Goal: Task Accomplishment & Management: Manage account settings

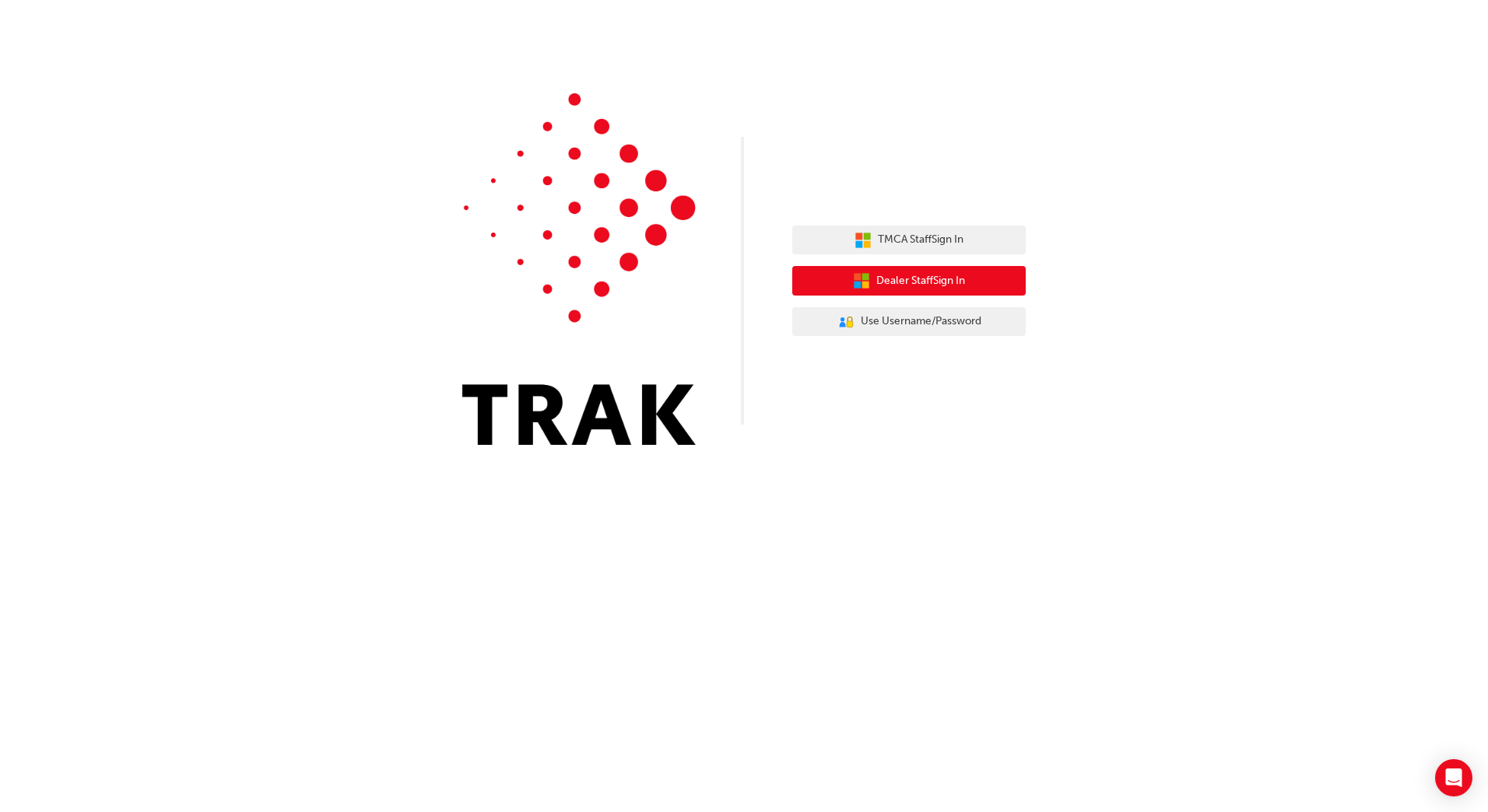
click at [862, 280] on icon "button" at bounding box center [865, 276] width 7 height 7
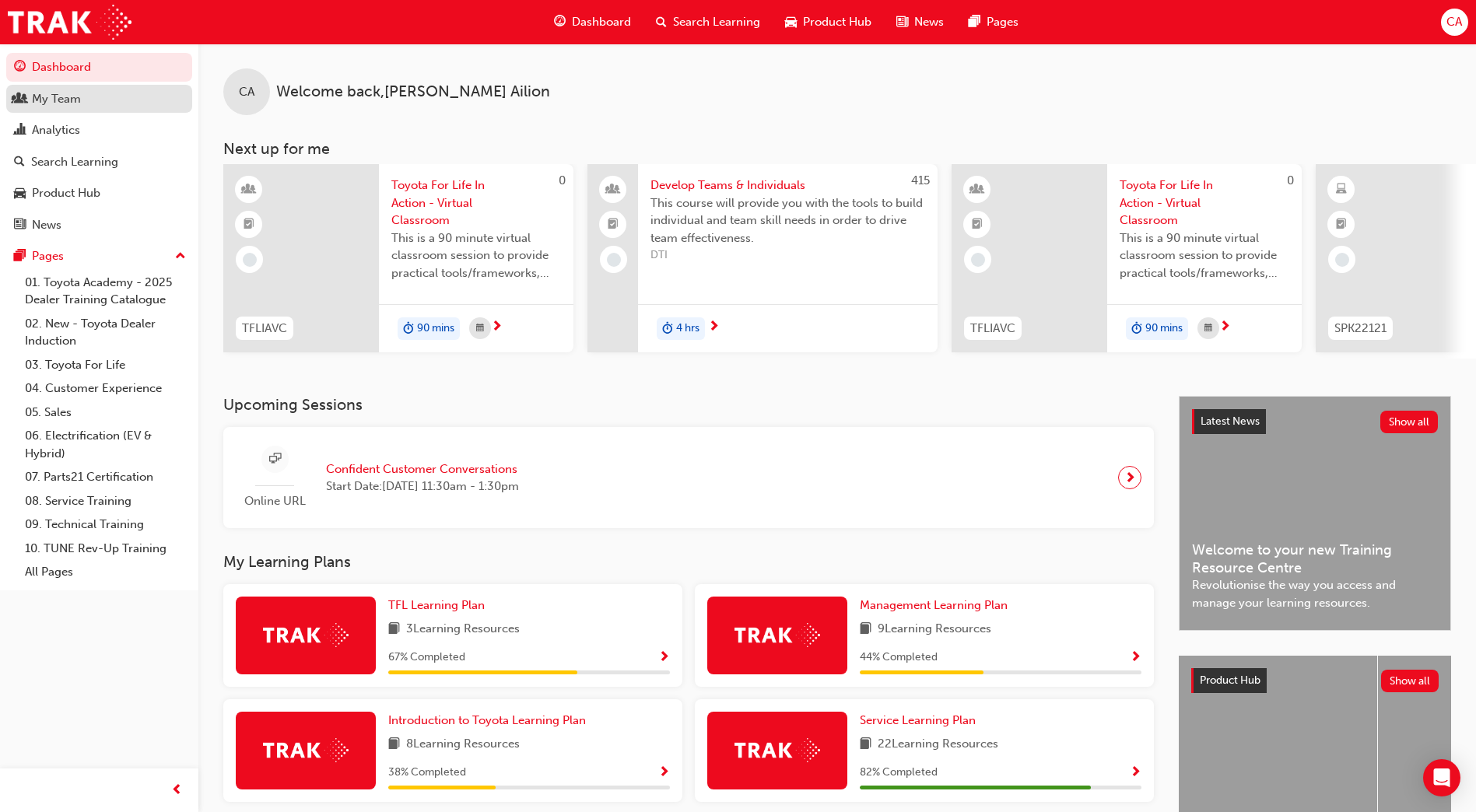
click at [104, 102] on div "My Team" at bounding box center [100, 99] width 171 height 20
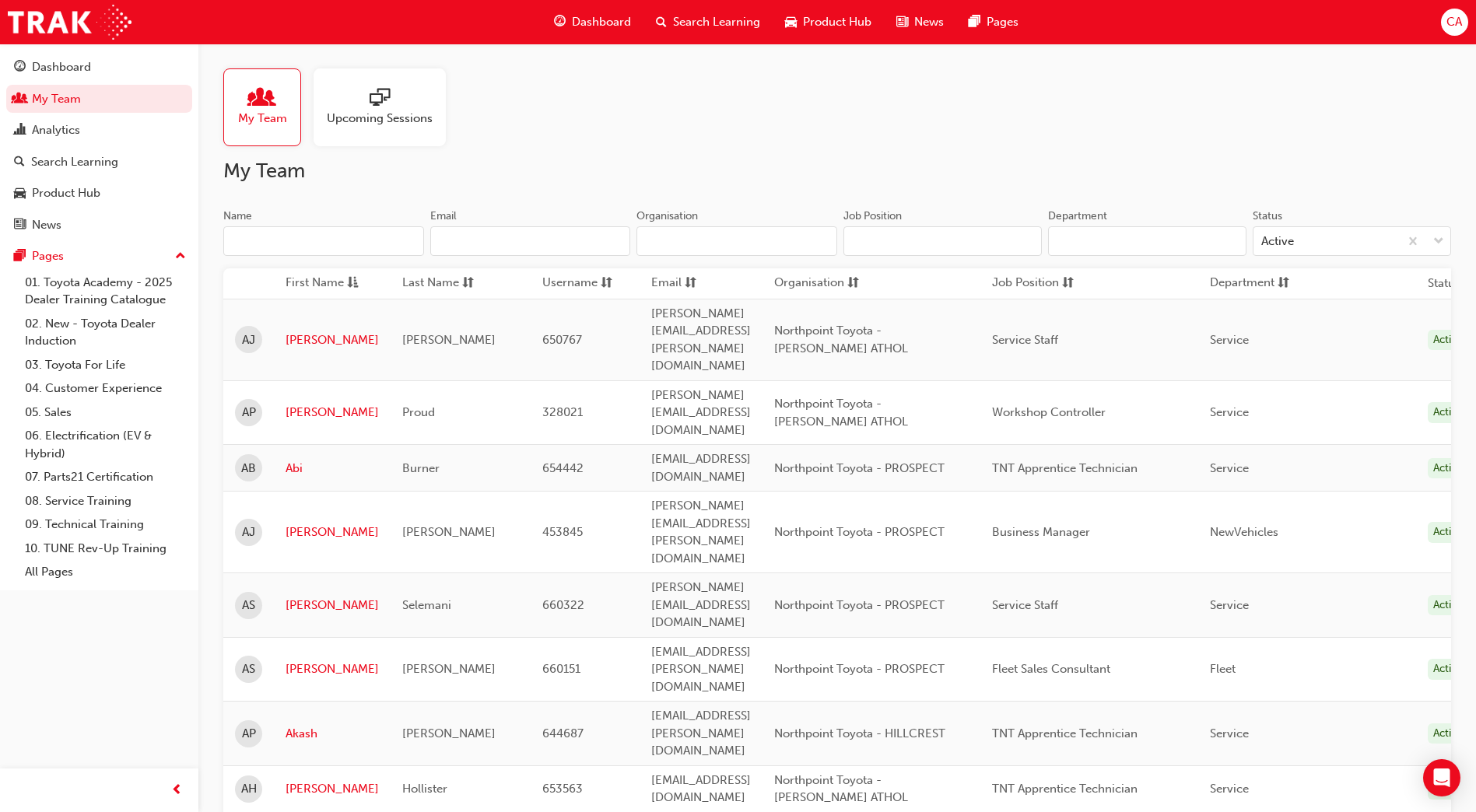
click at [300, 240] on input "Name" at bounding box center [324, 241] width 201 height 29
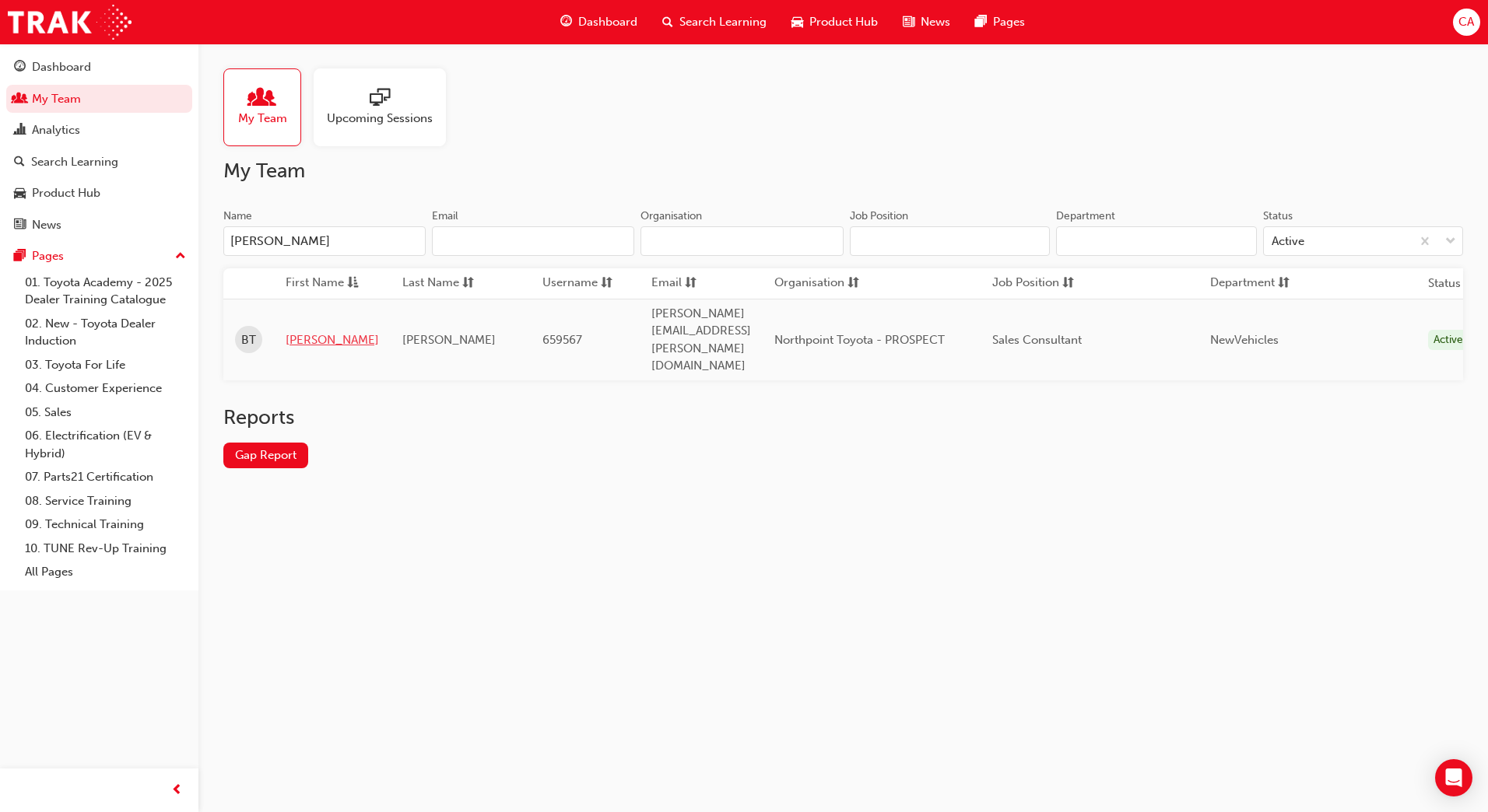
type input "bailey"
click at [307, 332] on link "Bailey" at bounding box center [332, 340] width 93 height 18
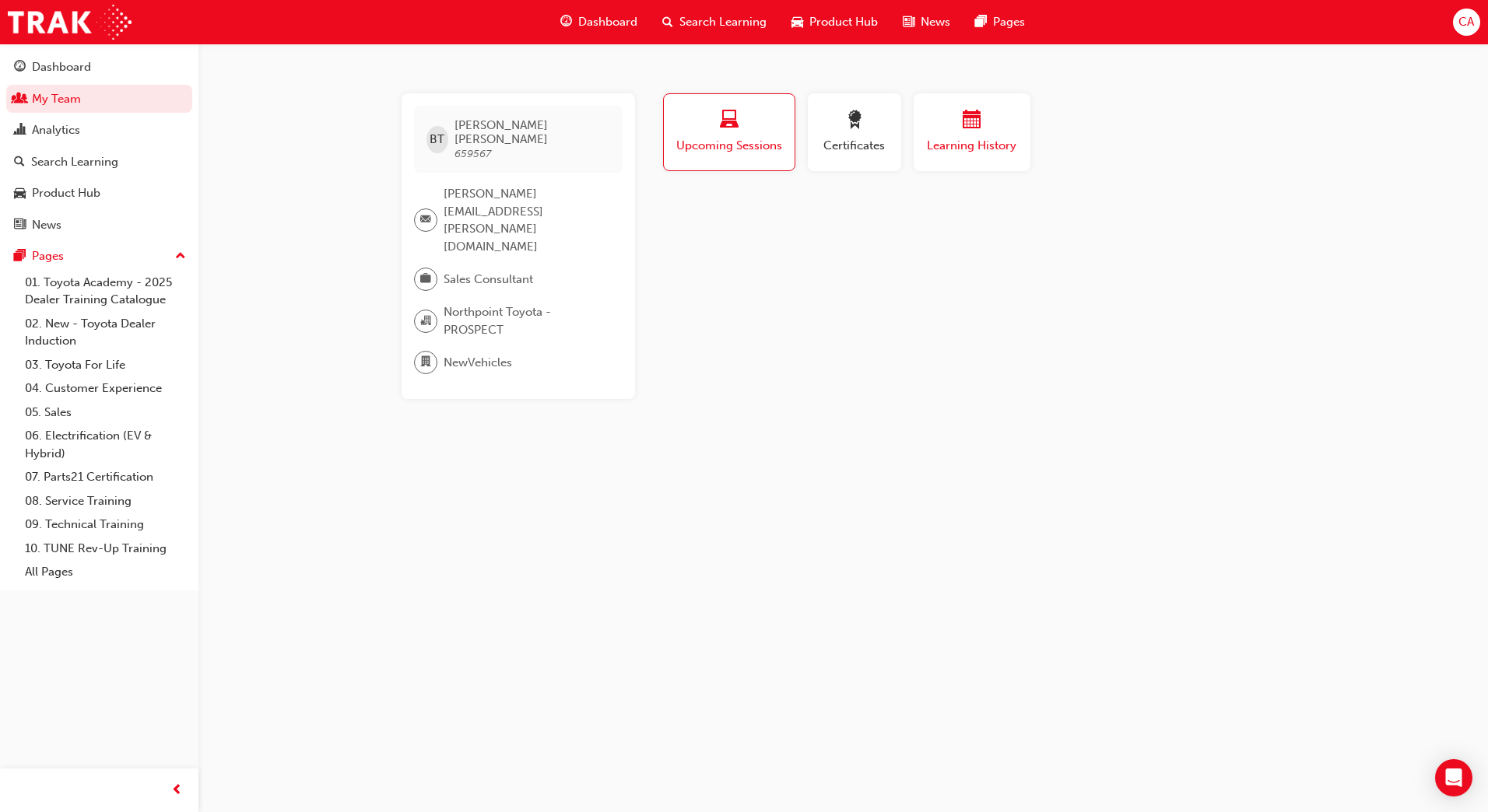
click at [965, 125] on span "calendar-icon" at bounding box center [972, 121] width 19 height 21
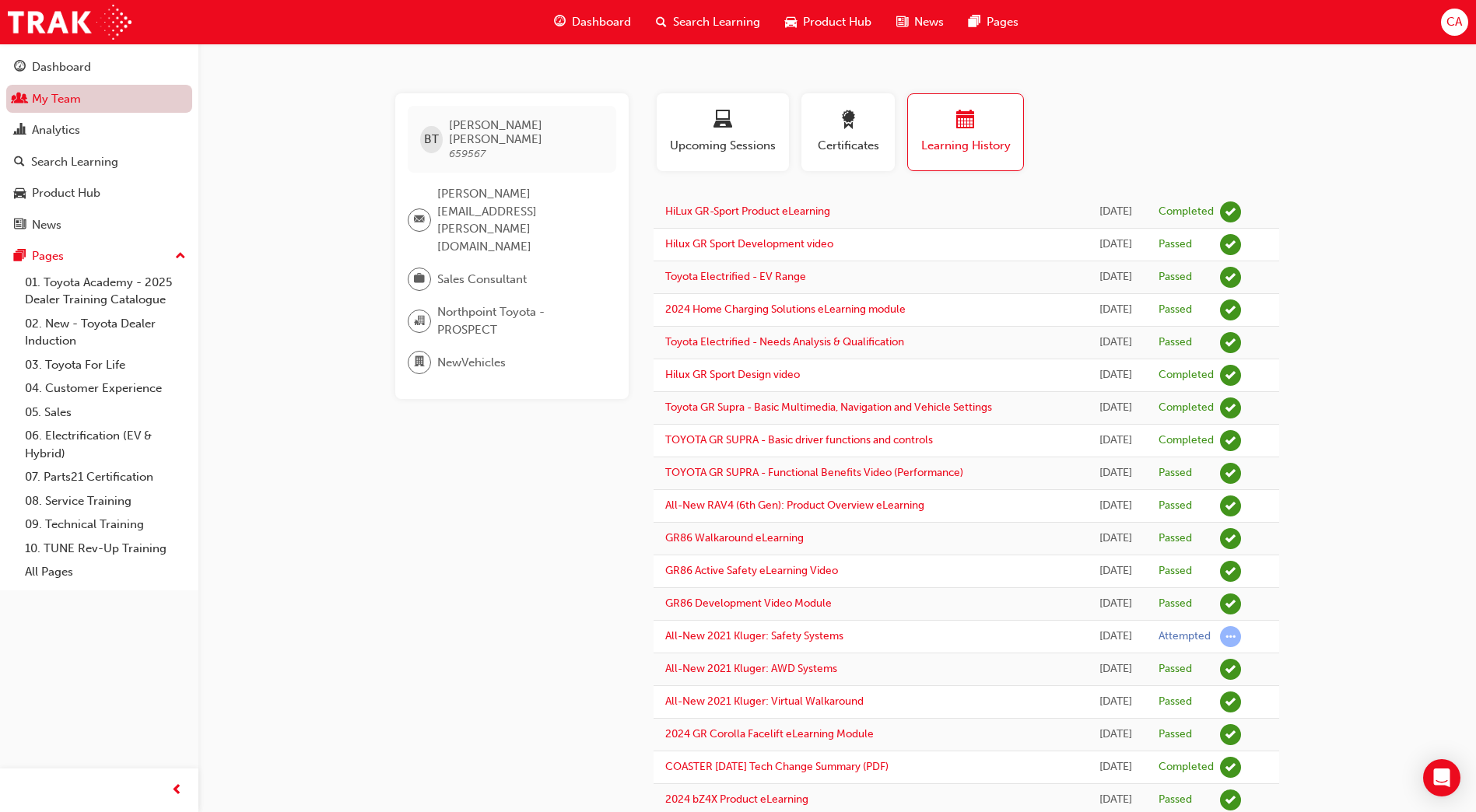
click at [136, 96] on link "My Team" at bounding box center [99, 99] width 186 height 28
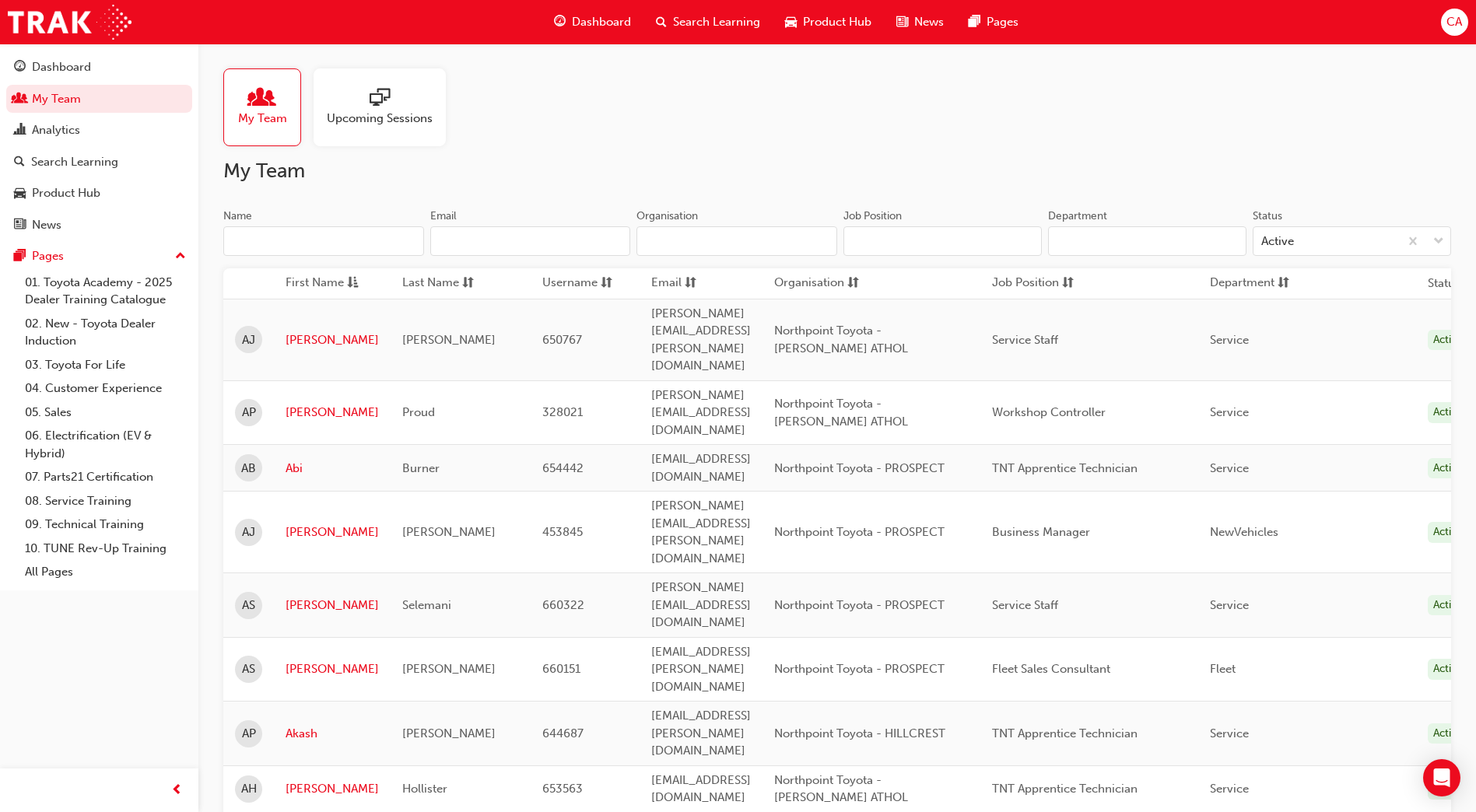
click at [268, 239] on input "Name" at bounding box center [324, 241] width 201 height 29
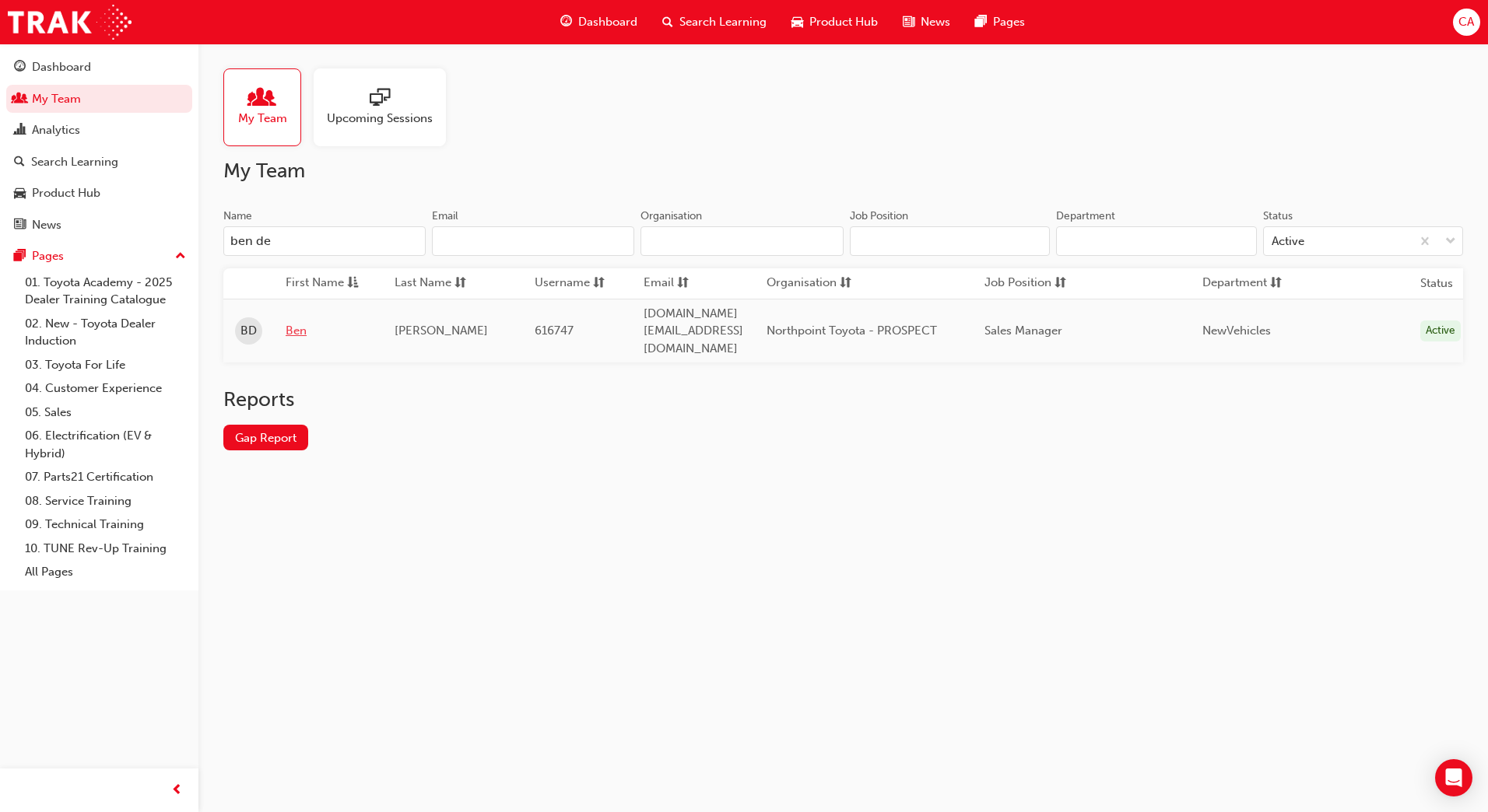
type input "ben de"
click at [298, 322] on link "Ben" at bounding box center [328, 331] width 85 height 18
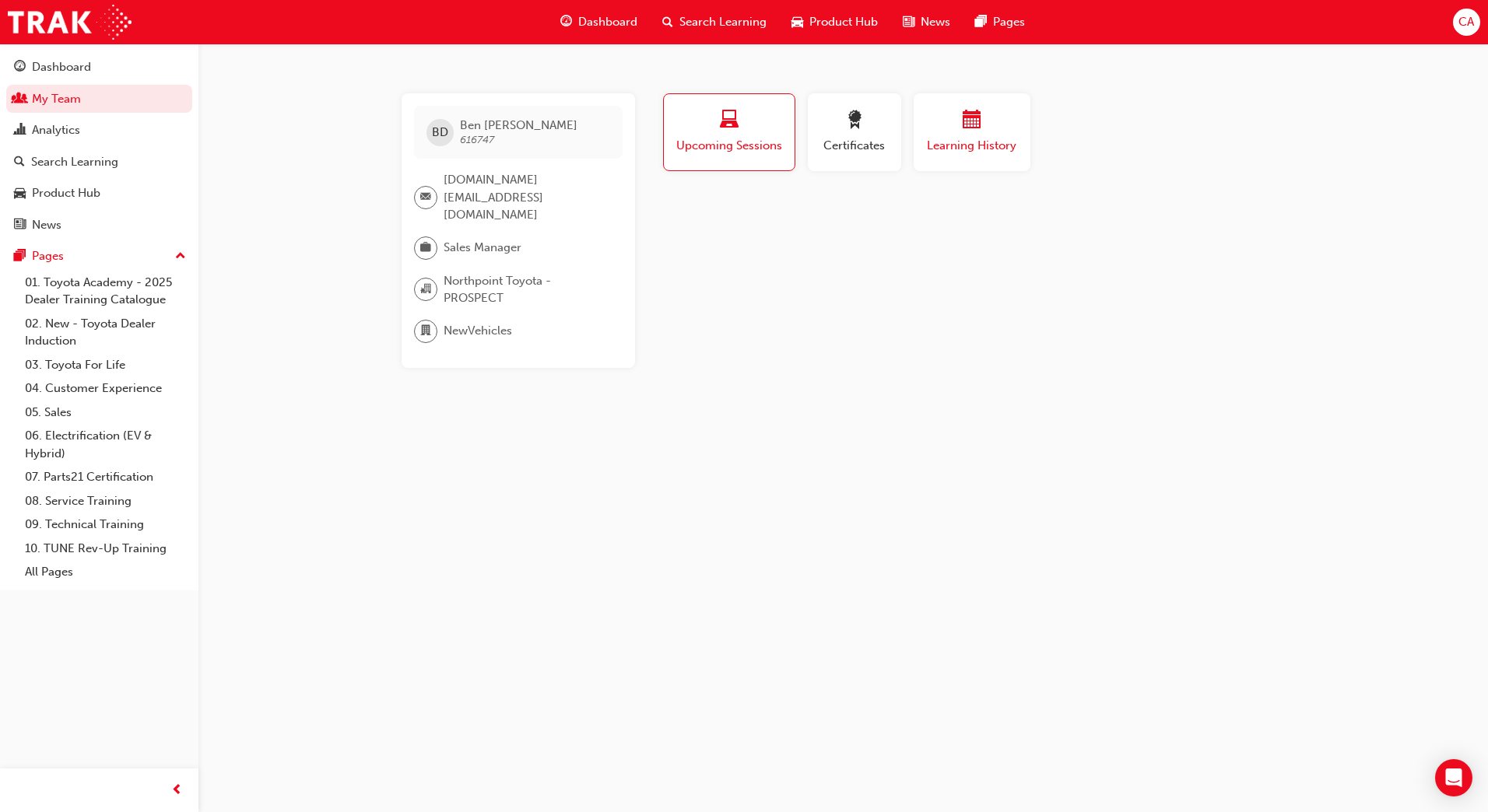
click at [951, 126] on div "button" at bounding box center [972, 122] width 93 height 24
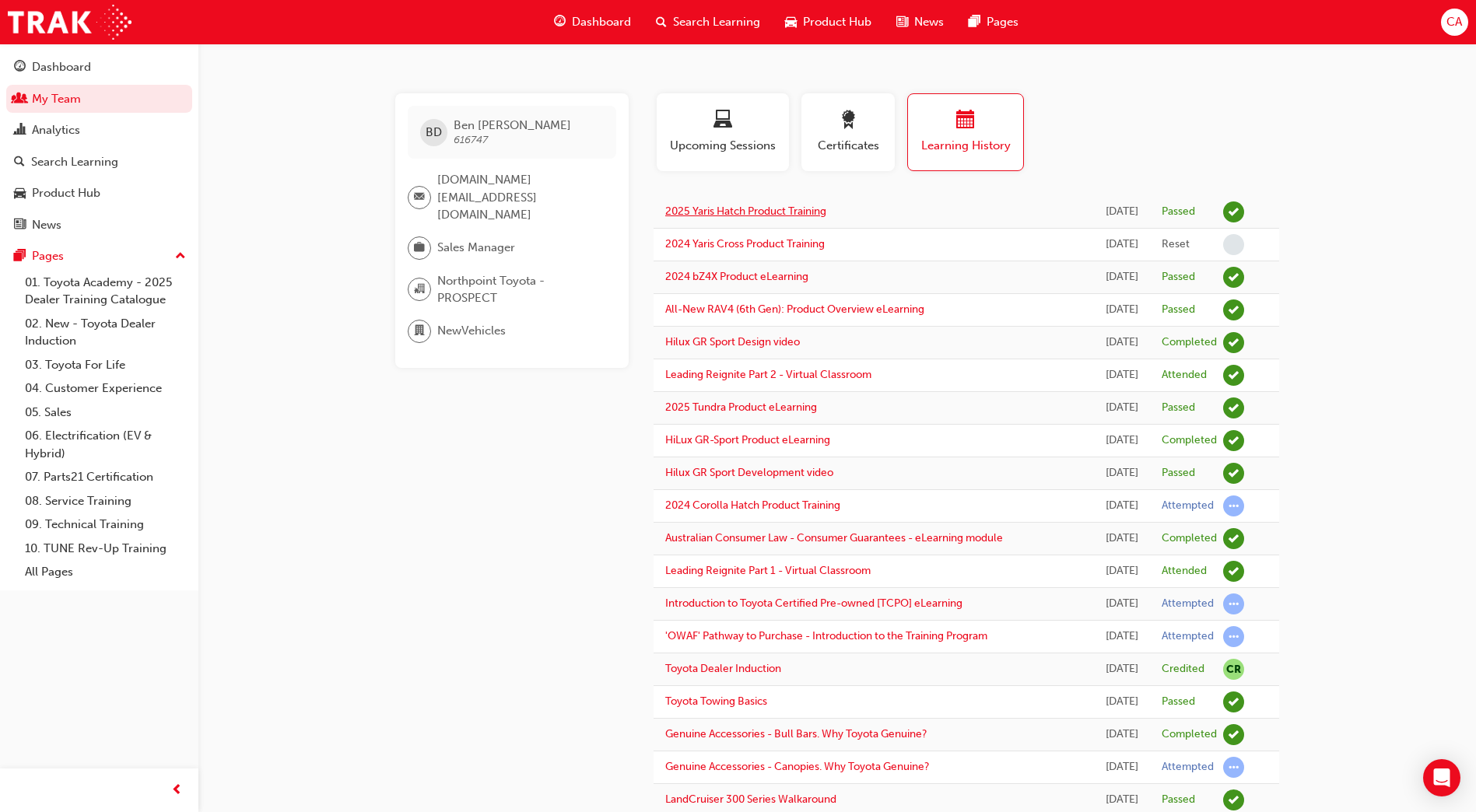
click at [743, 210] on link "2025 Yaris Hatch Product Training" at bounding box center [746, 211] width 161 height 13
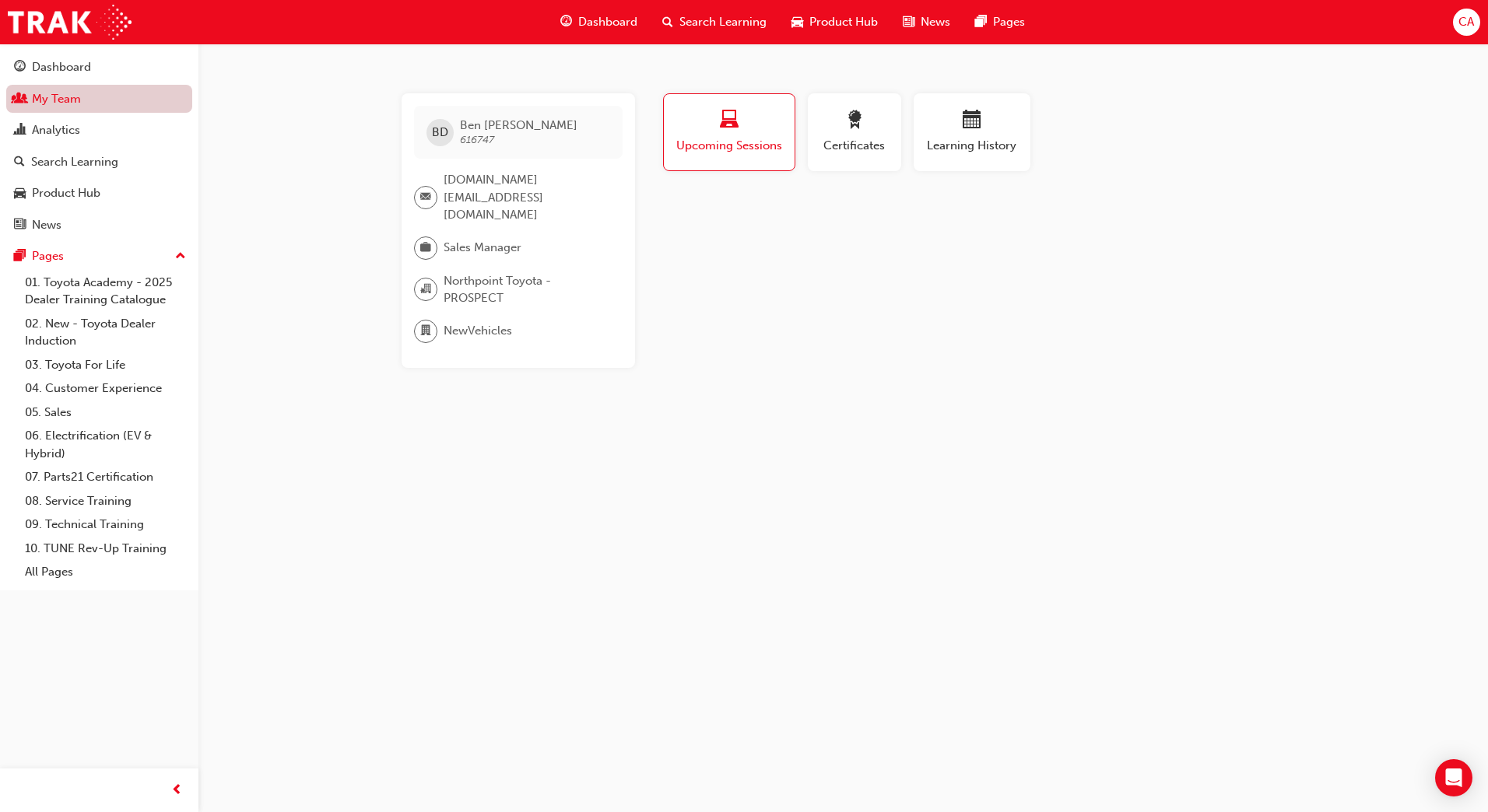
click at [70, 98] on link "My Team" at bounding box center [99, 99] width 186 height 28
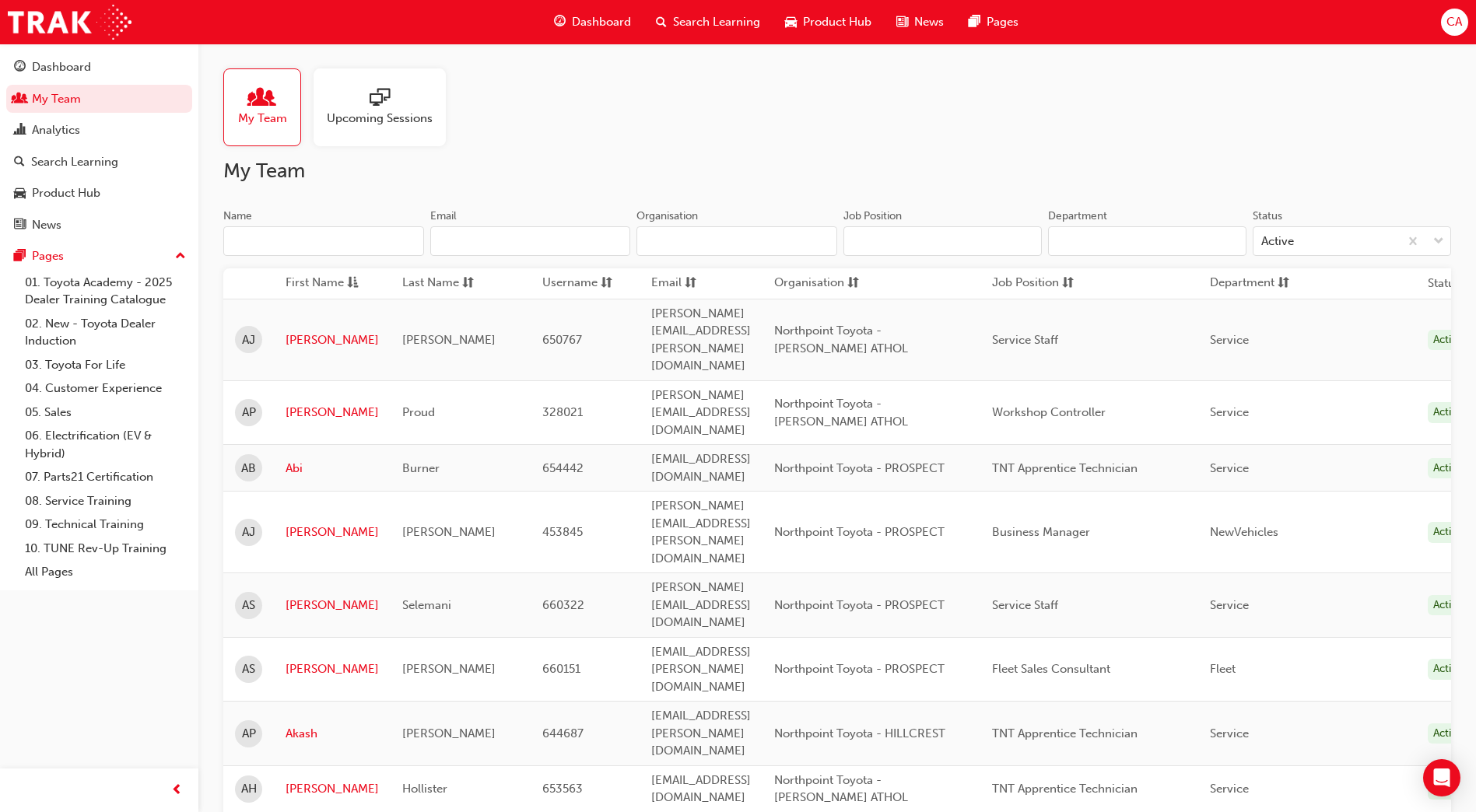
click at [254, 236] on input "Name" at bounding box center [324, 241] width 201 height 29
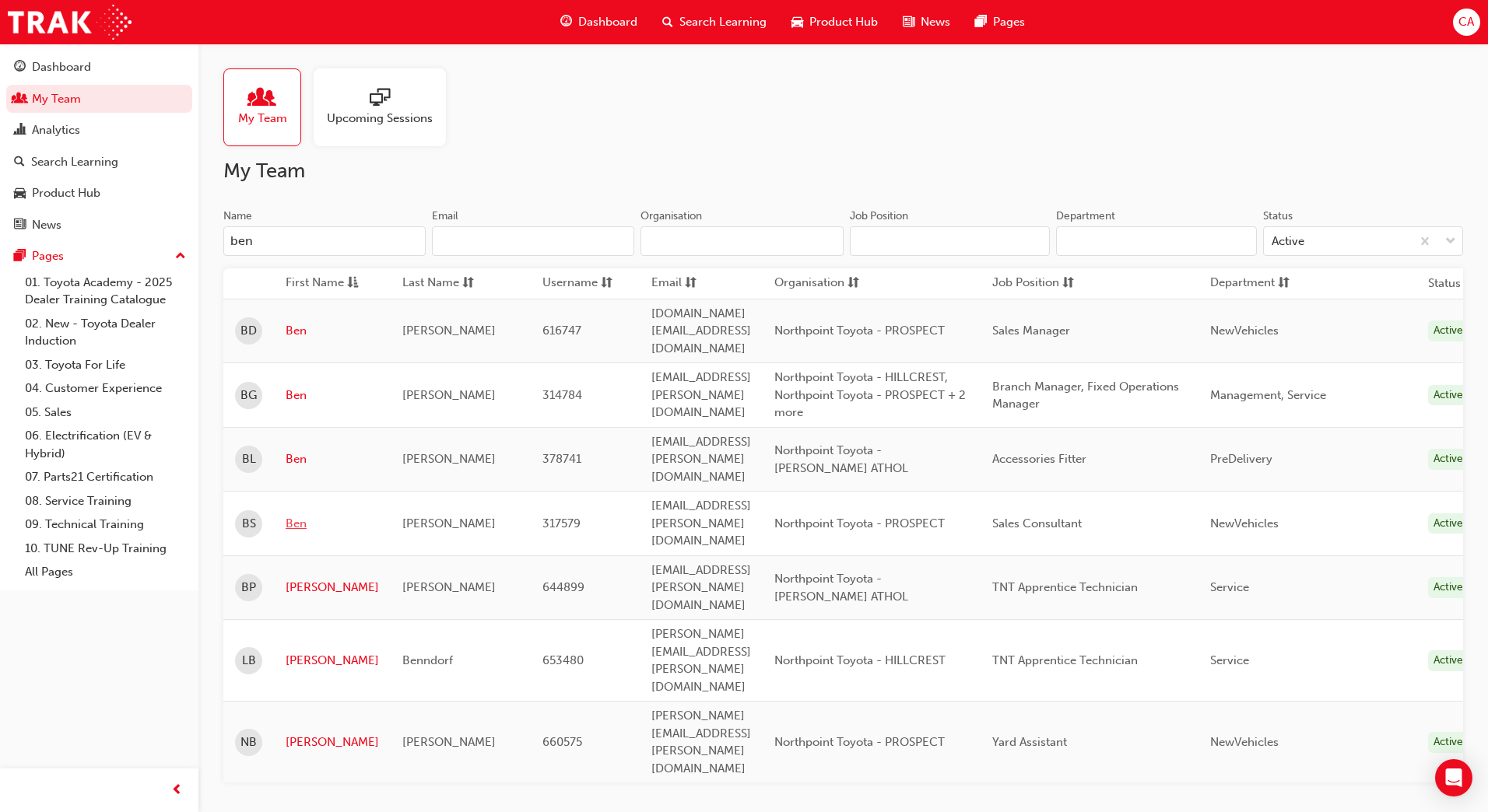
type input "ben"
click at [295, 515] on link "Ben" at bounding box center [332, 524] width 93 height 18
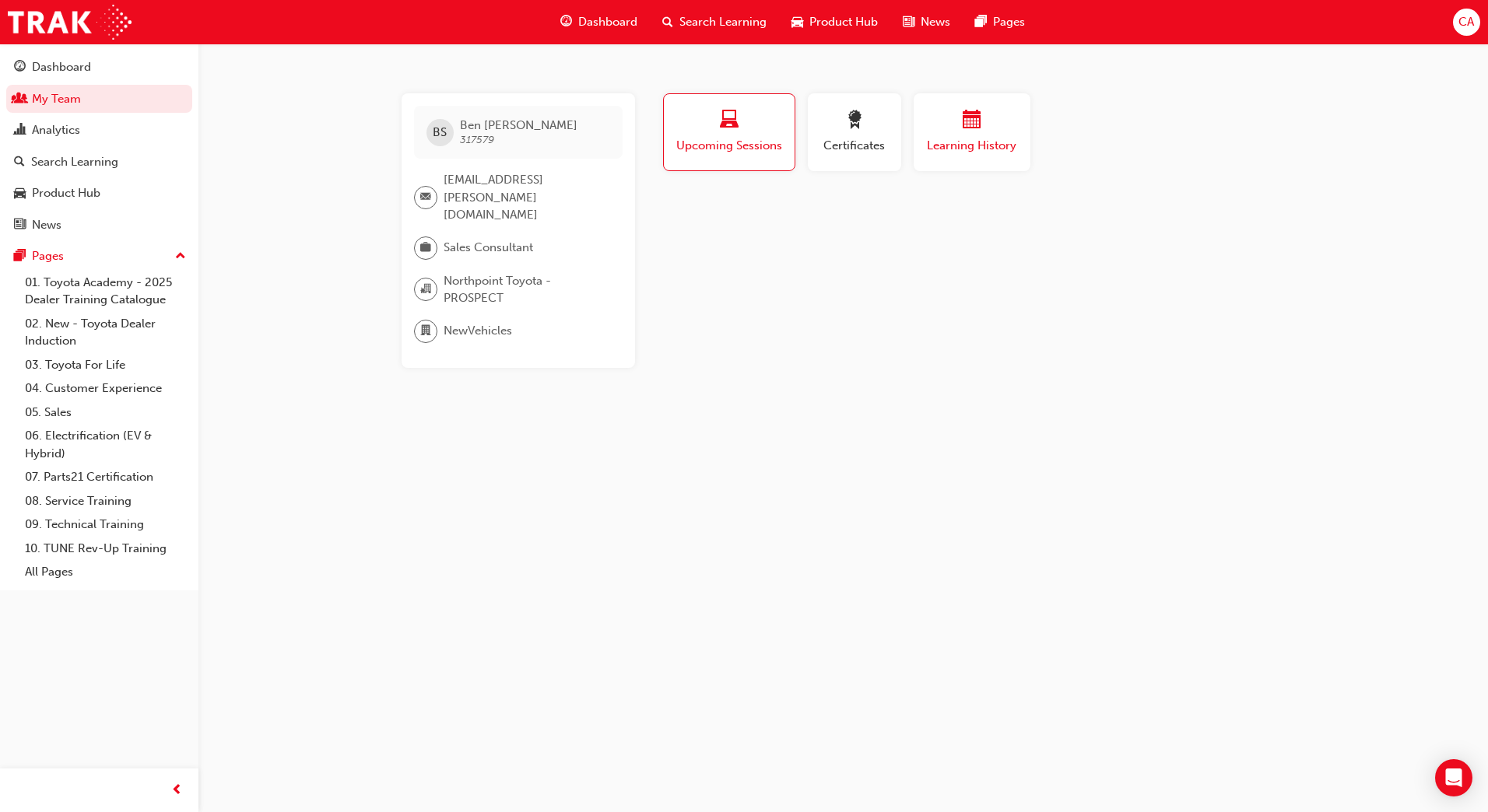
click at [959, 133] on div "Learning History" at bounding box center [972, 133] width 93 height 44
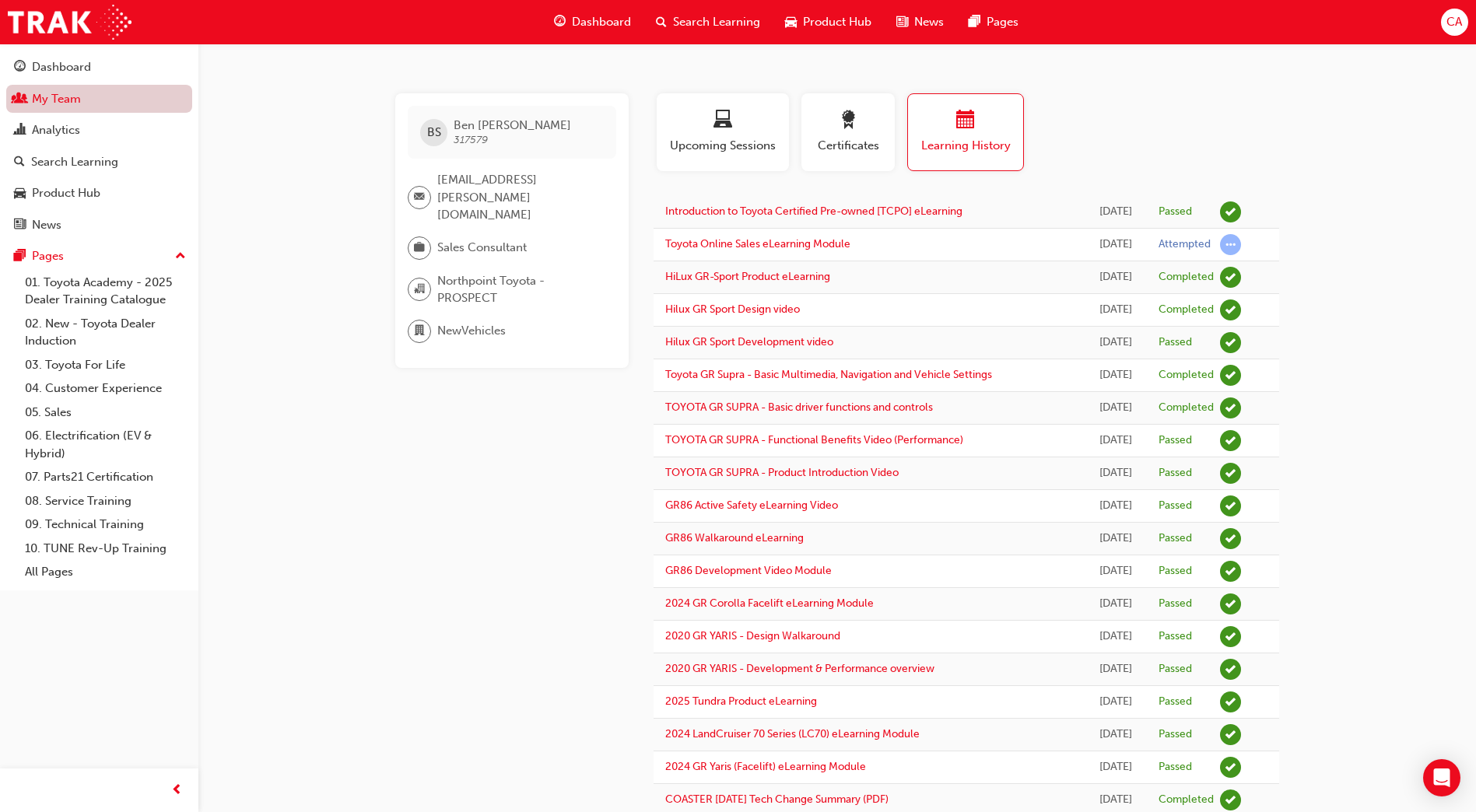
click at [115, 96] on link "My Team" at bounding box center [99, 99] width 186 height 28
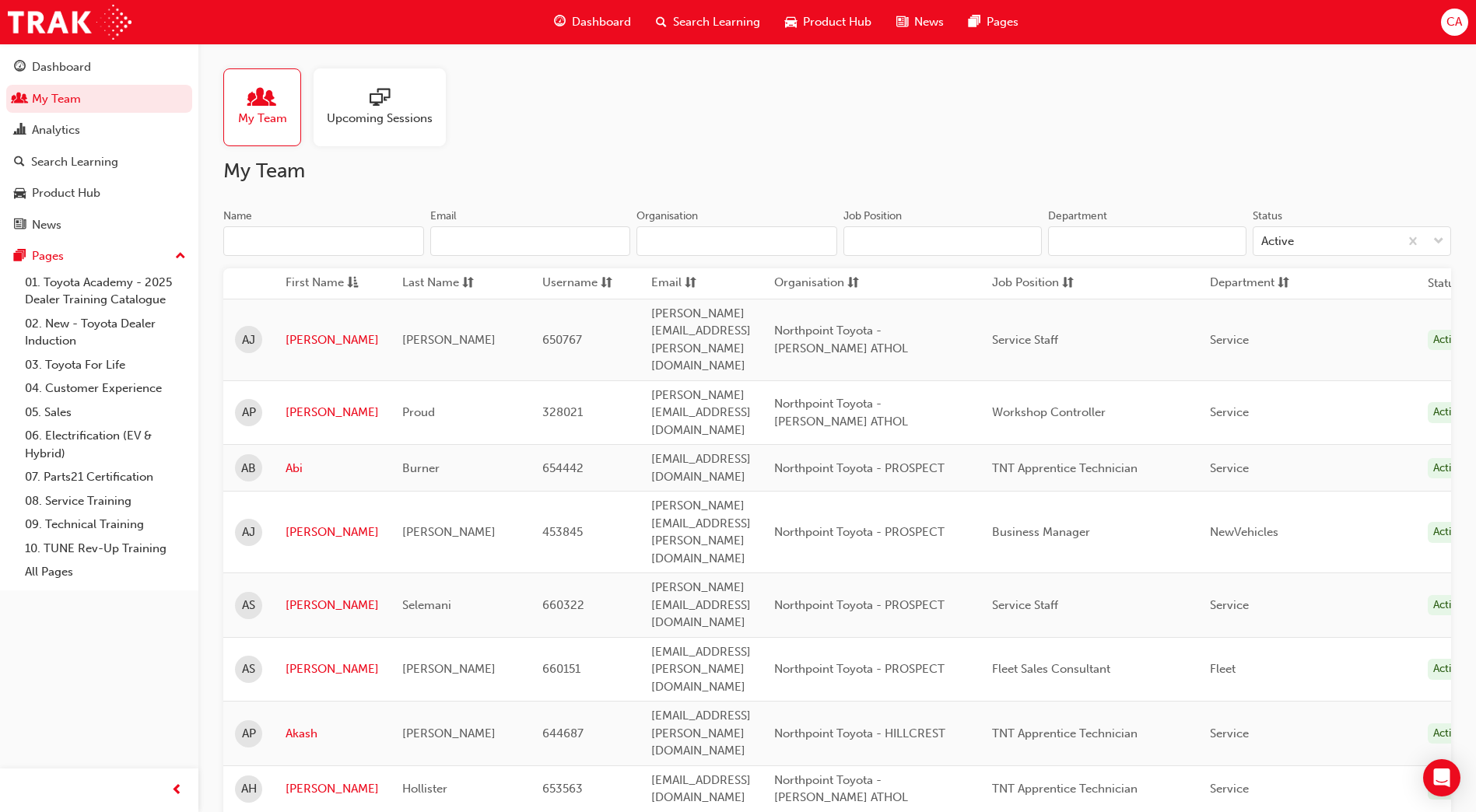
click at [282, 240] on input "Name" at bounding box center [324, 241] width 201 height 29
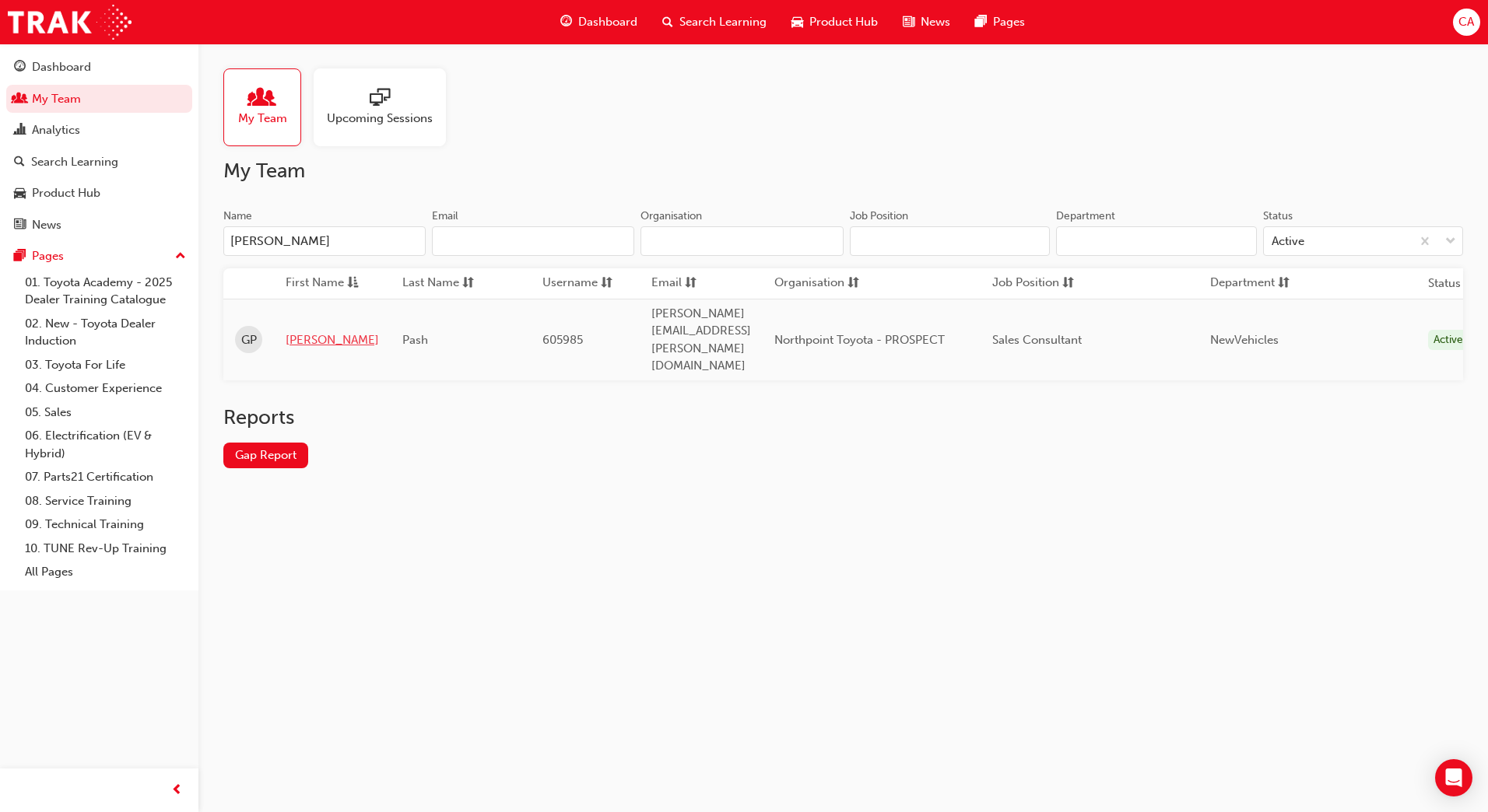
type input "george"
click at [307, 332] on link "George" at bounding box center [332, 340] width 93 height 18
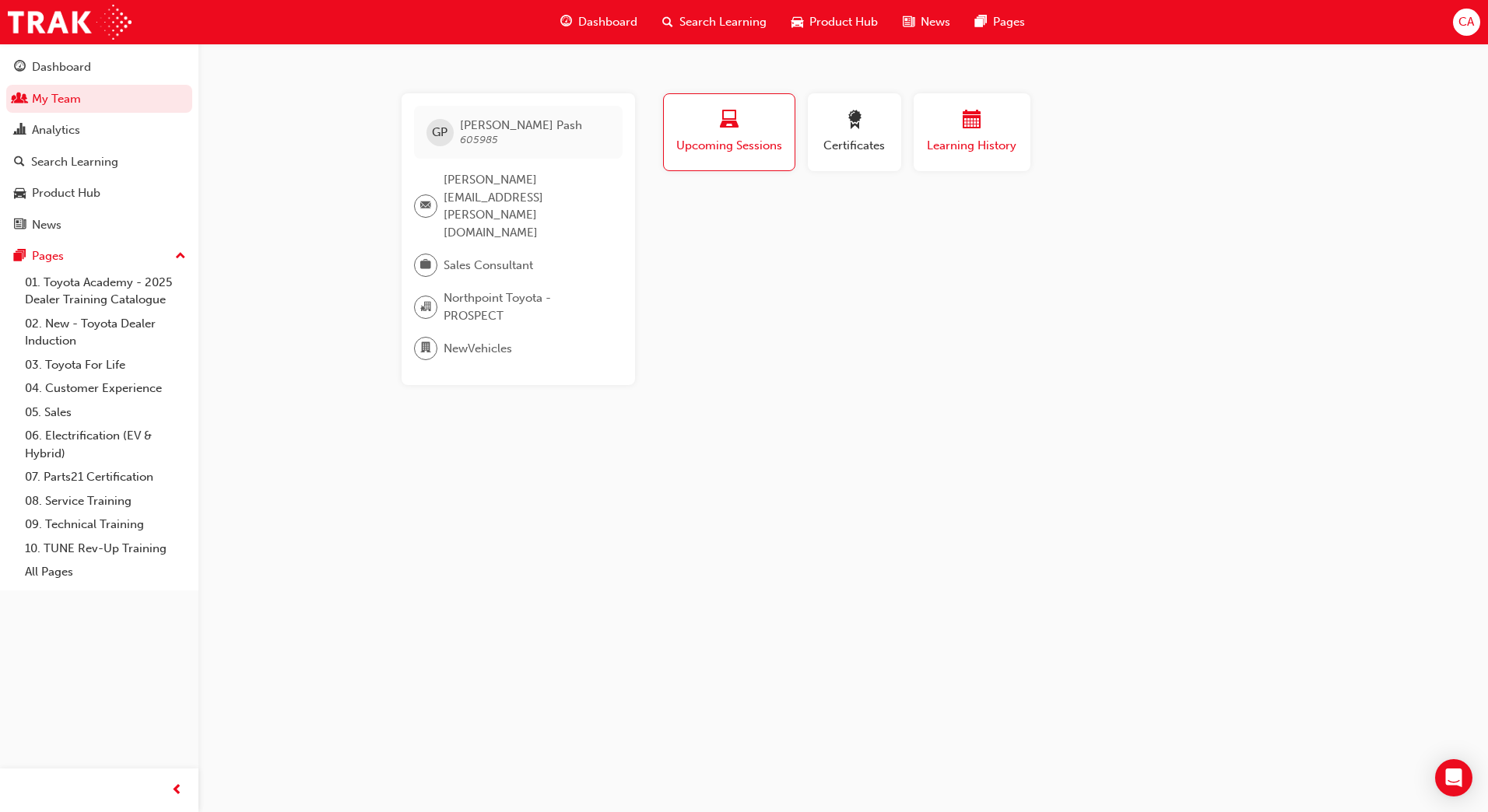
click at [928, 139] on span "Learning History" at bounding box center [972, 145] width 93 height 18
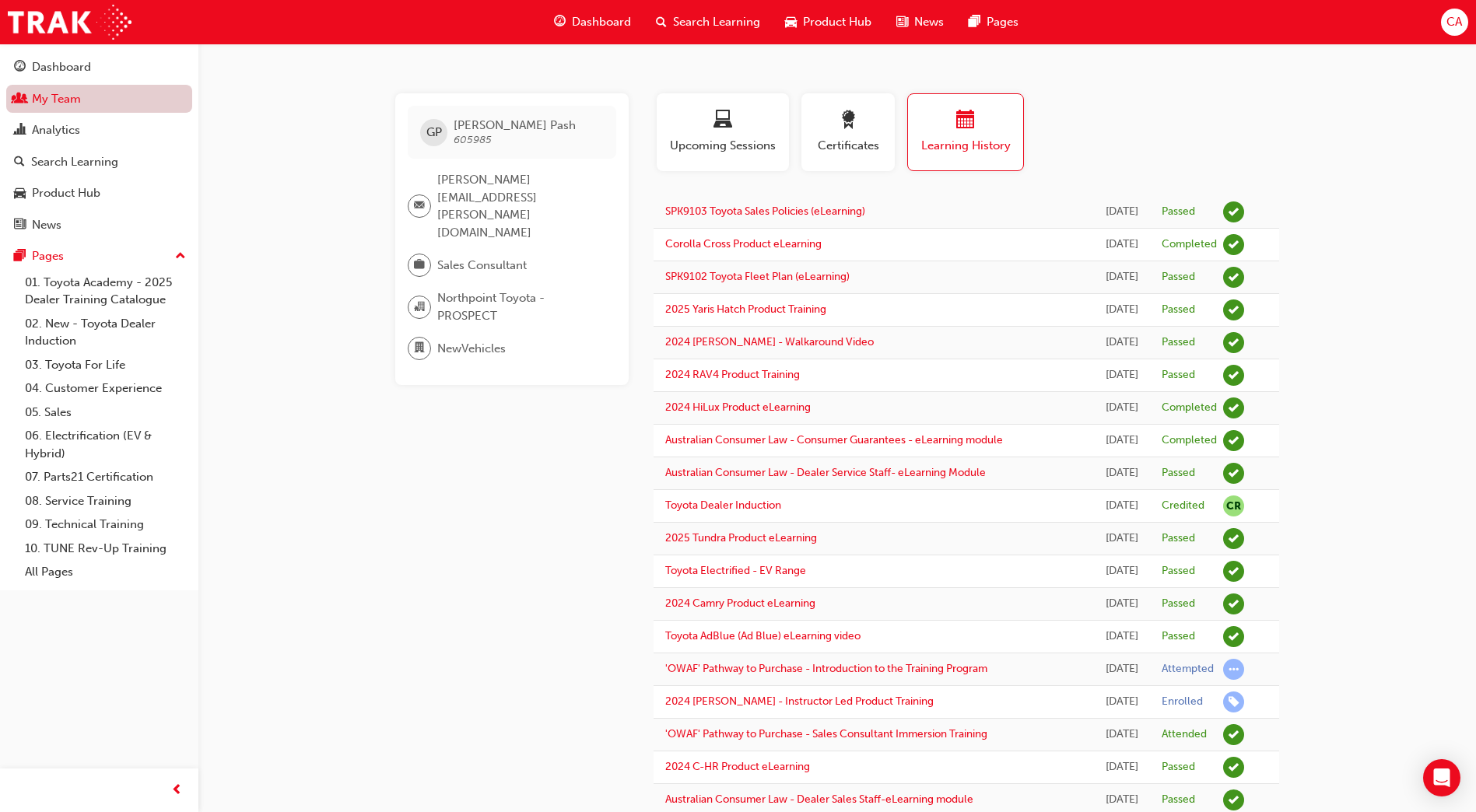
click at [115, 96] on link "My Team" at bounding box center [99, 99] width 186 height 28
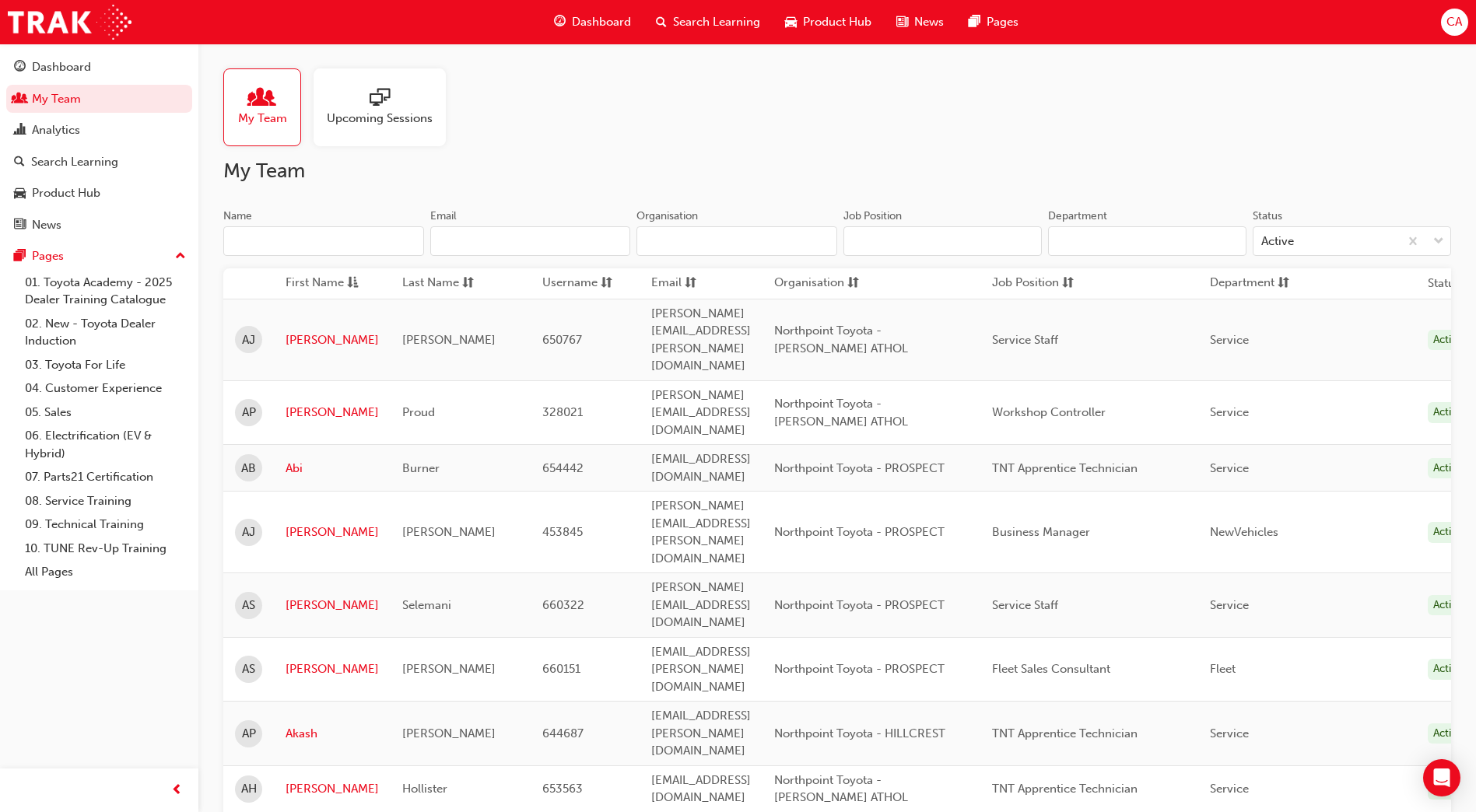
click at [253, 241] on input "Name" at bounding box center [324, 241] width 201 height 29
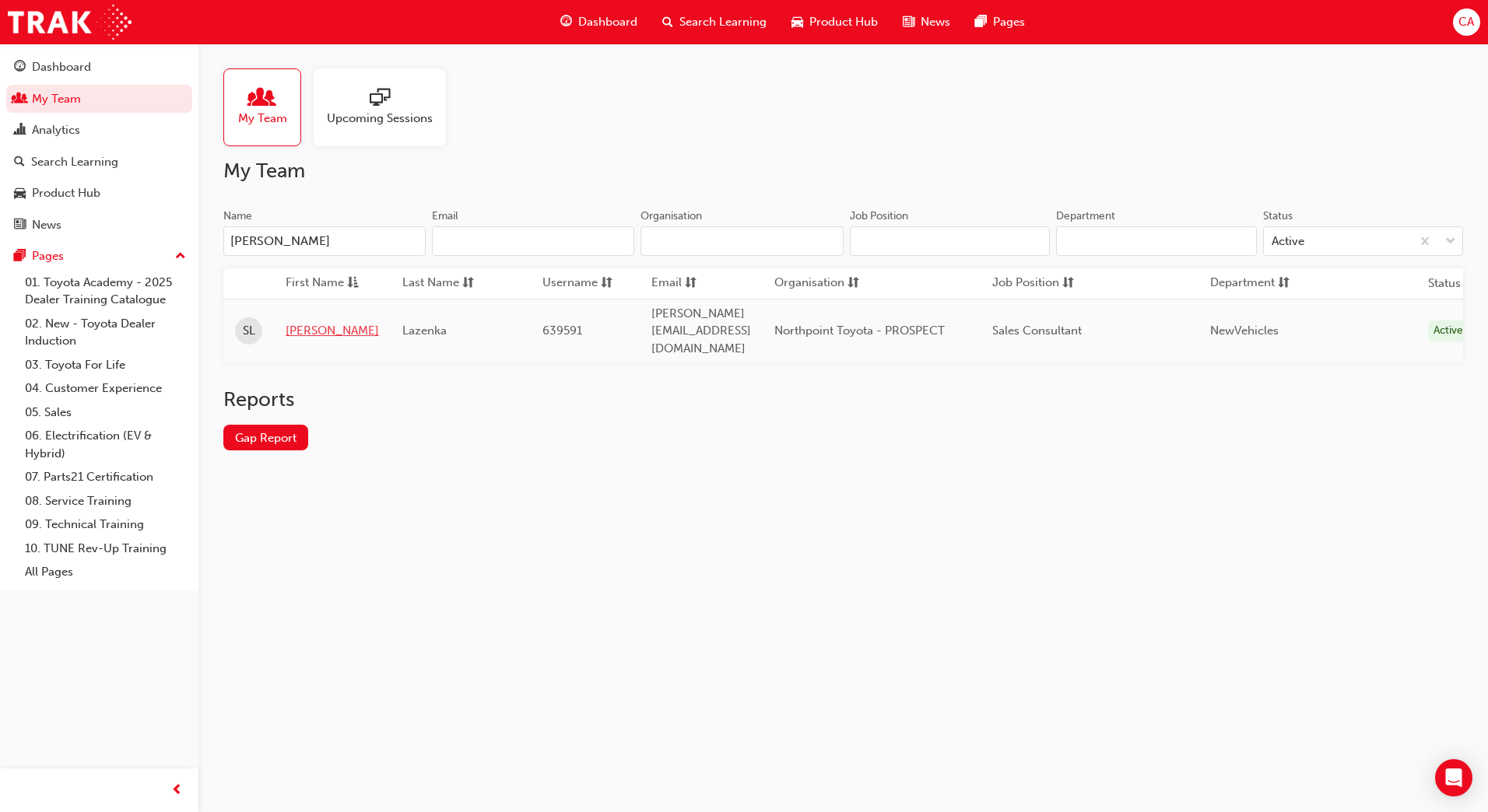
type input "steven"
click at [309, 322] on link "Steven" at bounding box center [332, 331] width 93 height 18
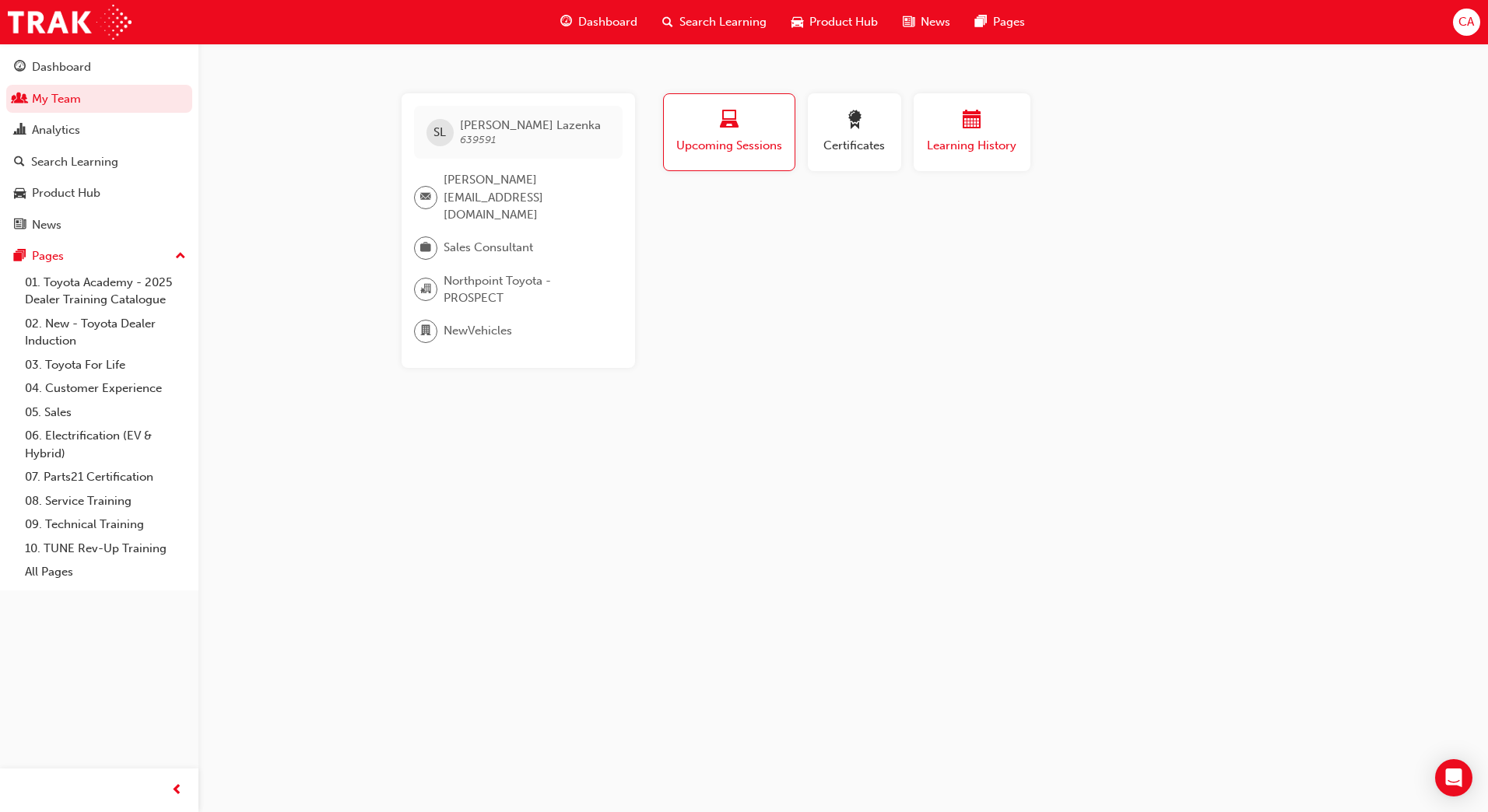
click at [973, 127] on span "calendar-icon" at bounding box center [972, 121] width 19 height 21
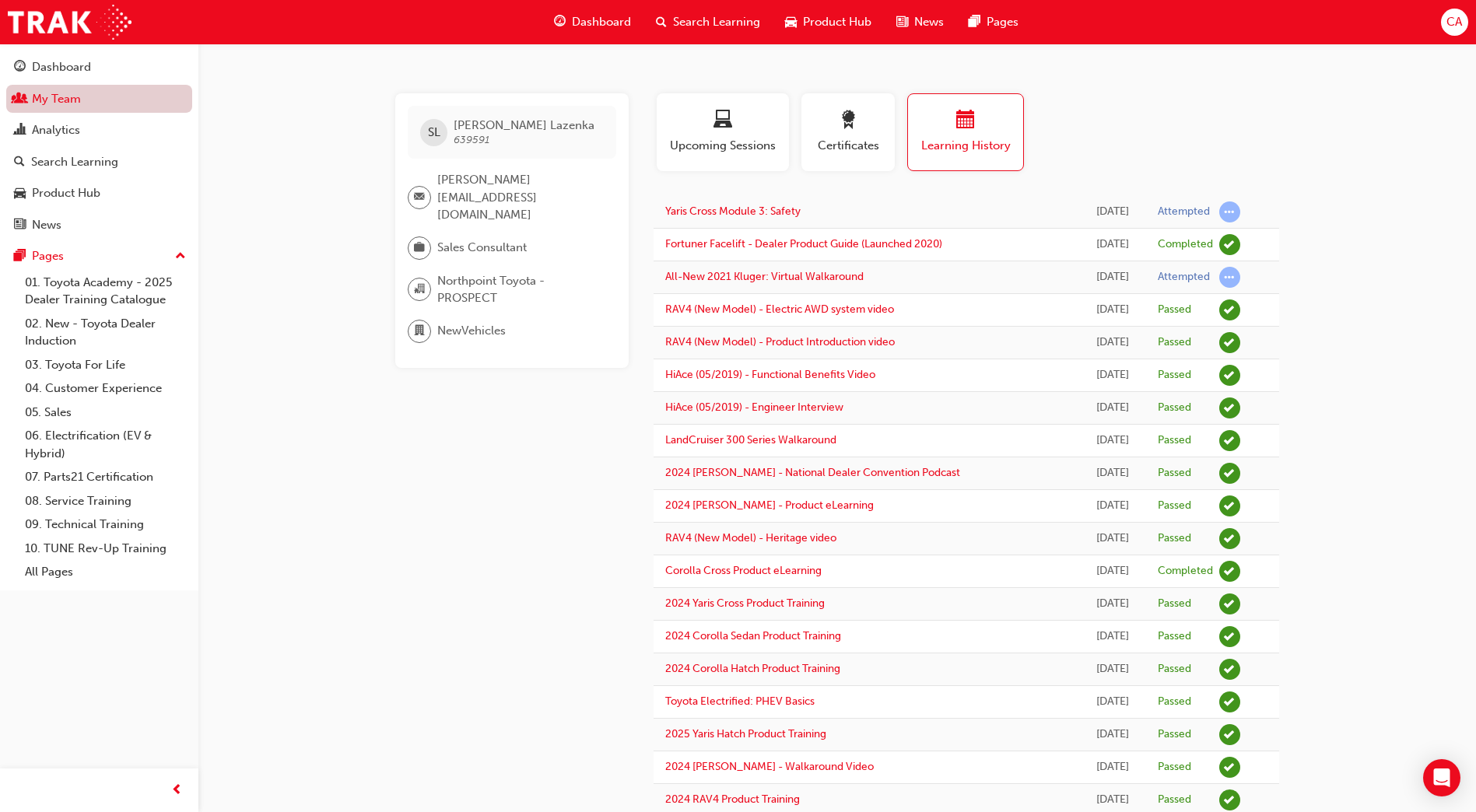
click at [125, 96] on link "My Team" at bounding box center [99, 99] width 186 height 28
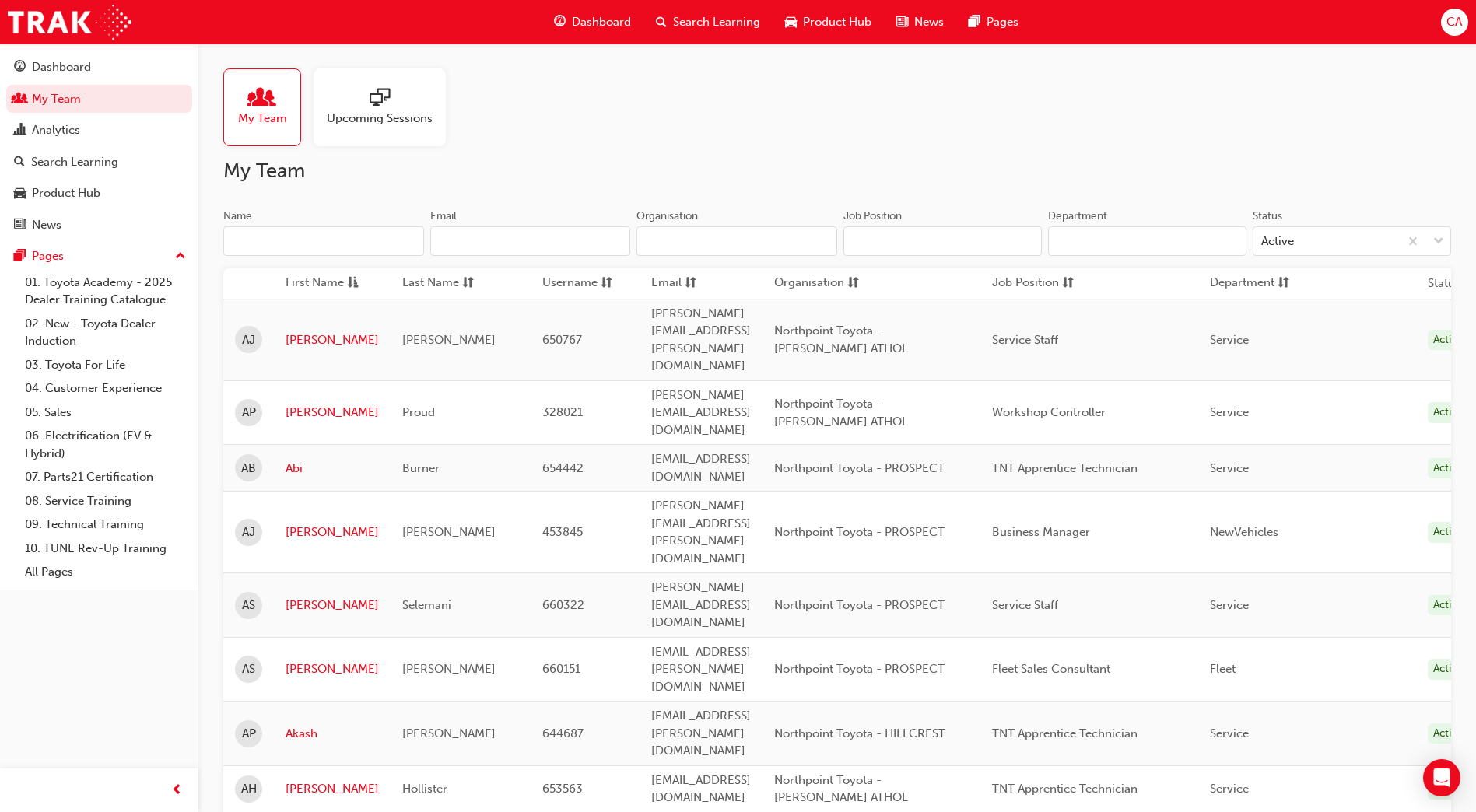
click at [256, 240] on input "Name" at bounding box center [324, 241] width 201 height 29
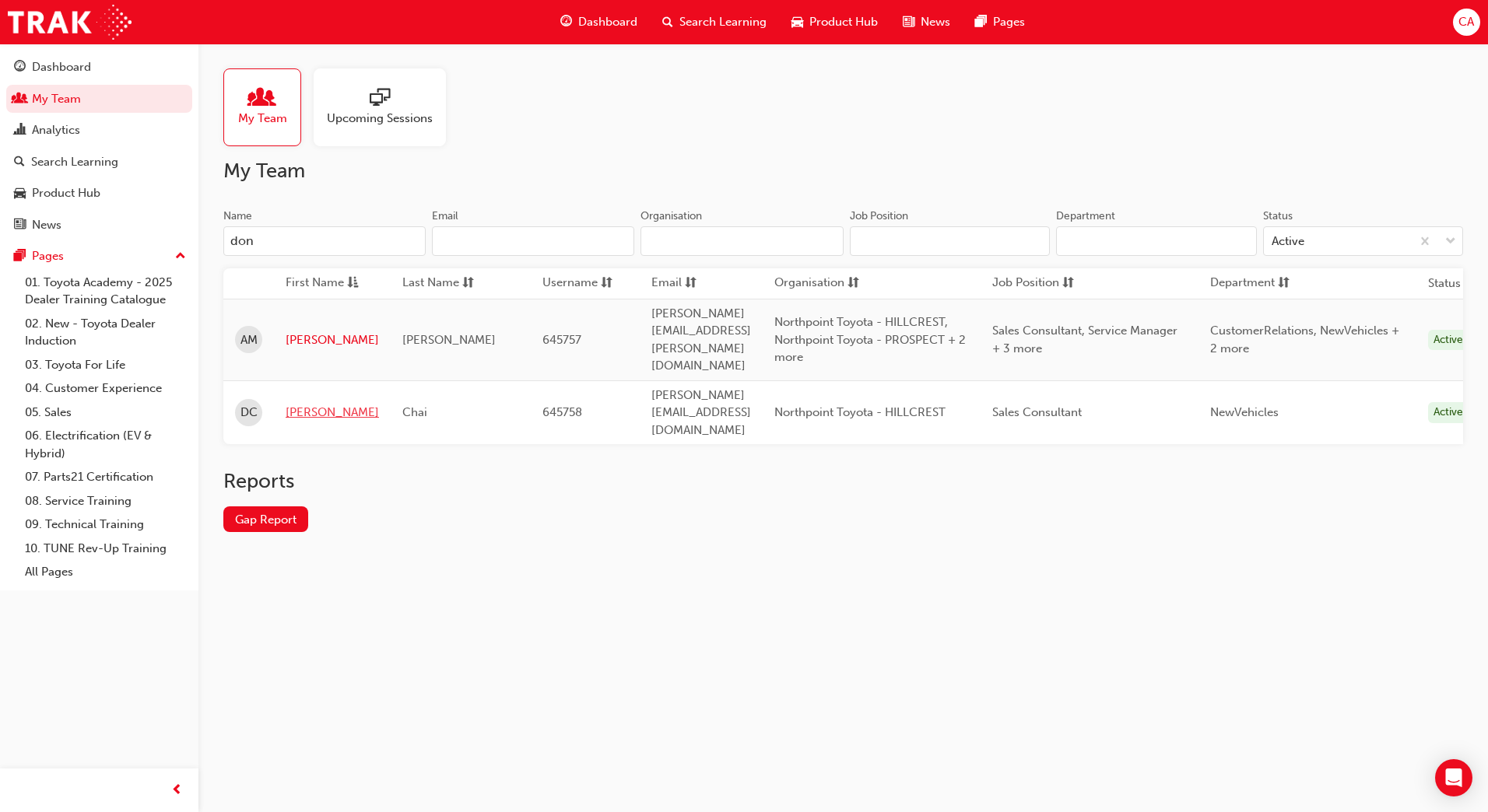
type input "don"
click at [309, 404] on link "Donovan" at bounding box center [332, 412] width 93 height 18
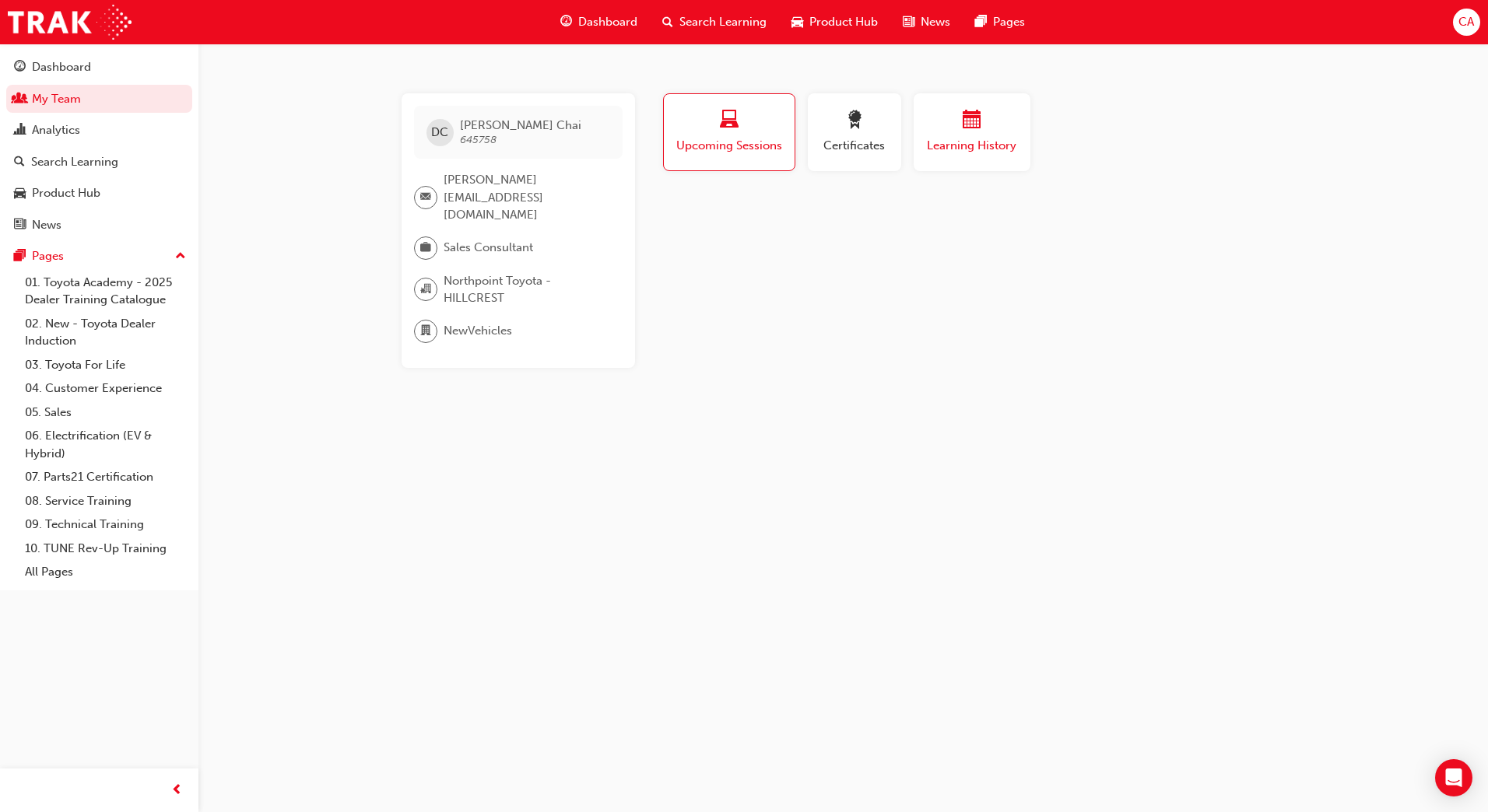
click at [974, 130] on span "calendar-icon" at bounding box center [972, 121] width 19 height 21
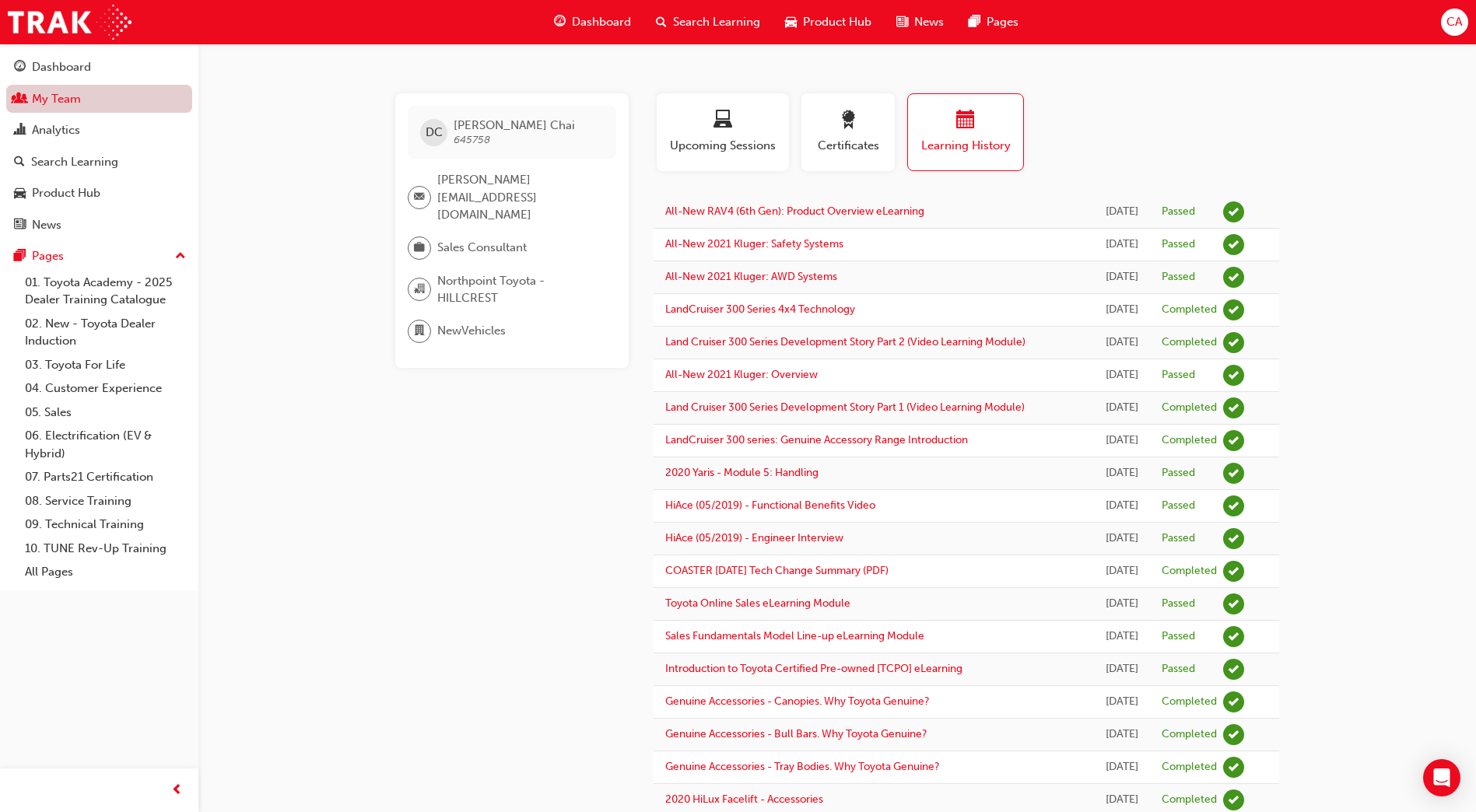
click at [136, 97] on link "My Team" at bounding box center [99, 99] width 186 height 28
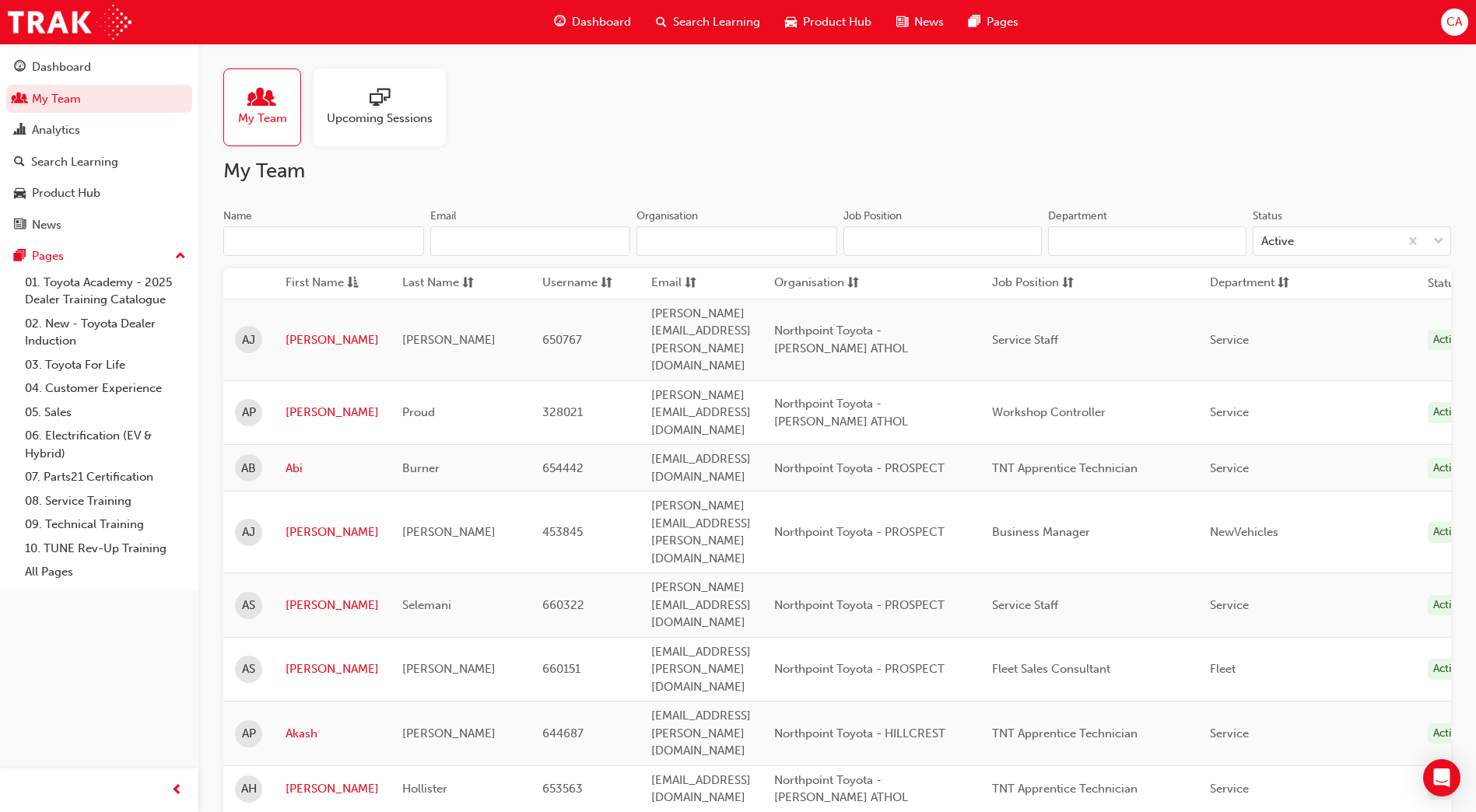
click at [269, 239] on input "Name" at bounding box center [324, 241] width 201 height 29
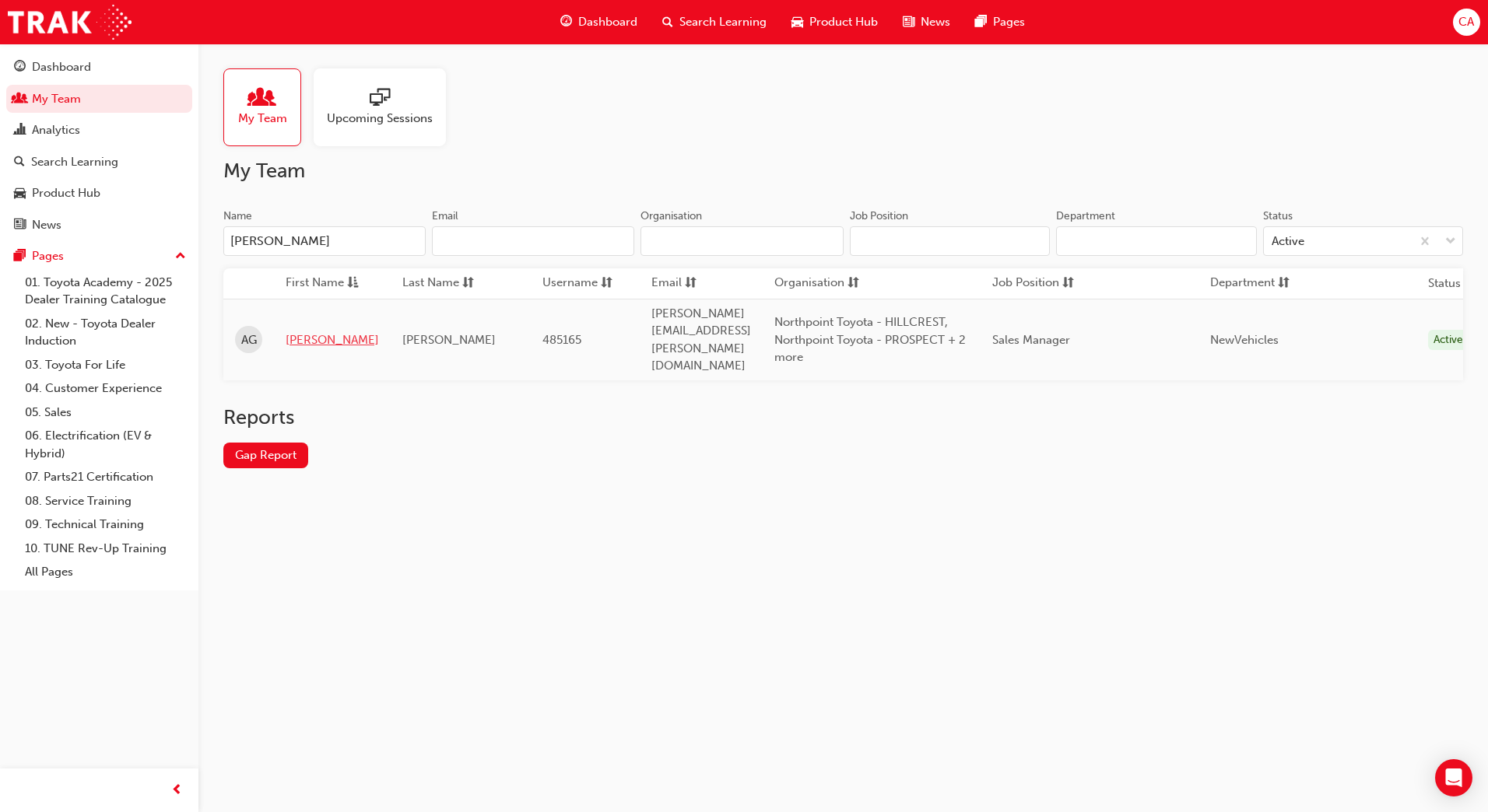
type input "allan"
click at [295, 332] on link "Allan" at bounding box center [332, 340] width 93 height 18
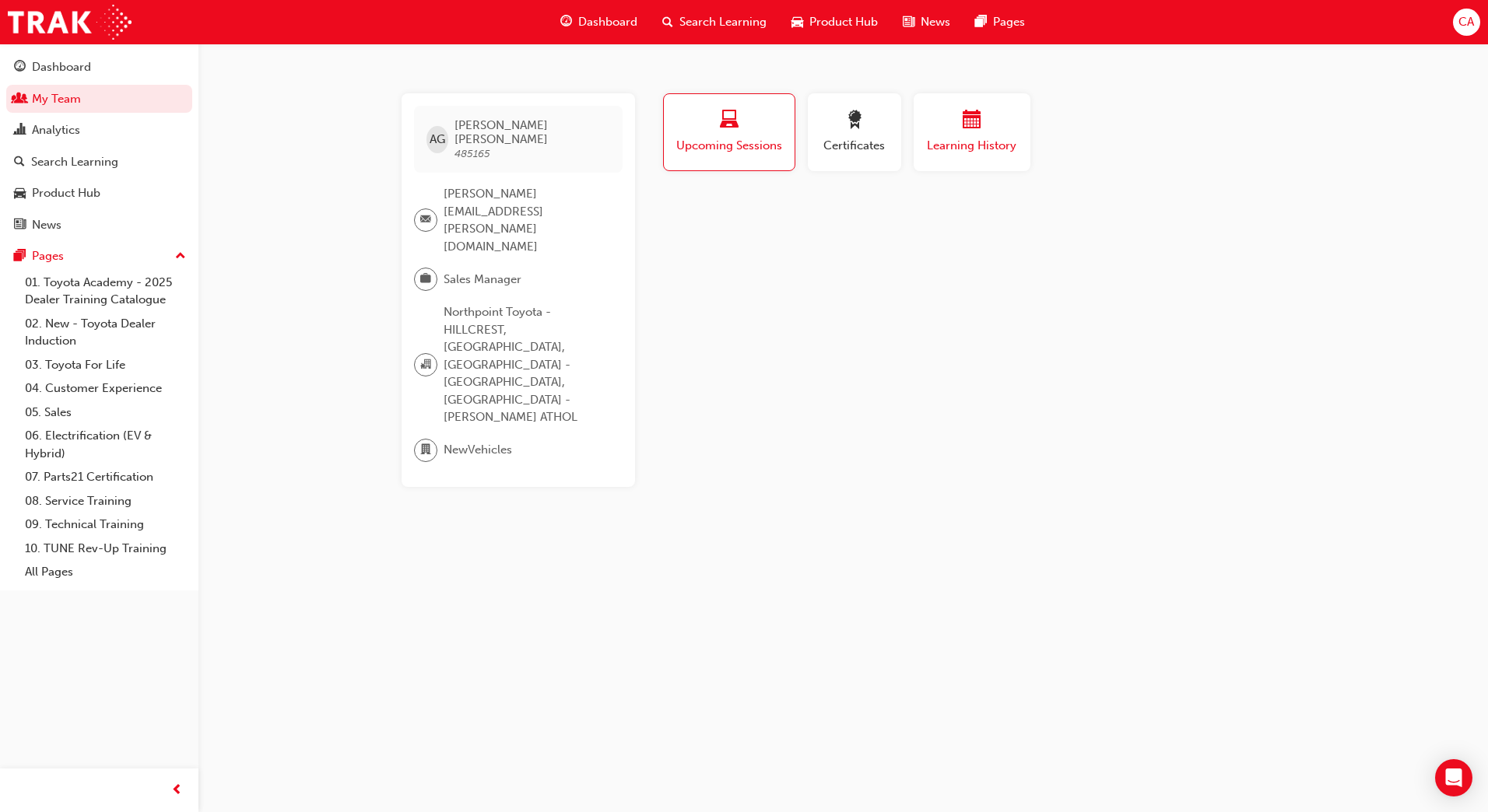
click at [937, 137] on span "Learning History" at bounding box center [972, 145] width 93 height 18
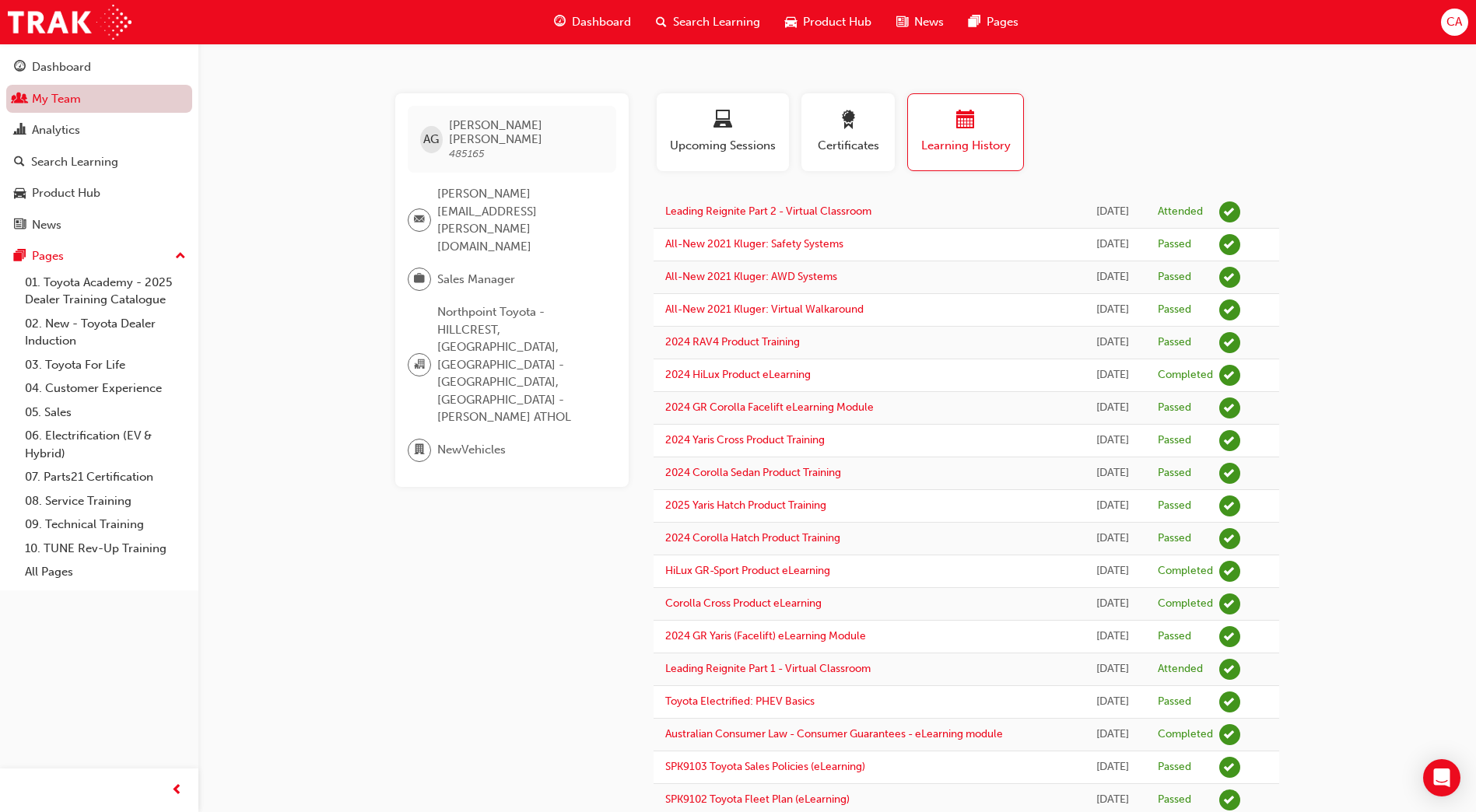
click at [61, 98] on link "My Team" at bounding box center [99, 99] width 186 height 28
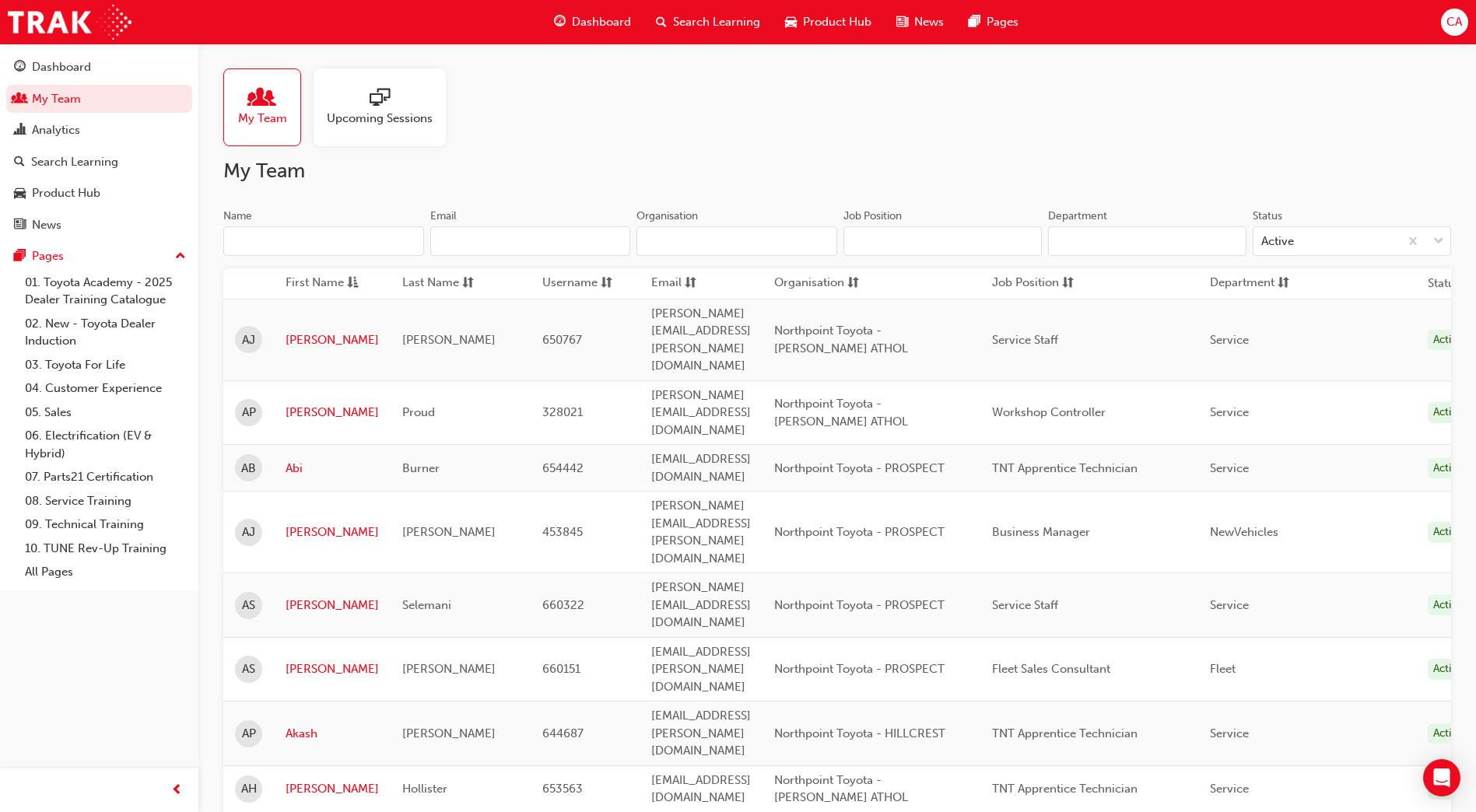
click at [284, 241] on input "Name" at bounding box center [324, 241] width 201 height 29
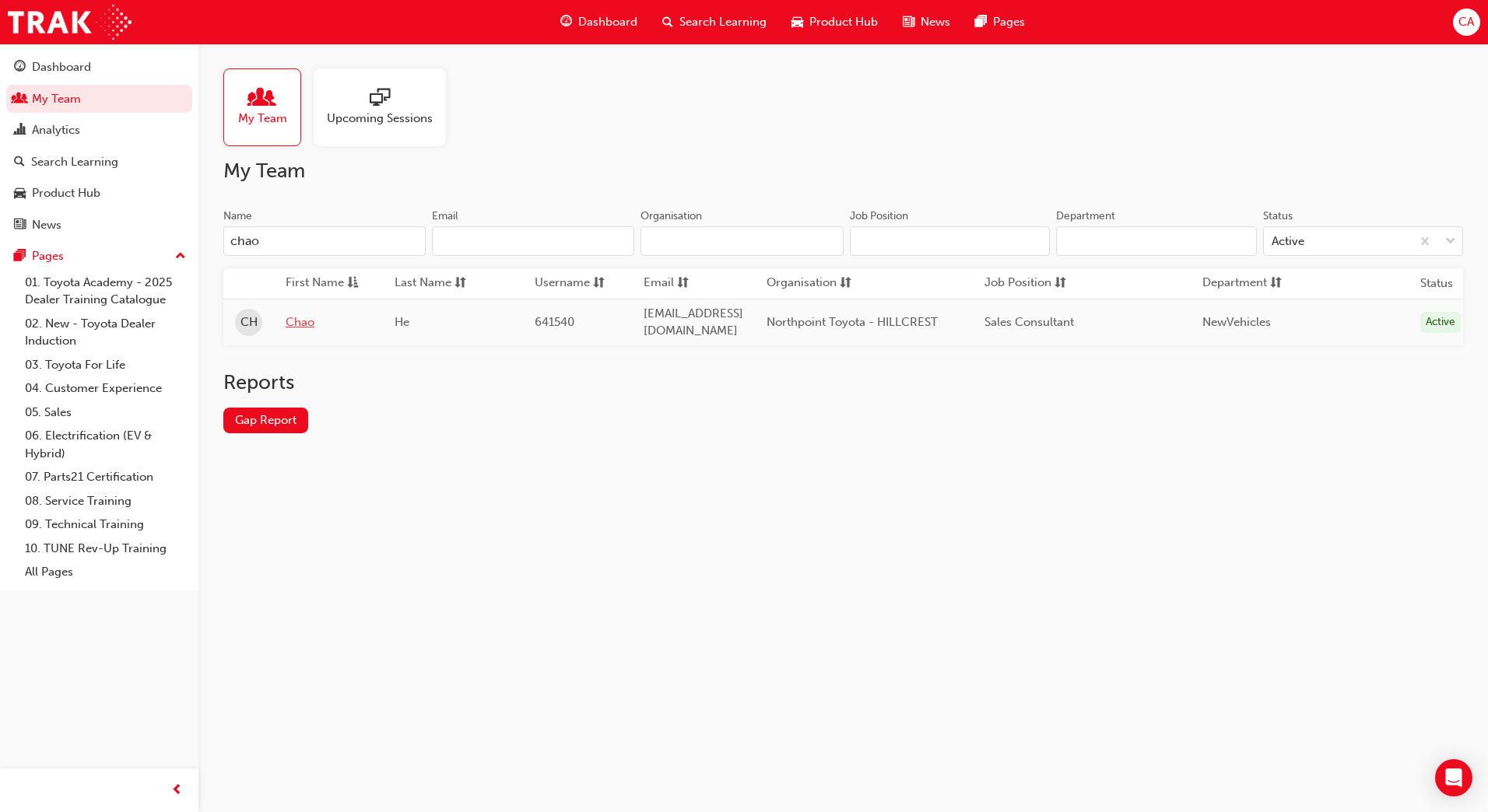
type input "chao"
click at [303, 318] on link "Chao" at bounding box center [328, 322] width 85 height 18
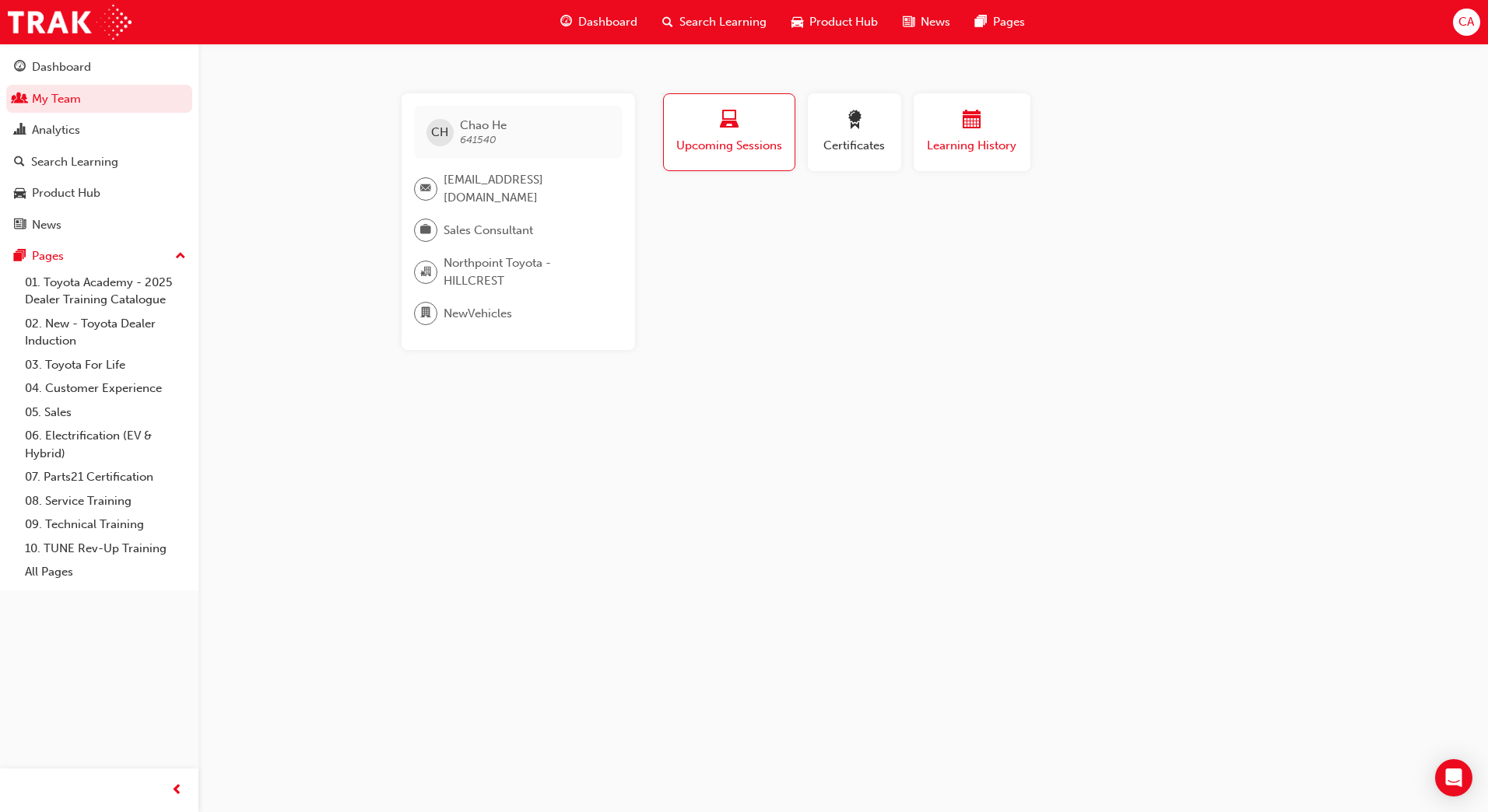
click at [954, 128] on div "button" at bounding box center [972, 122] width 93 height 24
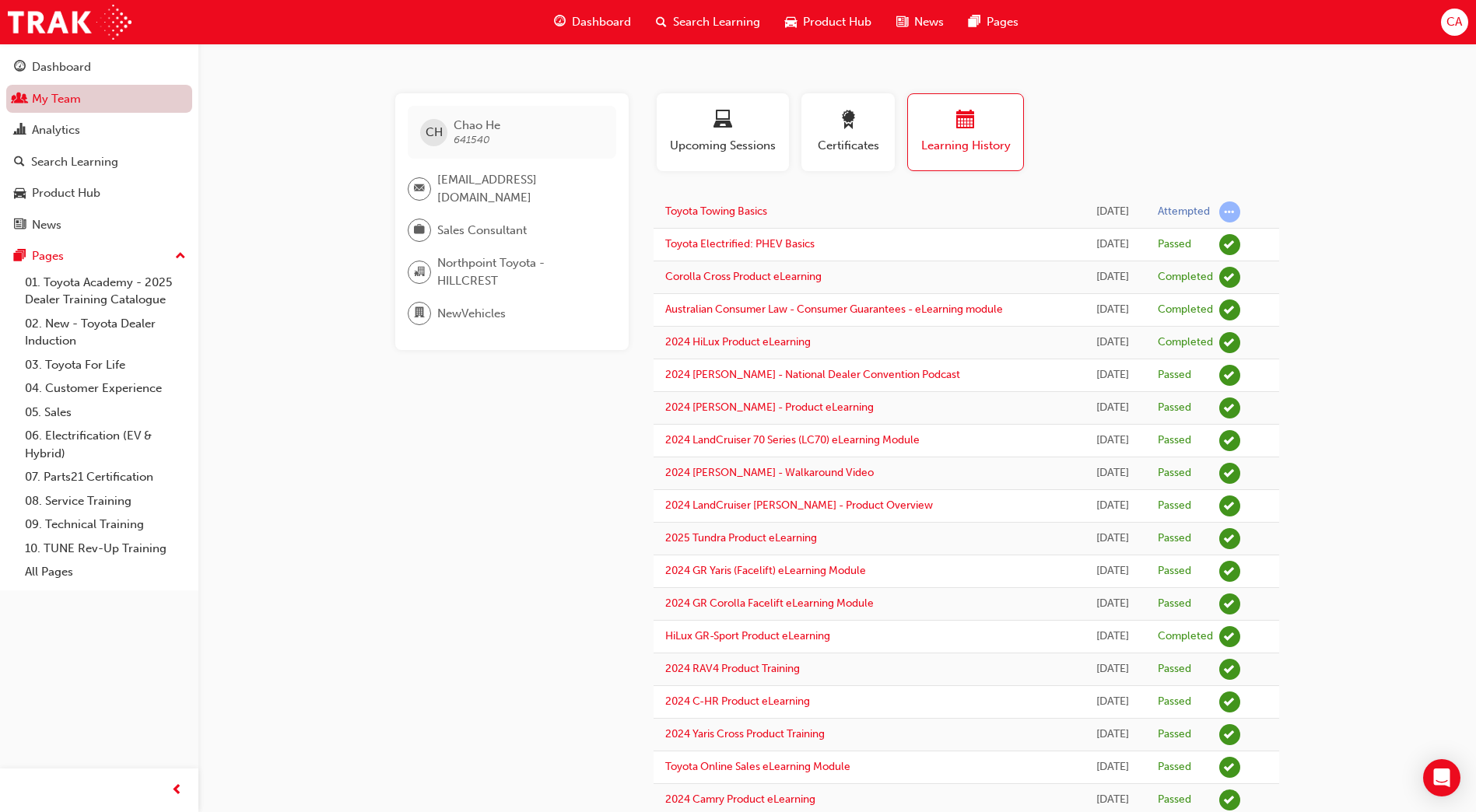
click at [77, 96] on link "My Team" at bounding box center [99, 99] width 186 height 28
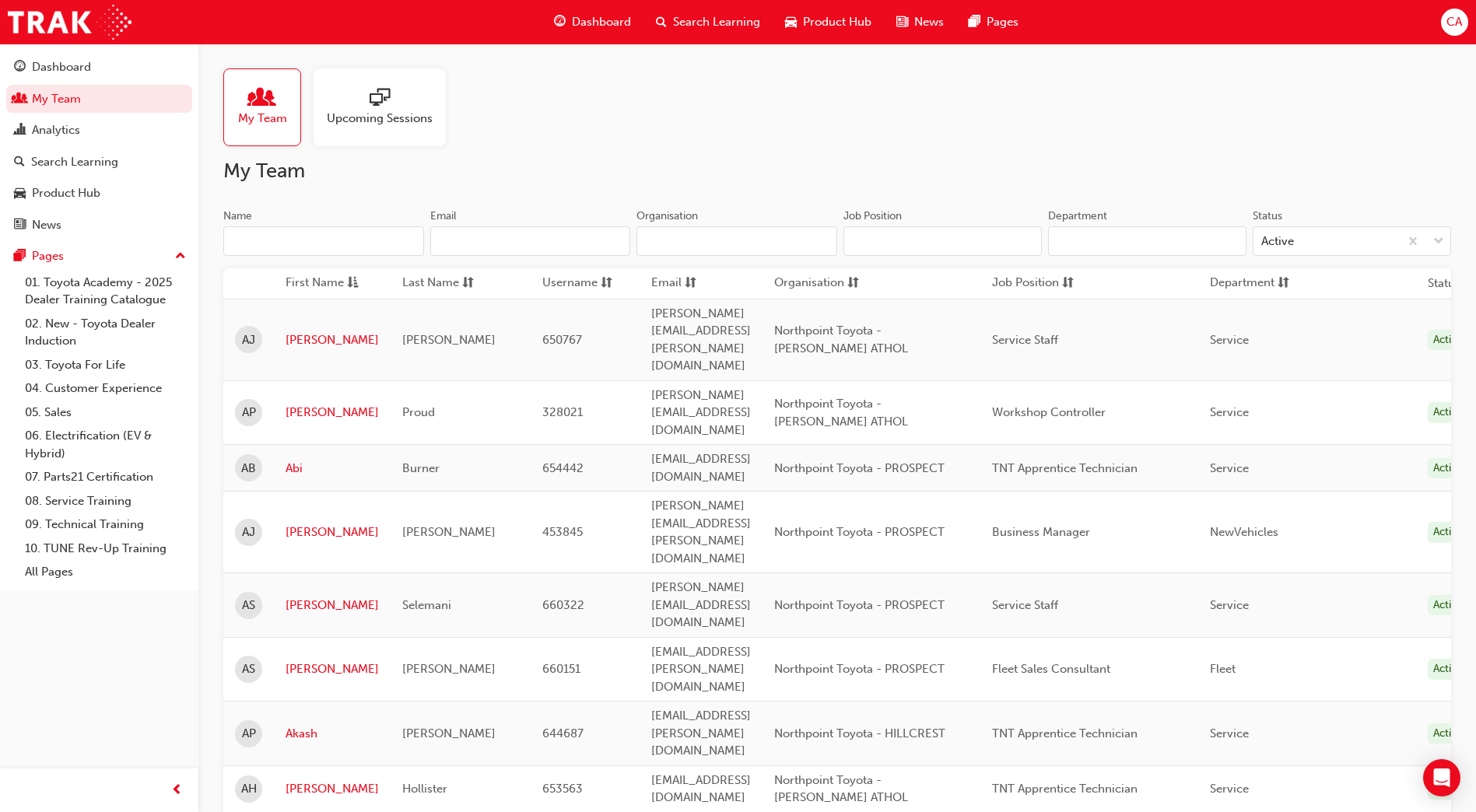
click at [258, 238] on input "Name" at bounding box center [324, 241] width 201 height 29
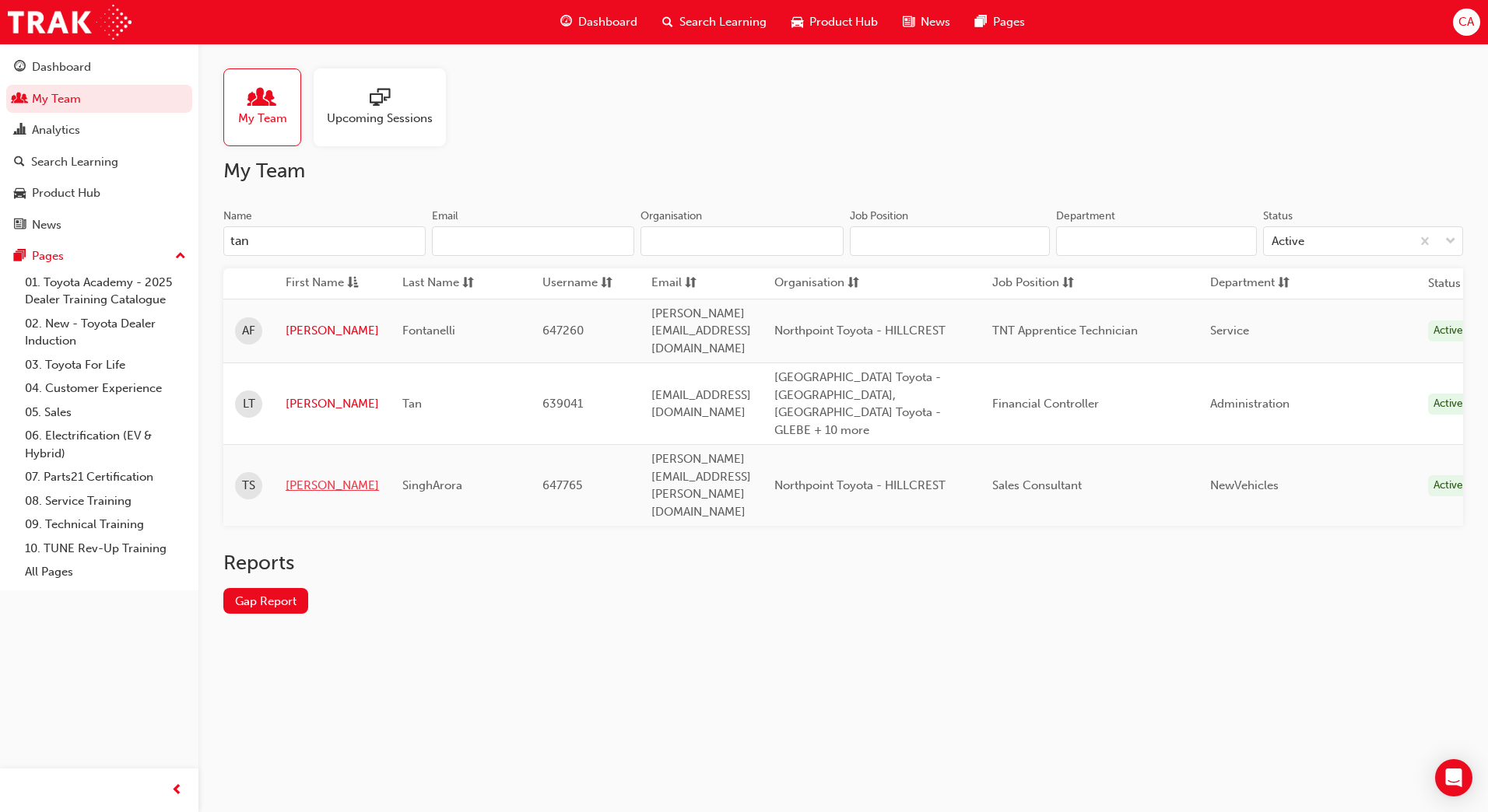
type input "tan"
click at [303, 477] on link "Tanmeet" at bounding box center [332, 486] width 93 height 18
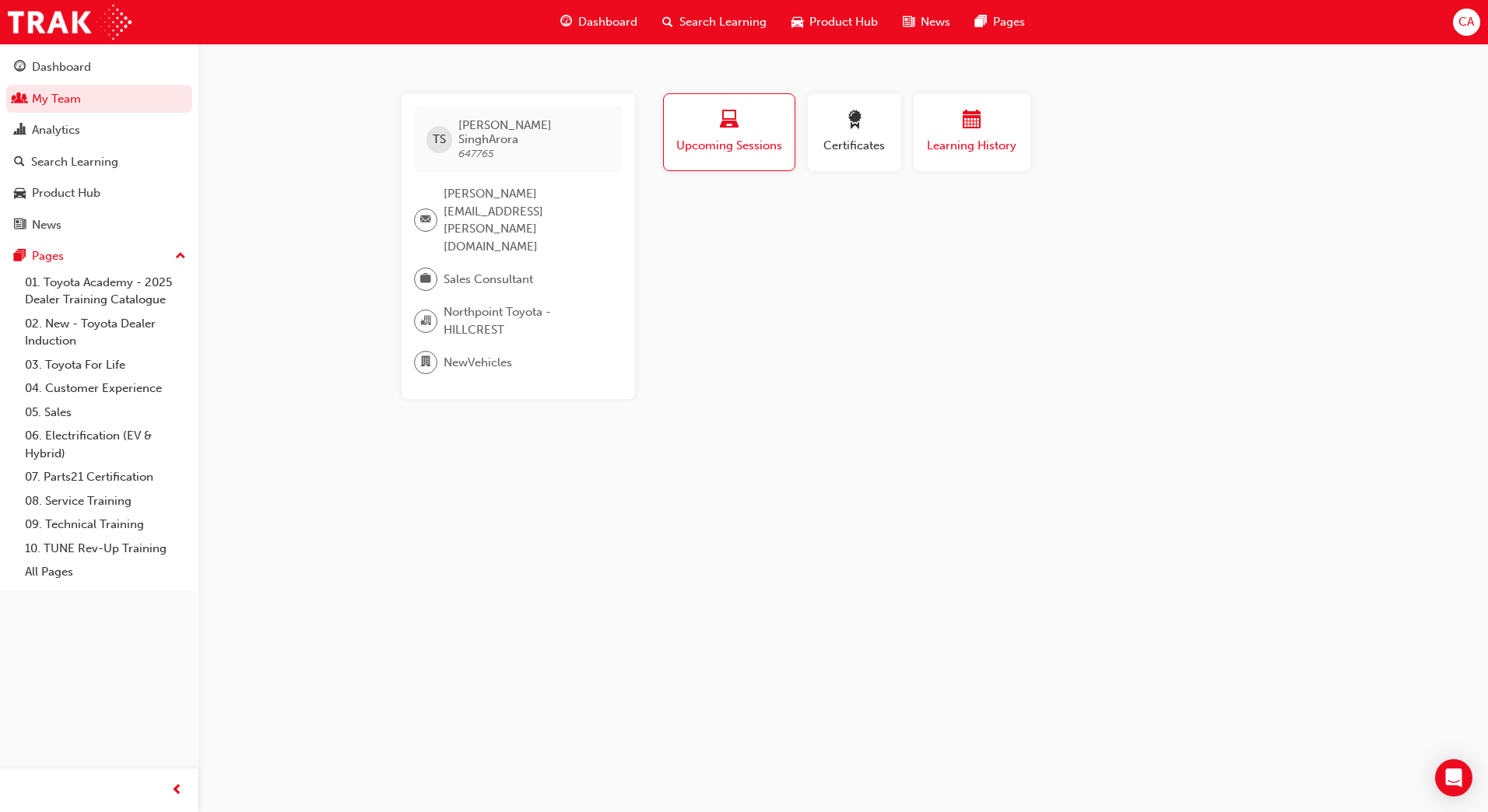
click at [951, 118] on div "button" at bounding box center [972, 122] width 93 height 24
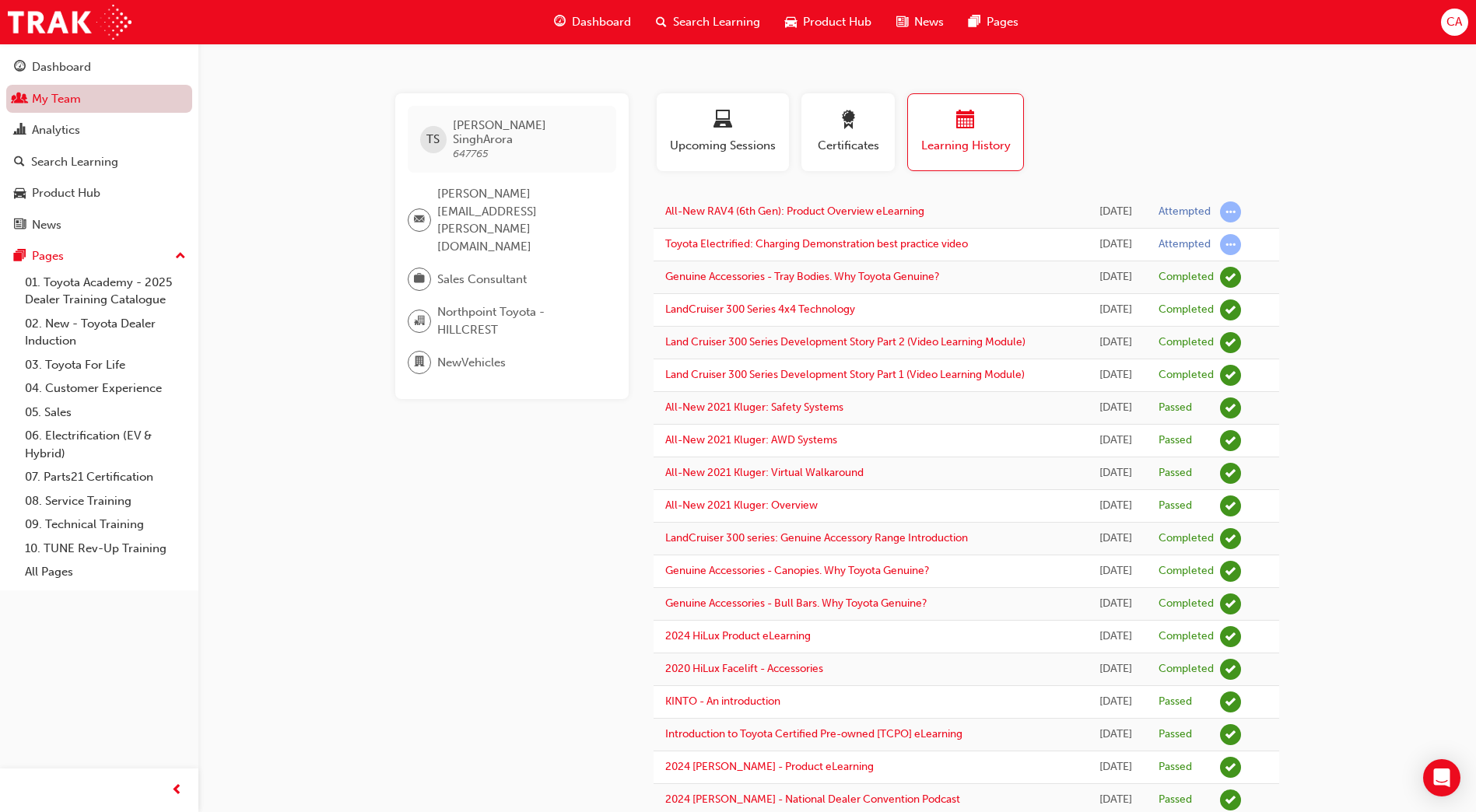
click at [132, 102] on link "My Team" at bounding box center [99, 99] width 186 height 28
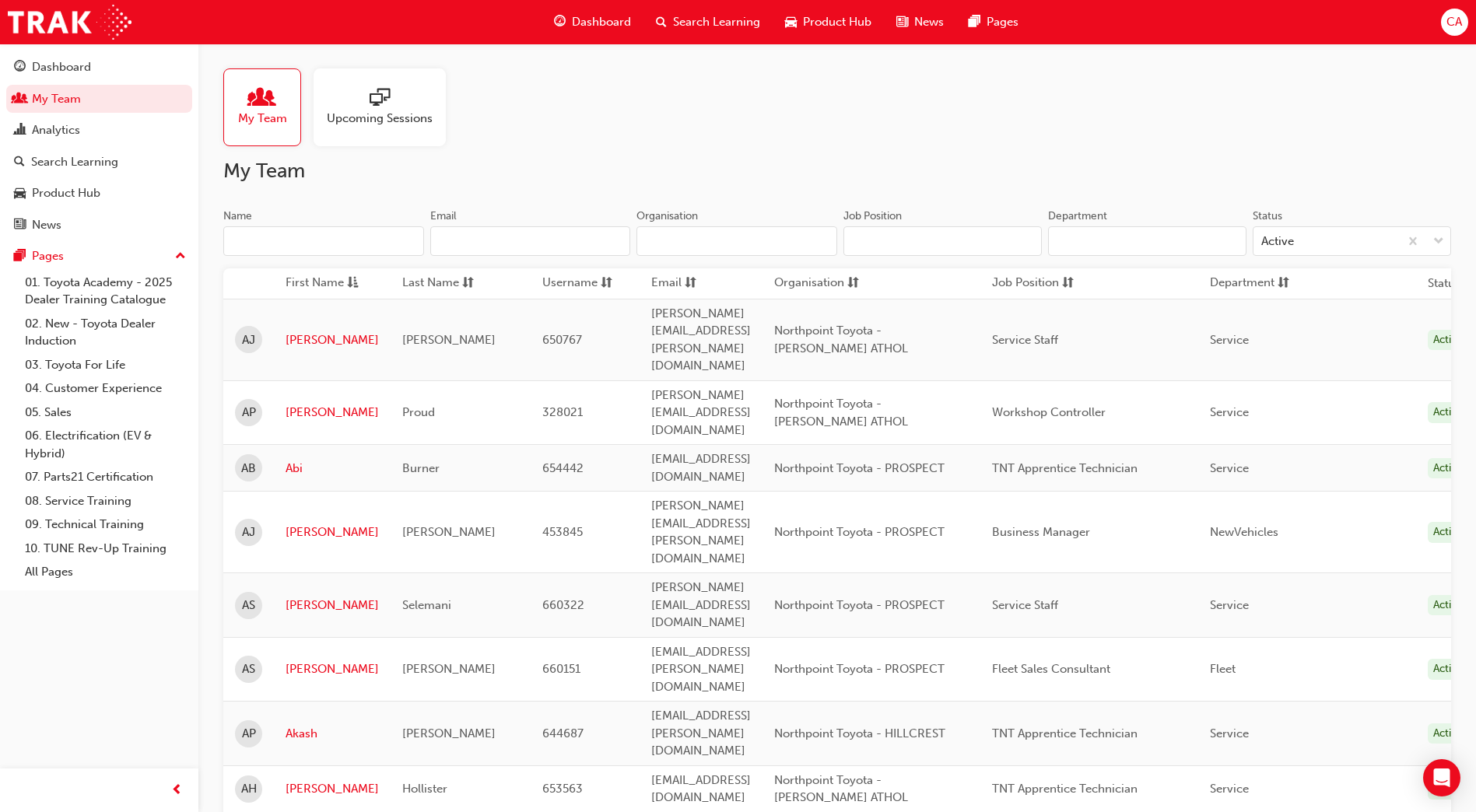
click at [262, 242] on input "Name" at bounding box center [324, 241] width 201 height 29
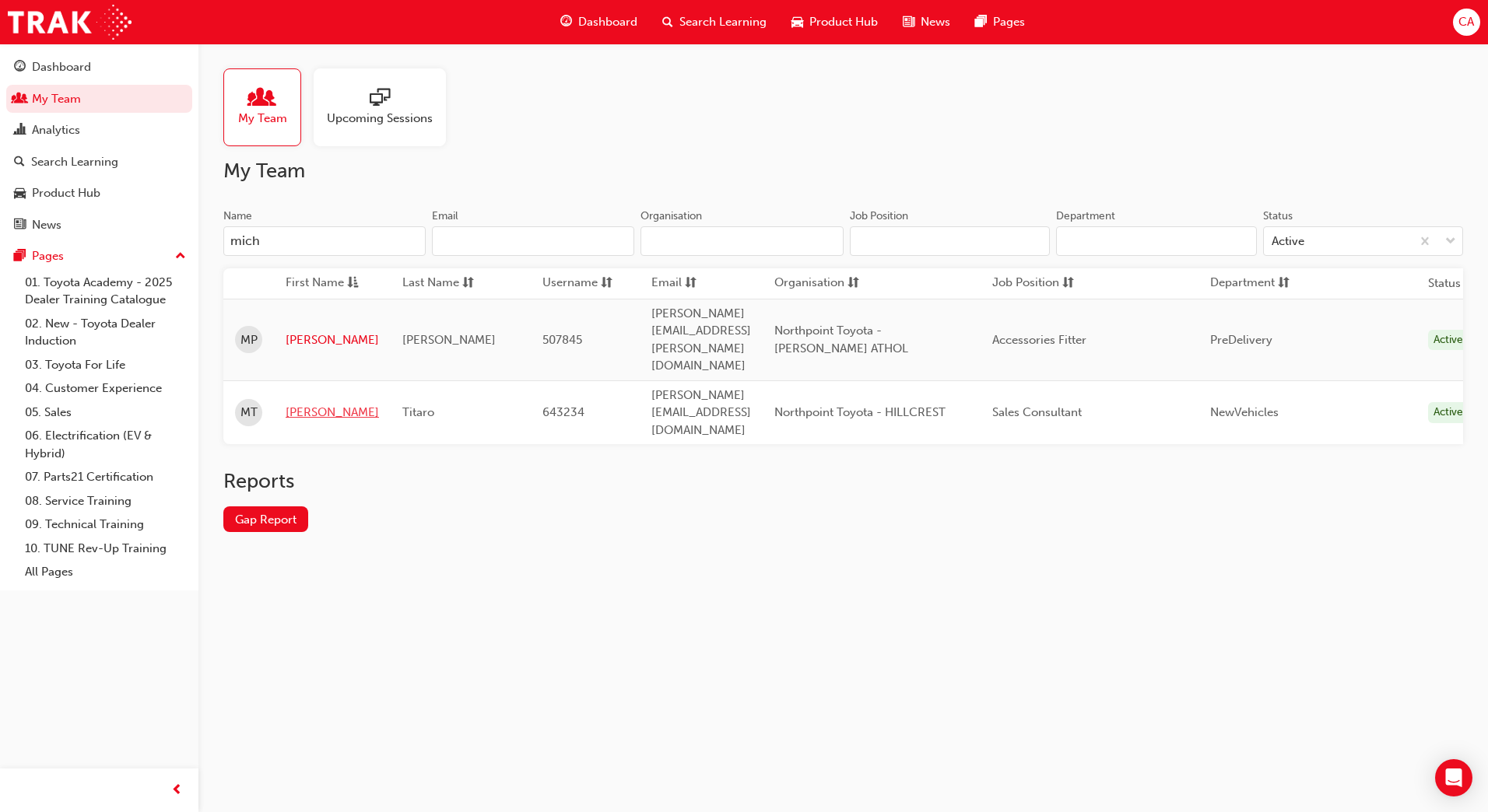
type input "mich"
click at [297, 404] on link "Michael" at bounding box center [332, 412] width 93 height 18
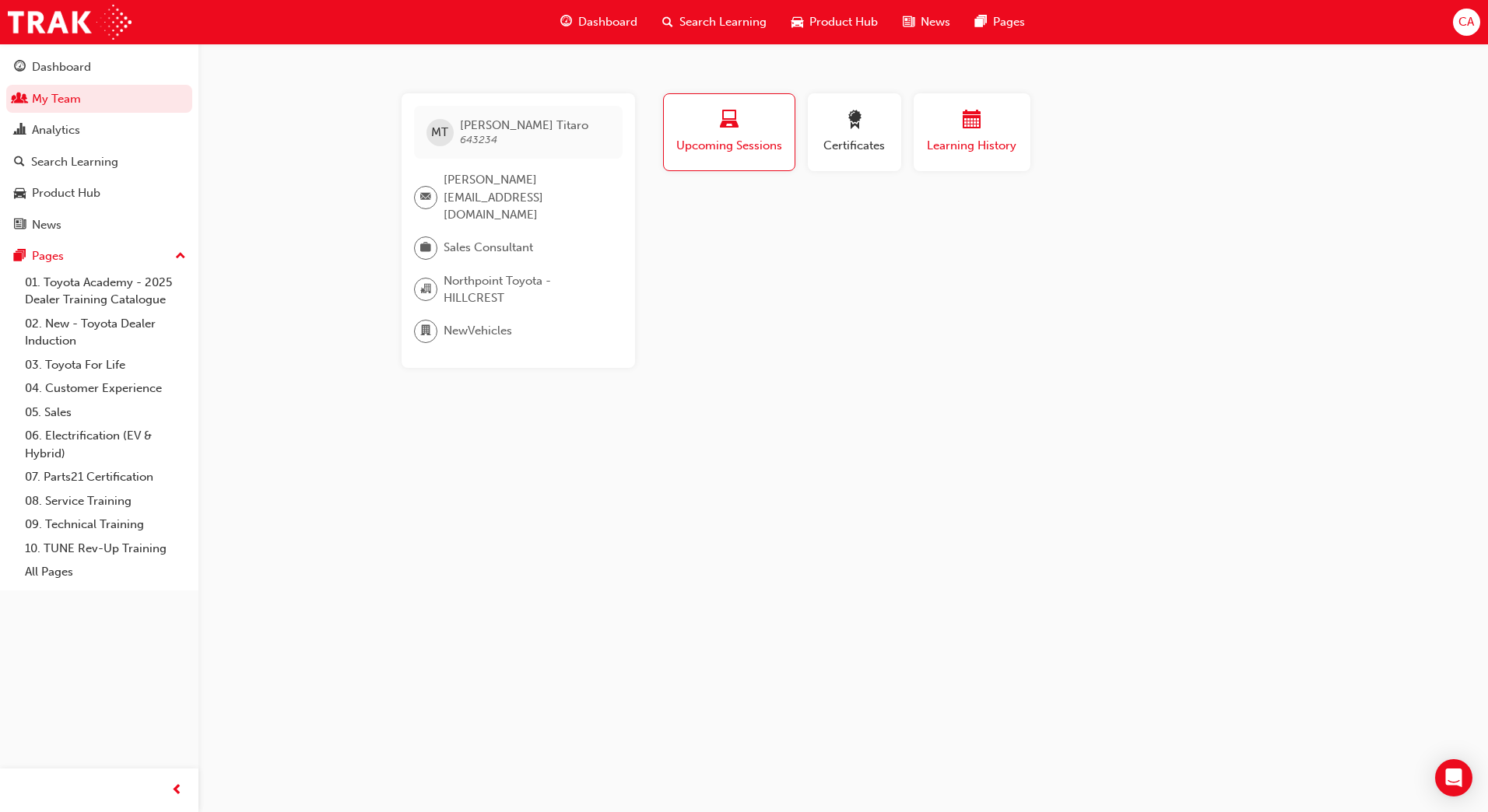
click at [953, 137] on span "Learning History" at bounding box center [972, 145] width 93 height 18
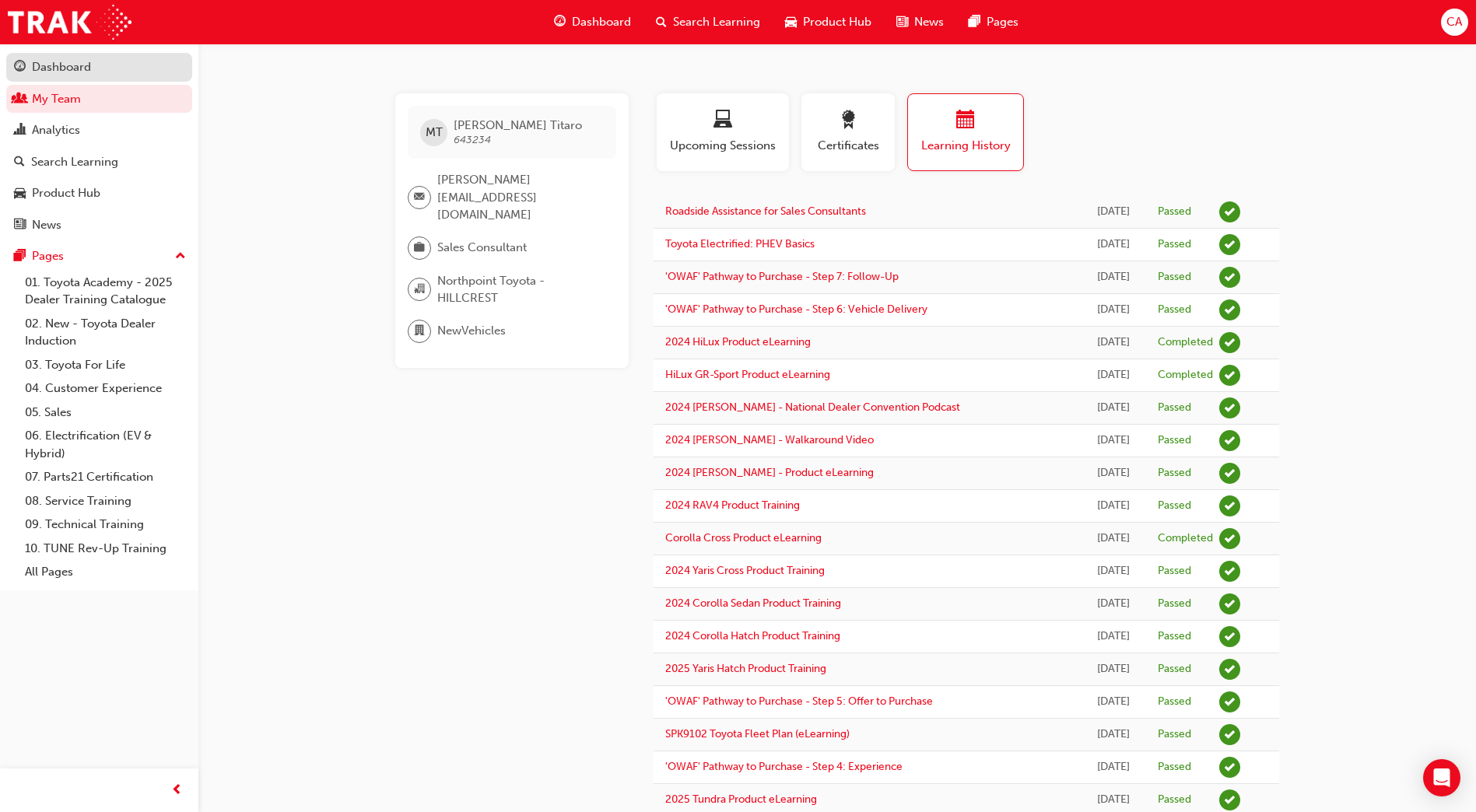
click at [66, 62] on div "Dashboard" at bounding box center [61, 67] width 59 height 18
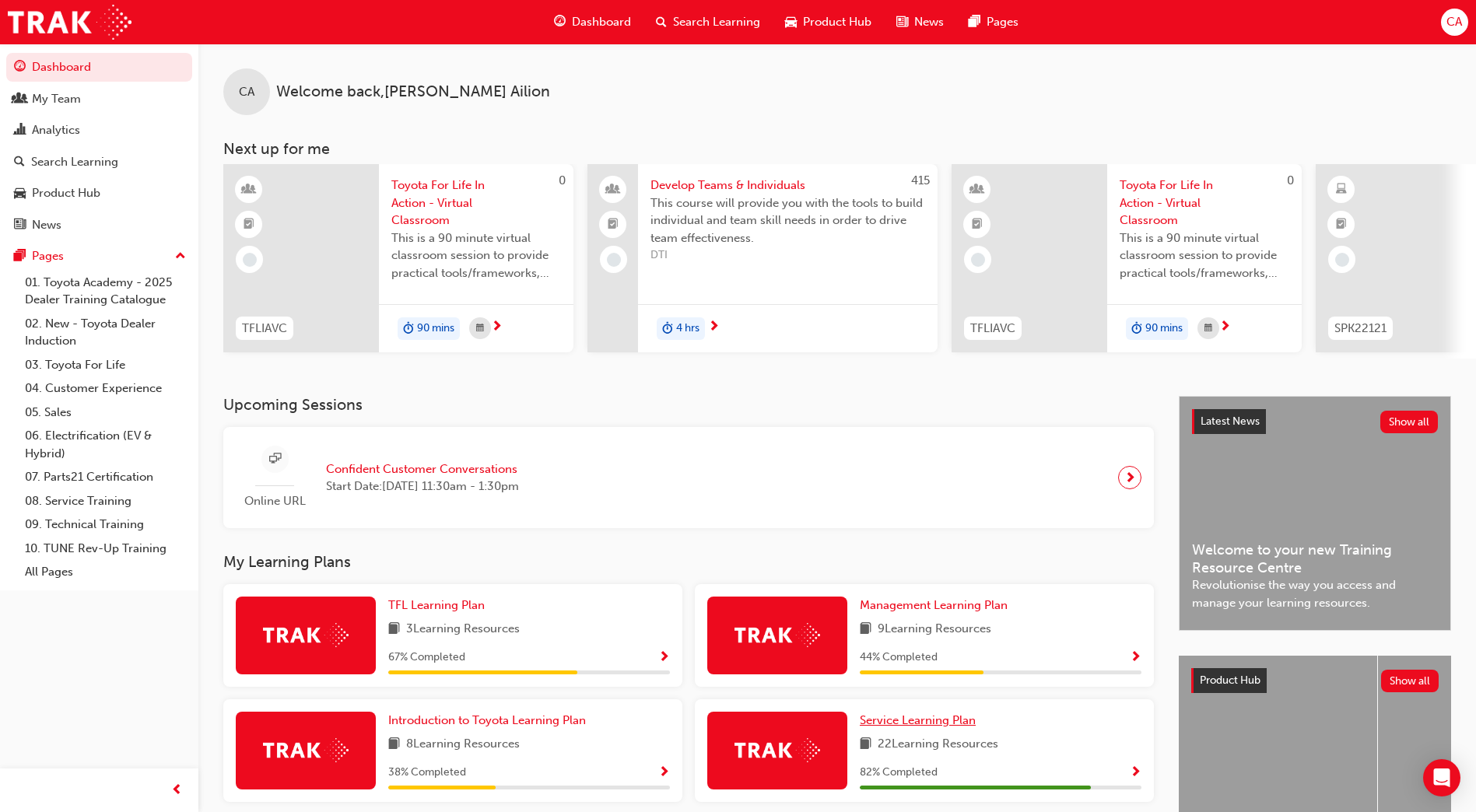
click at [896, 726] on span "Service Learning Plan" at bounding box center [917, 720] width 116 height 14
click at [81, 103] on div "My Team" at bounding box center [100, 99] width 171 height 20
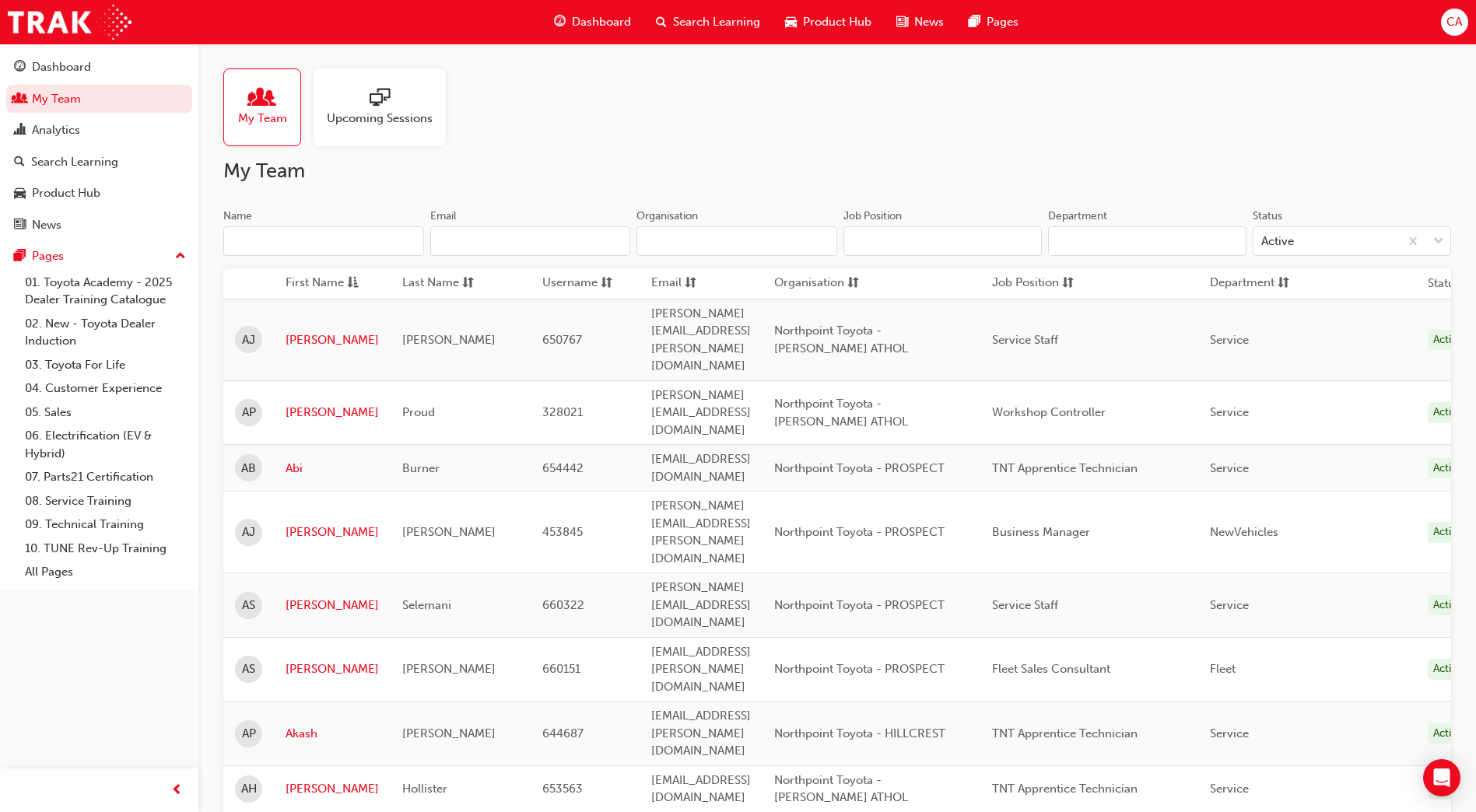
click at [265, 242] on input "Name" at bounding box center [324, 241] width 201 height 29
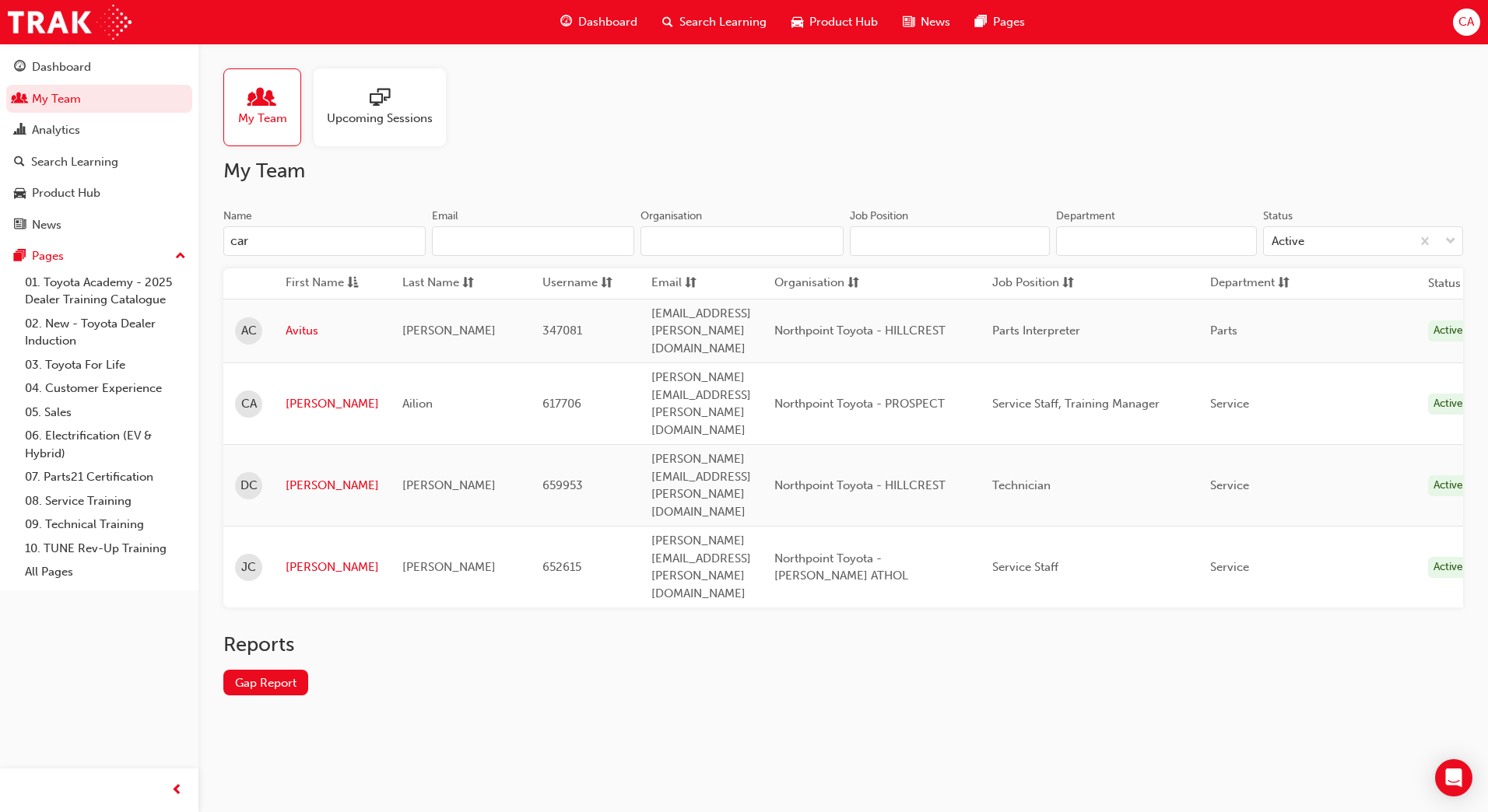
type input "car"
click at [307, 395] on link "Caroline" at bounding box center [332, 404] width 93 height 18
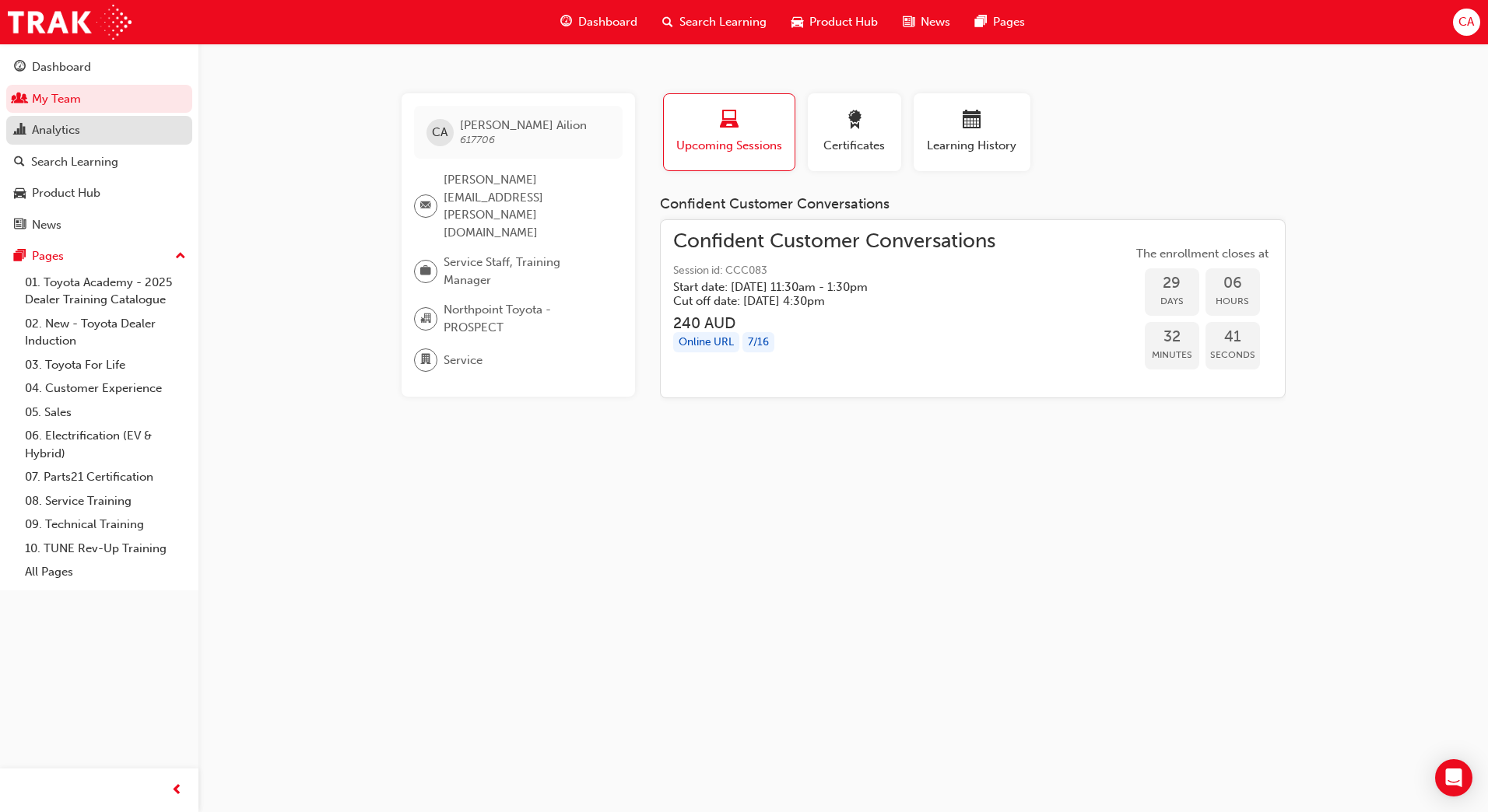
click at [58, 133] on div "Analytics" at bounding box center [55, 130] width 48 height 18
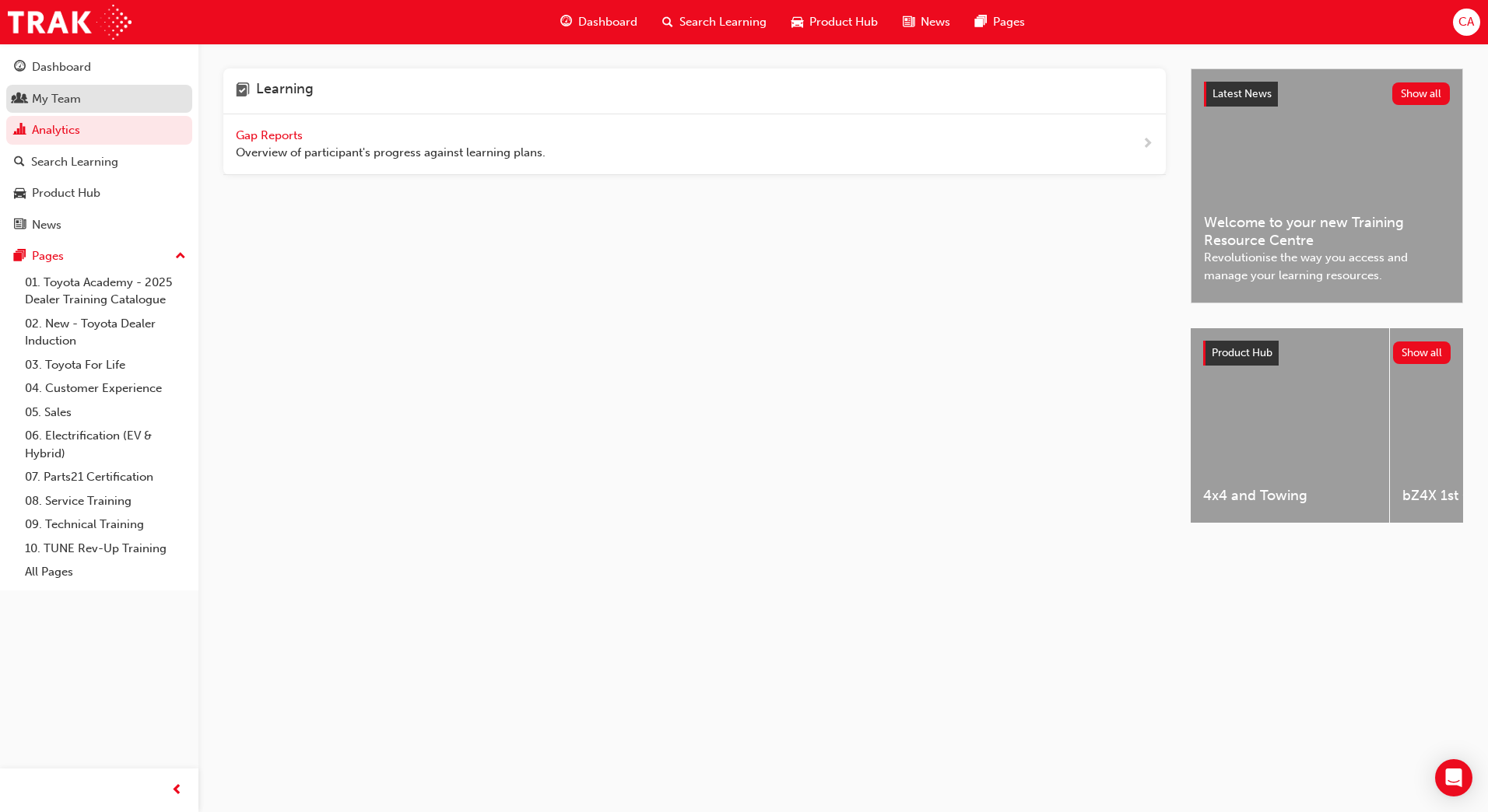
click at [59, 100] on div "My Team" at bounding box center [56, 99] width 49 height 18
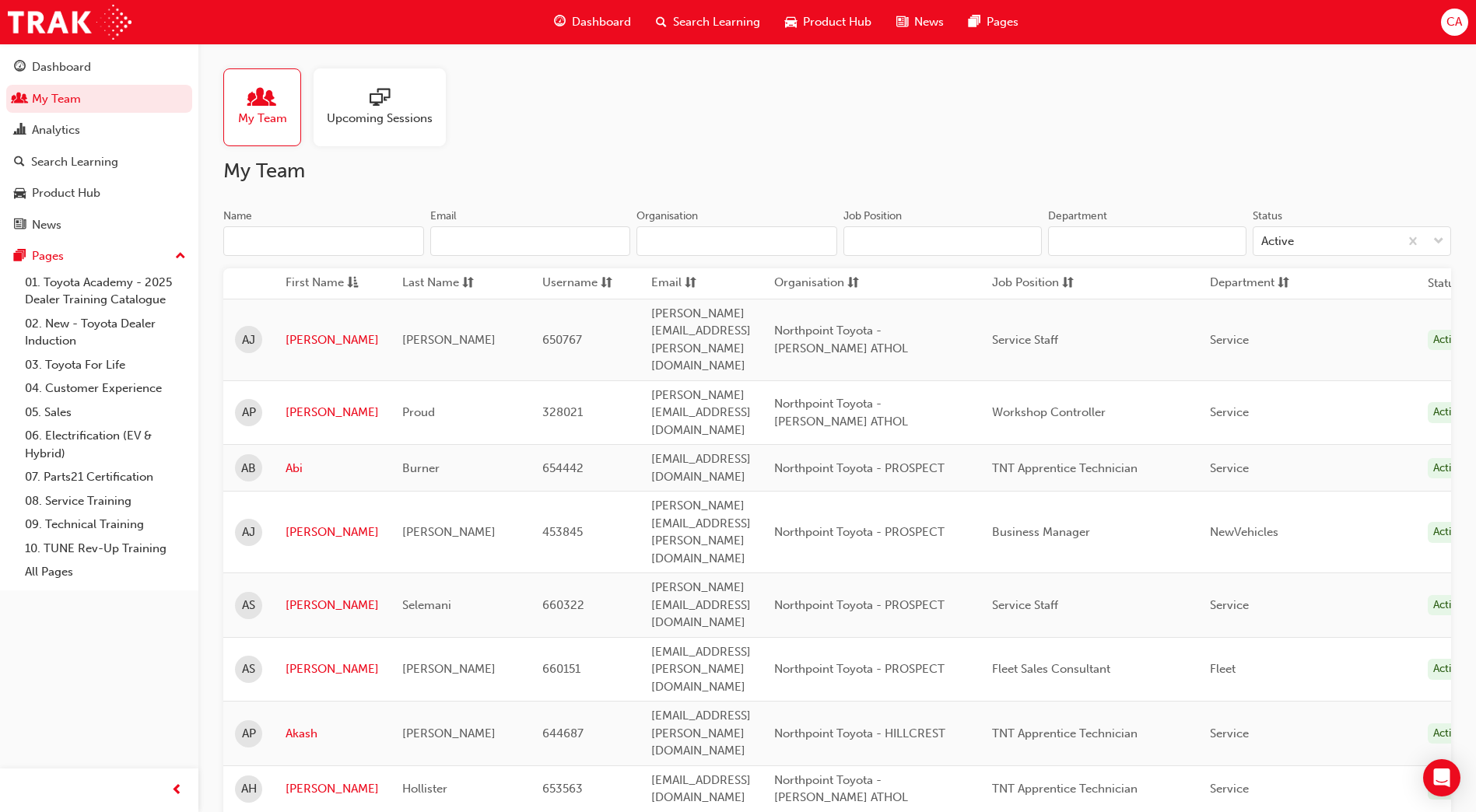
click at [259, 240] on input "Name" at bounding box center [324, 241] width 201 height 29
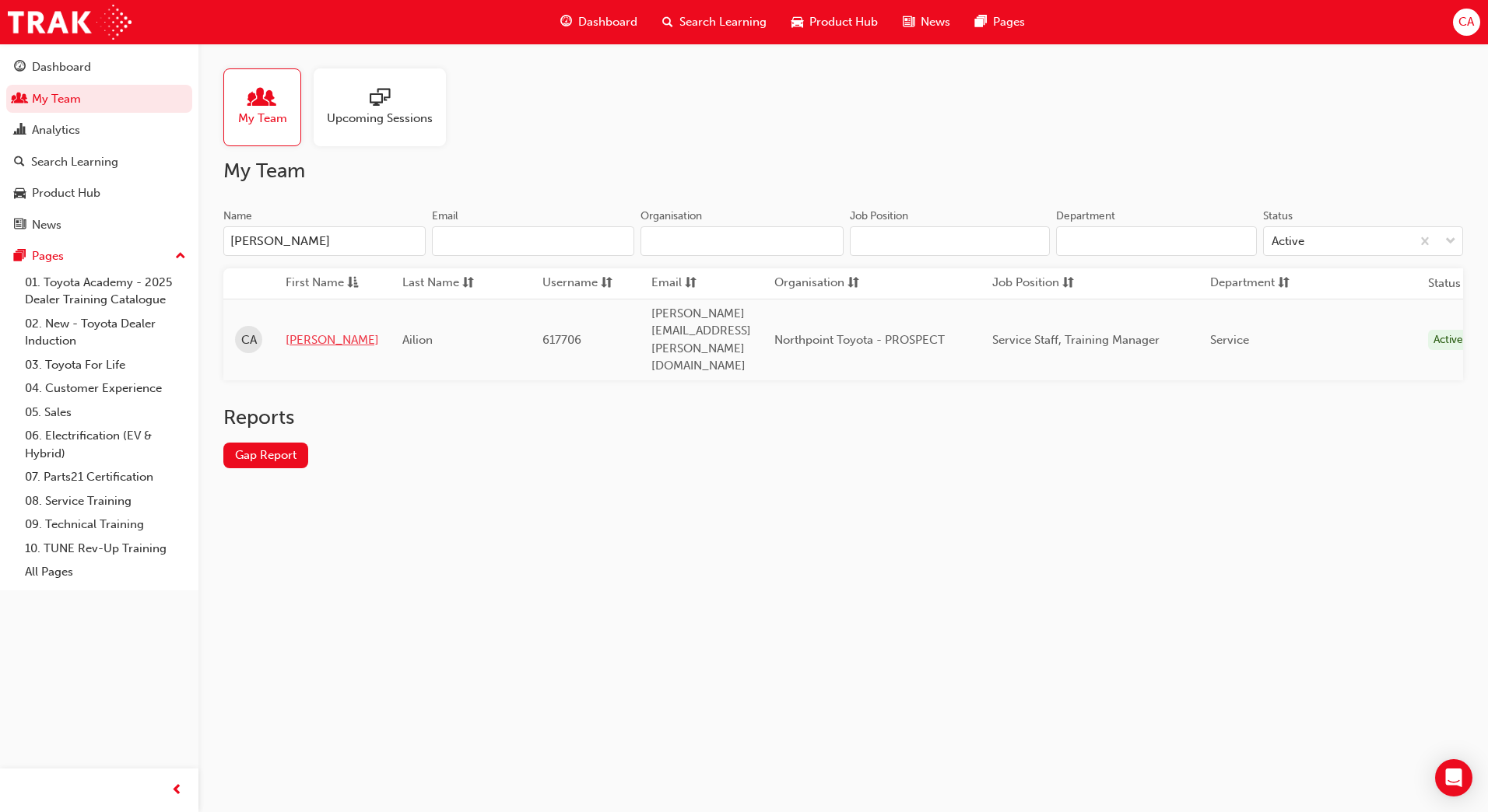
type input "carol"
click at [311, 332] on link "Caroline" at bounding box center [332, 340] width 93 height 18
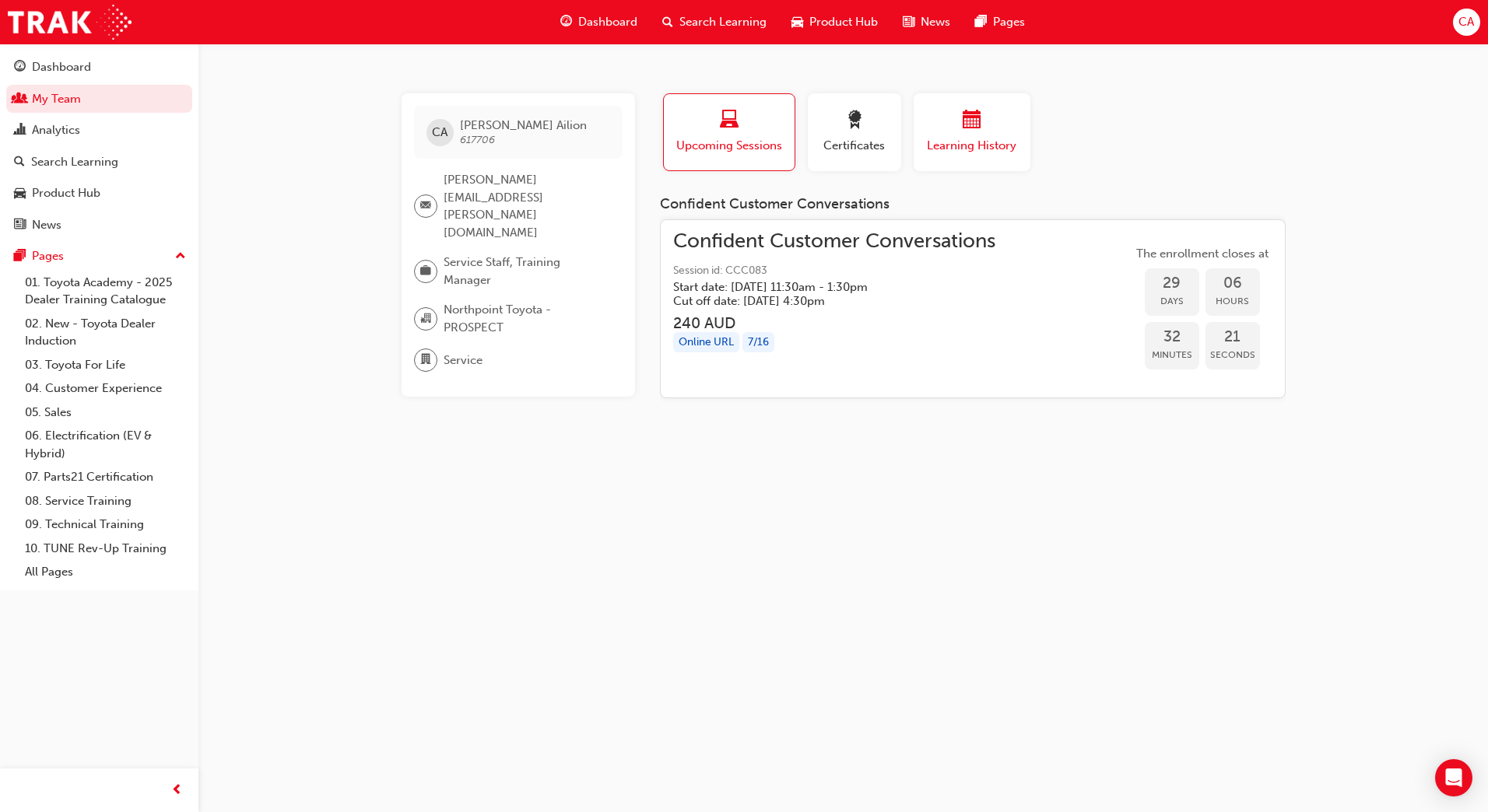
click at [978, 121] on span "calendar-icon" at bounding box center [972, 121] width 19 height 21
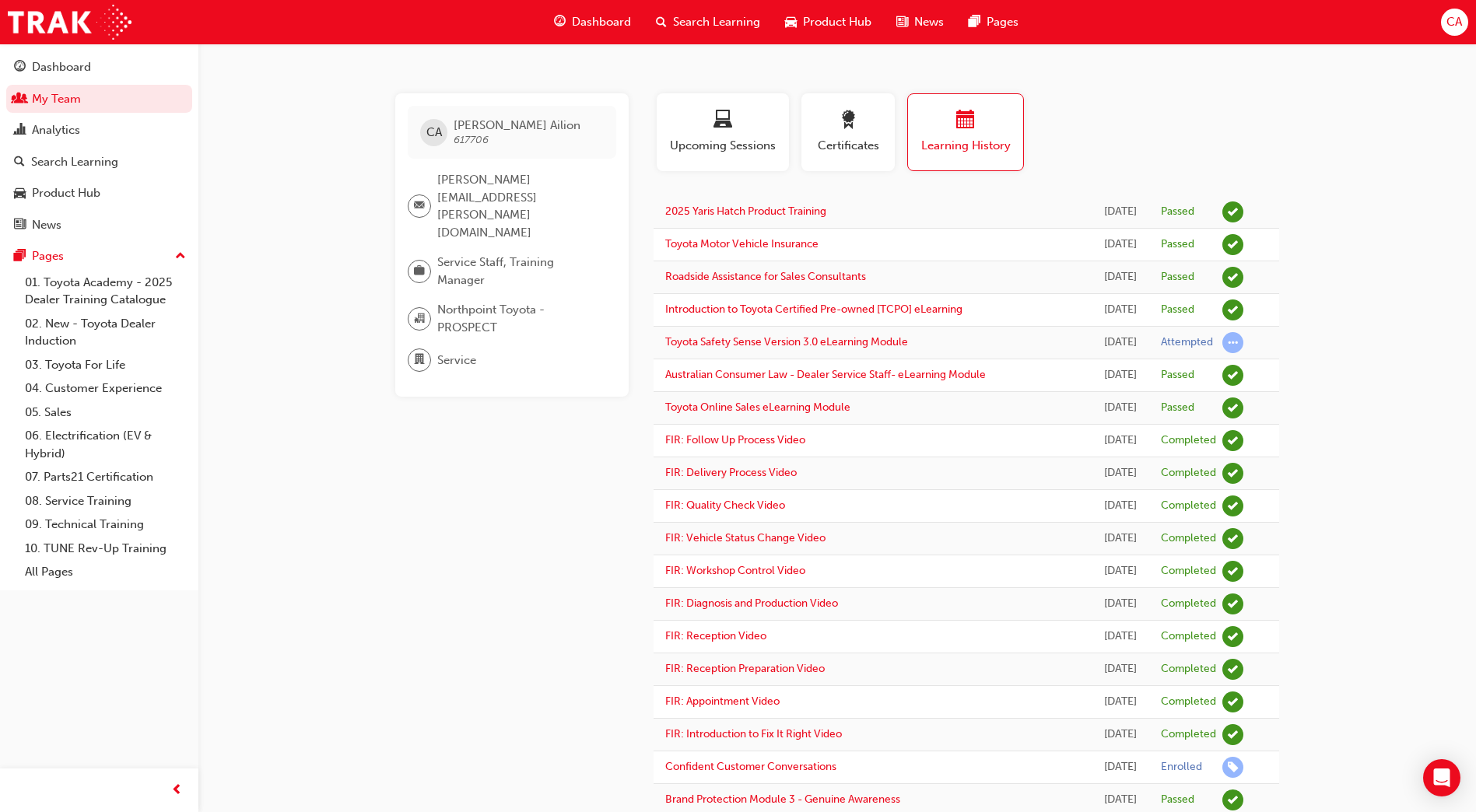
click at [416, 350] on span "department-icon" at bounding box center [420, 360] width 11 height 21
click at [824, 17] on span "Product Hub" at bounding box center [837, 22] width 69 height 18
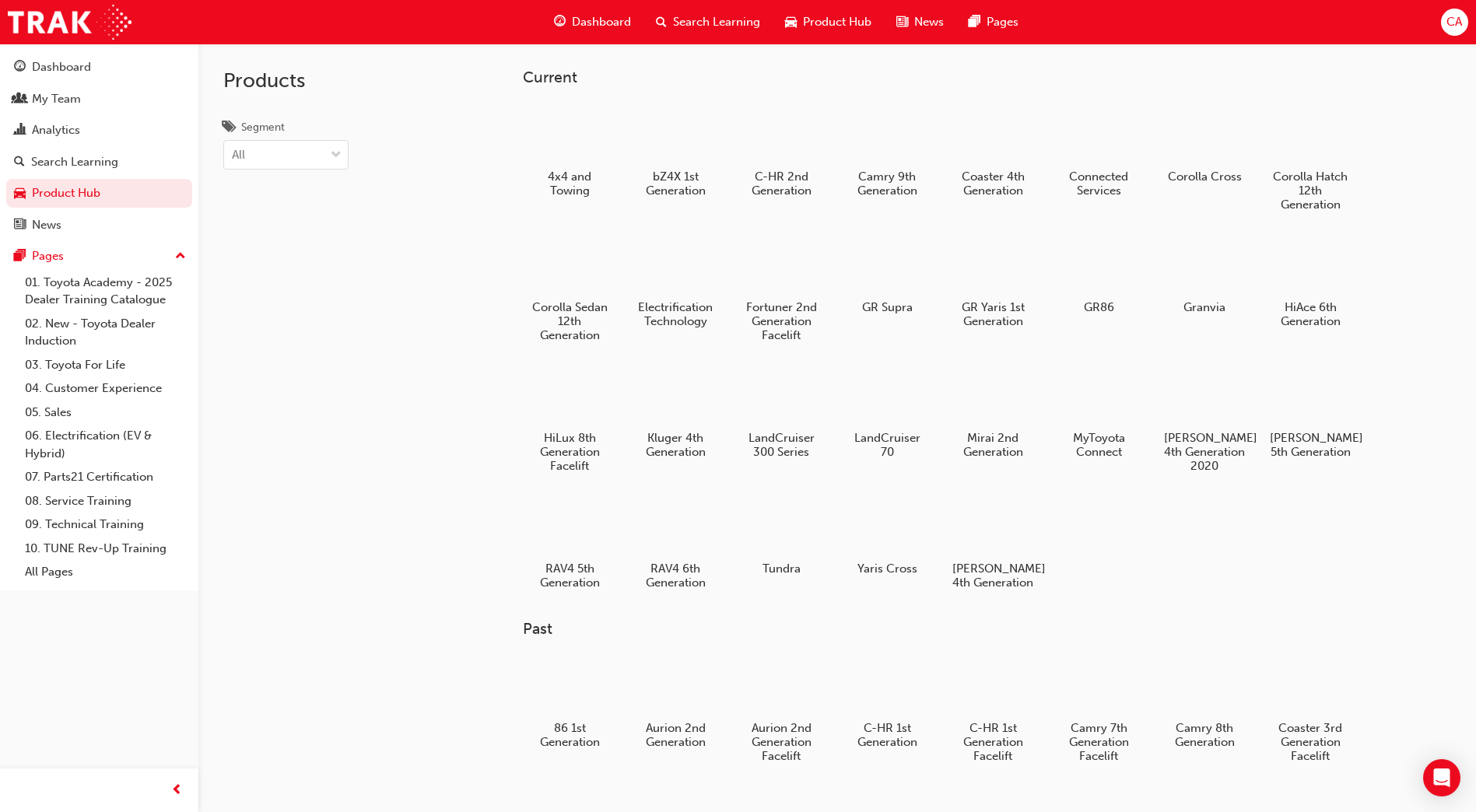
click at [923, 17] on span "News" at bounding box center [928, 22] width 29 height 18
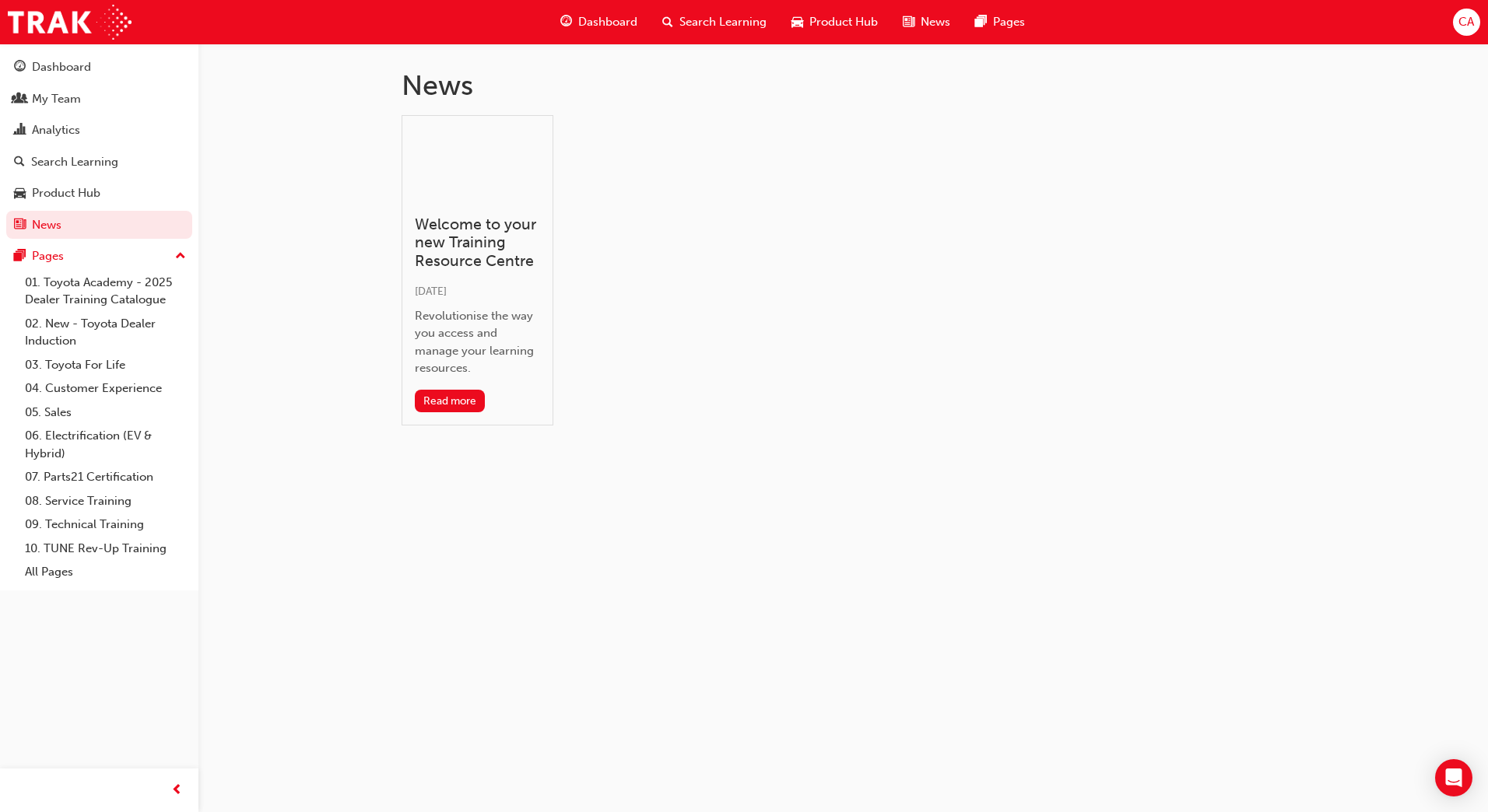
click at [734, 21] on span "Search Learning" at bounding box center [723, 22] width 87 height 18
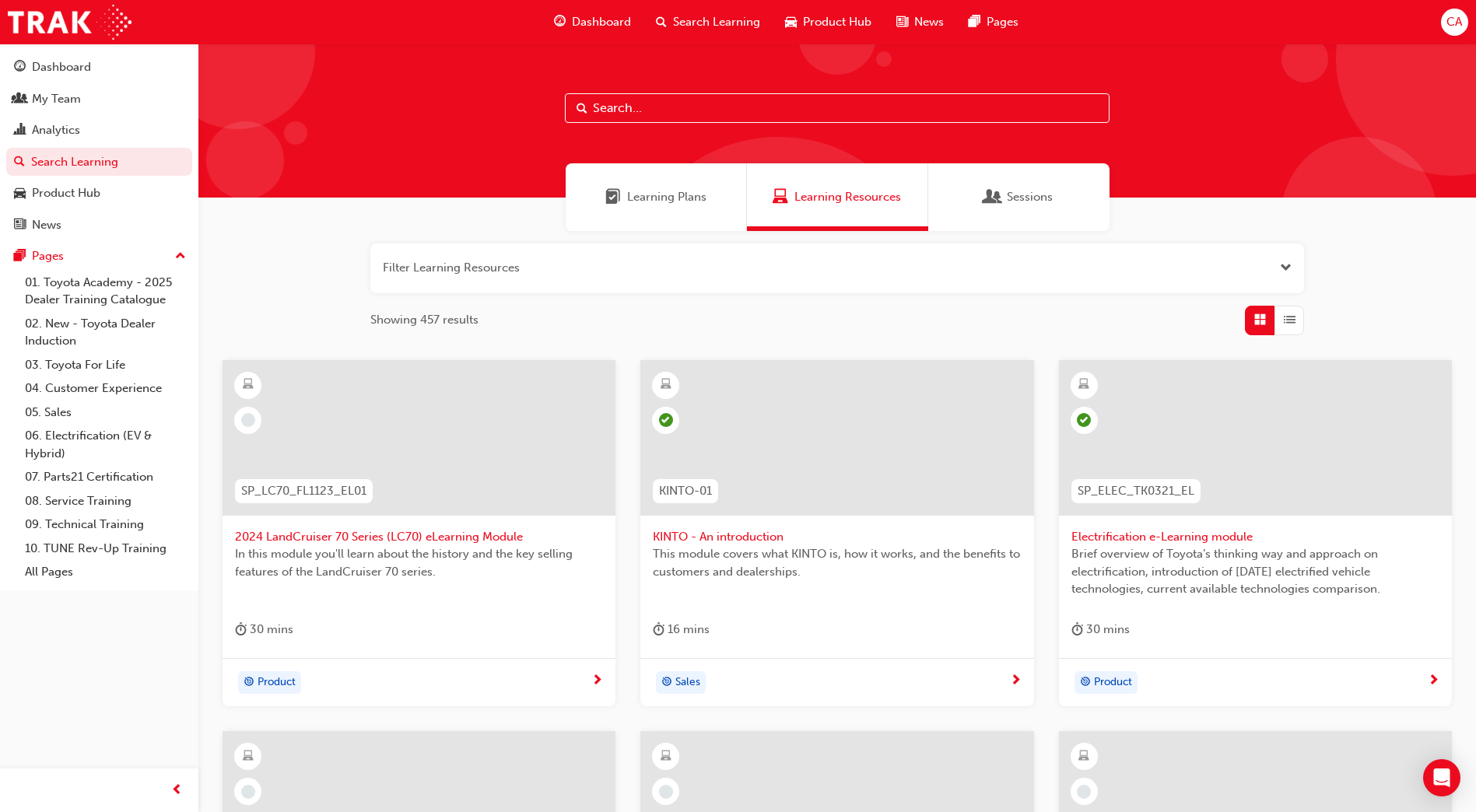
click at [1285, 267] on span "Open the filter" at bounding box center [1286, 268] width 12 height 18
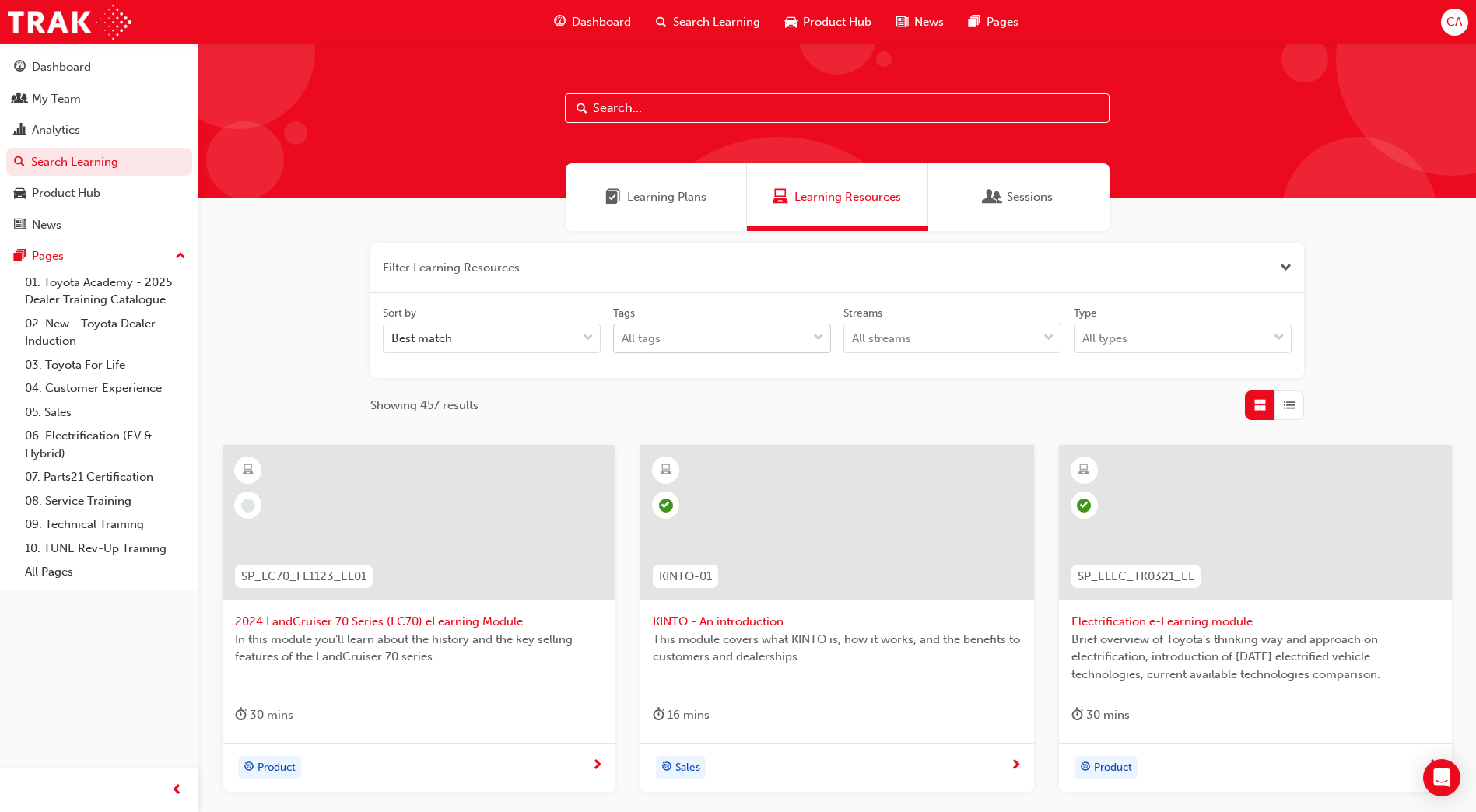
click at [734, 340] on div "All tags" at bounding box center [710, 339] width 193 height 27
click at [623, 340] on input "Tags All tags" at bounding box center [623, 338] width 2 height 13
click at [737, 341] on div "All tags" at bounding box center [710, 339] width 193 height 27
click at [623, 341] on input "Tags 0 results available. Select is focused ,type to refine list, press Down to…" at bounding box center [623, 338] width 2 height 13
click at [897, 340] on div "All streams" at bounding box center [881, 339] width 59 height 18
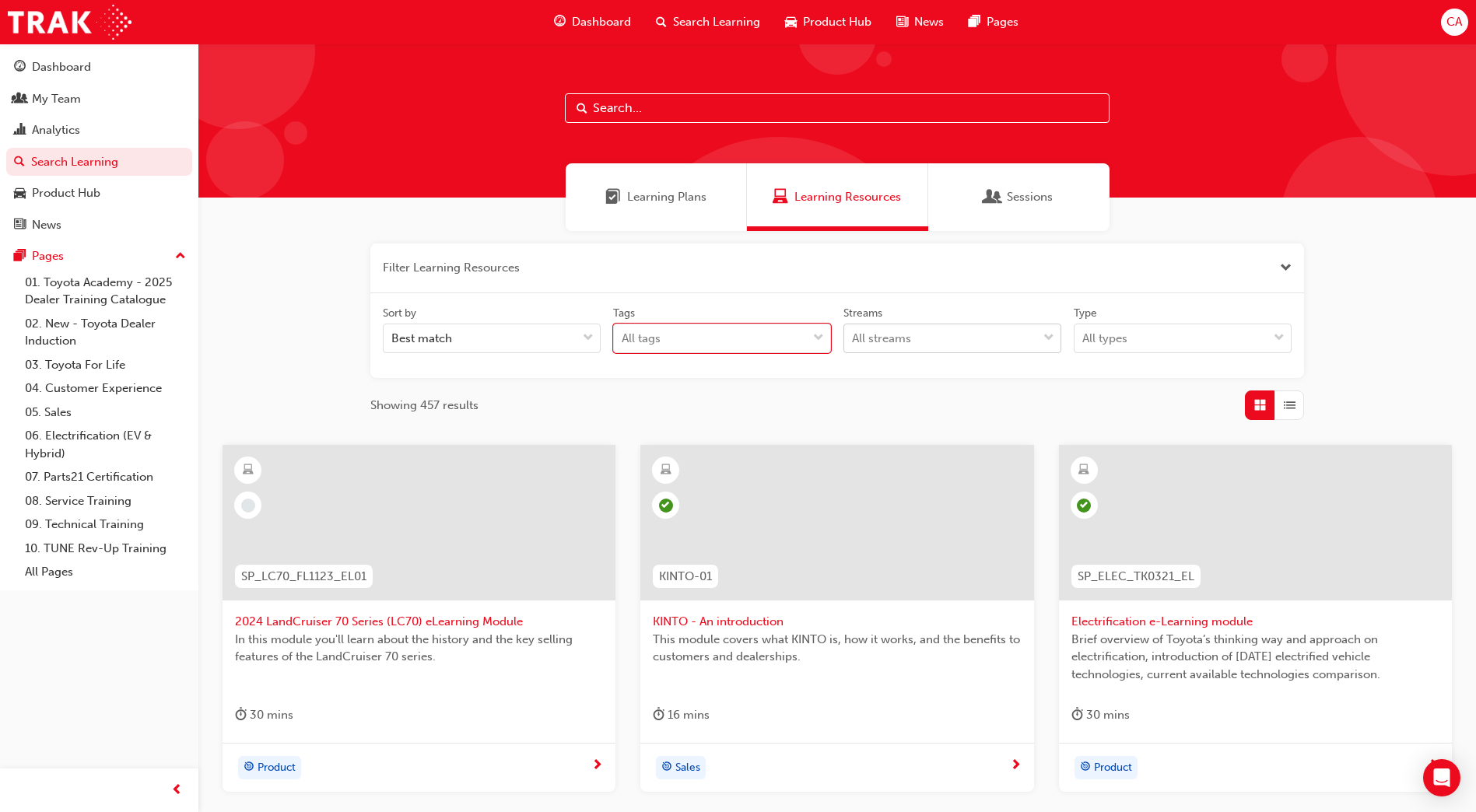
click at [853, 340] on input "Streams All streams" at bounding box center [853, 338] width 2 height 13
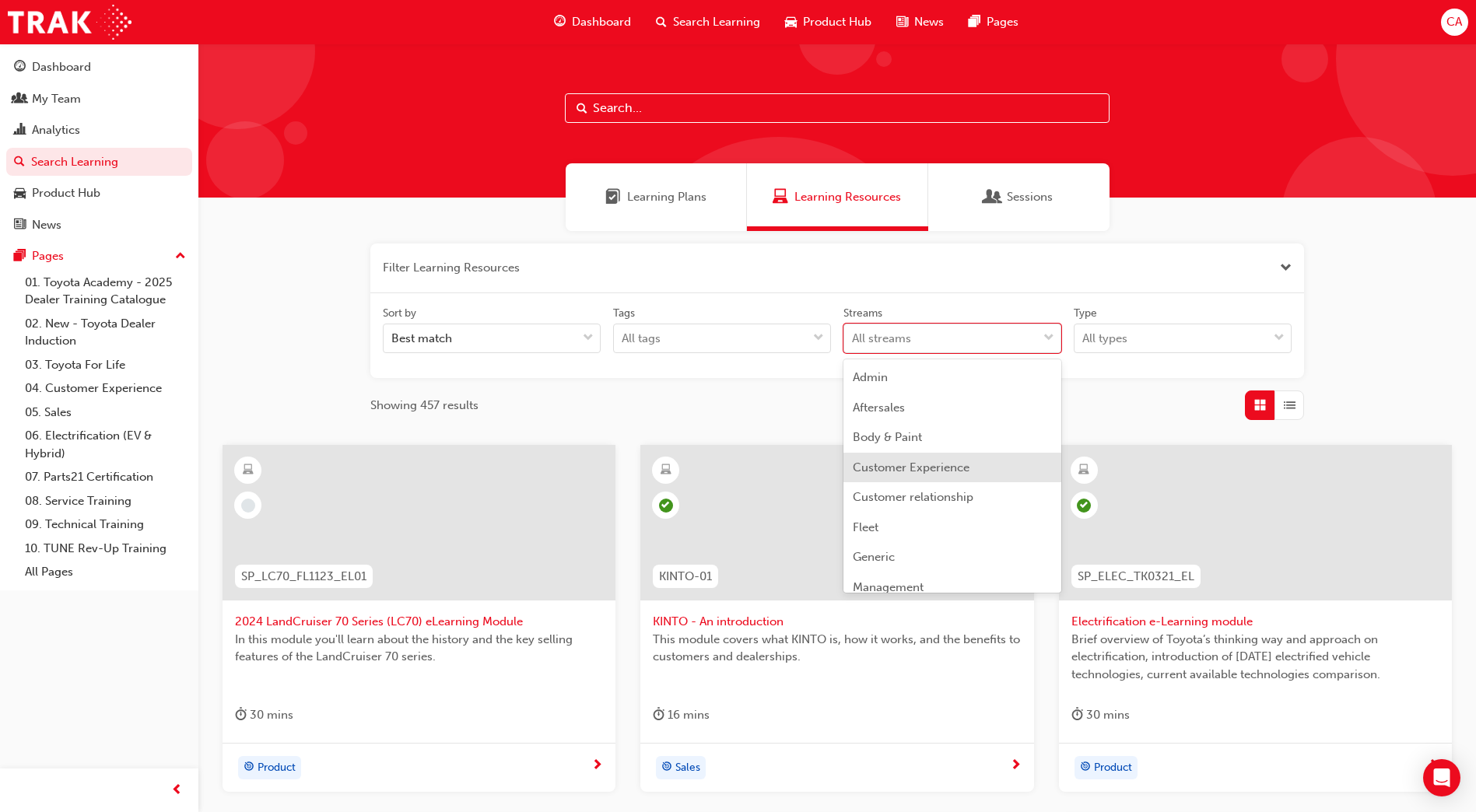
click at [924, 470] on span "Customer Experience" at bounding box center [911, 468] width 117 height 14
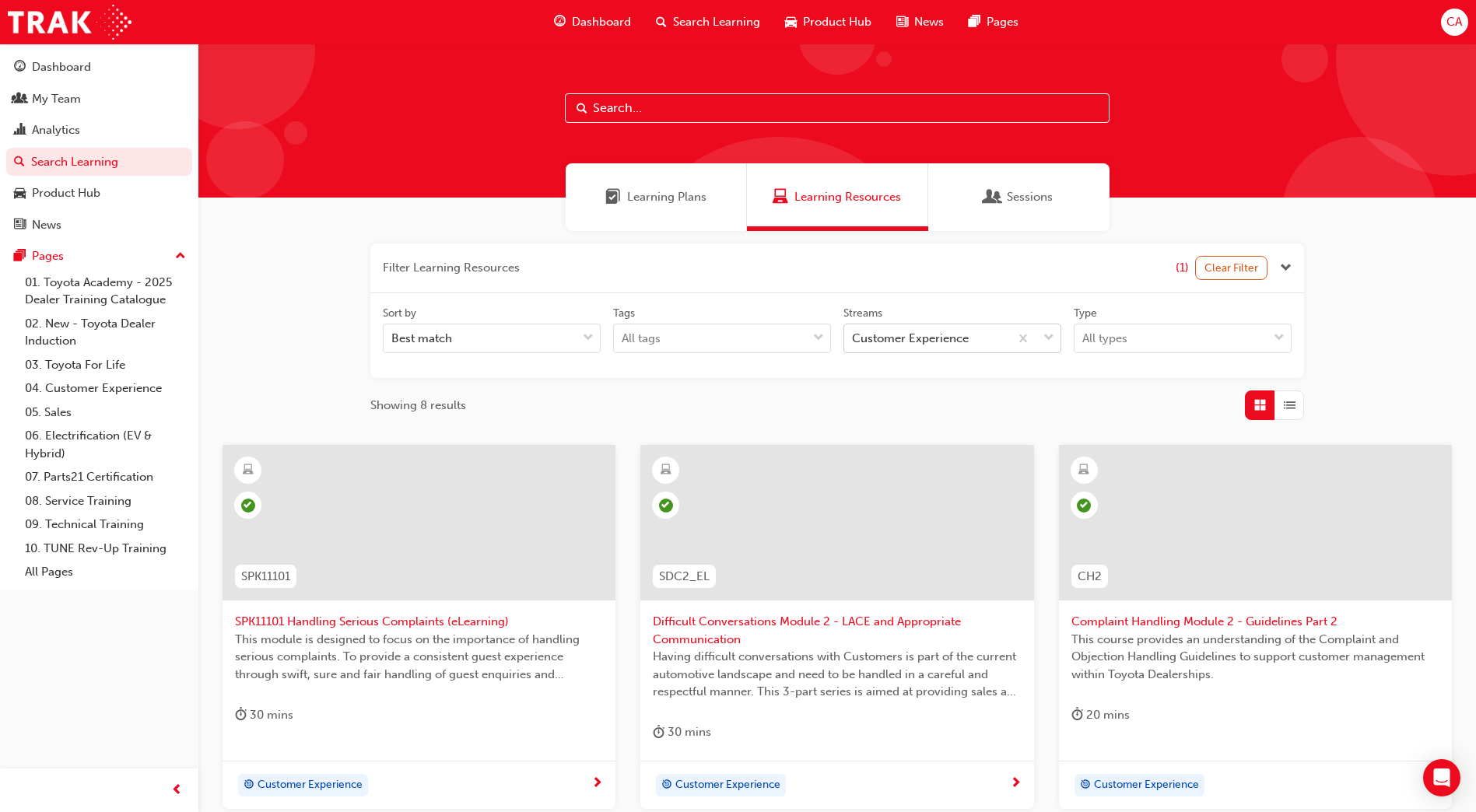
click at [1049, 336] on span "down-icon" at bounding box center [1049, 339] width 11 height 21
click at [853, 336] on input "Streams Customer Experience" at bounding box center [853, 338] width 2 height 13
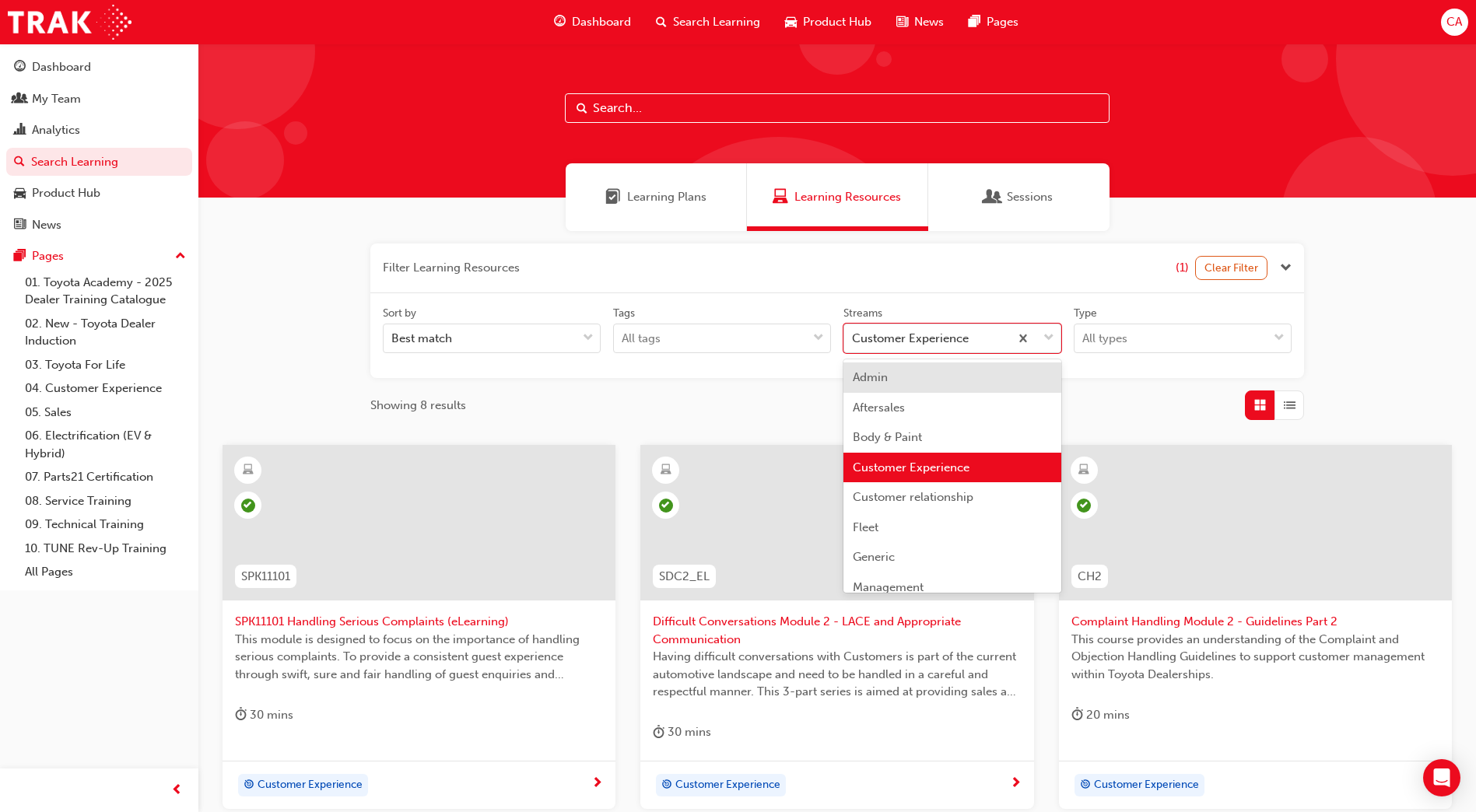
click at [967, 374] on div "Admin" at bounding box center [953, 378] width 218 height 30
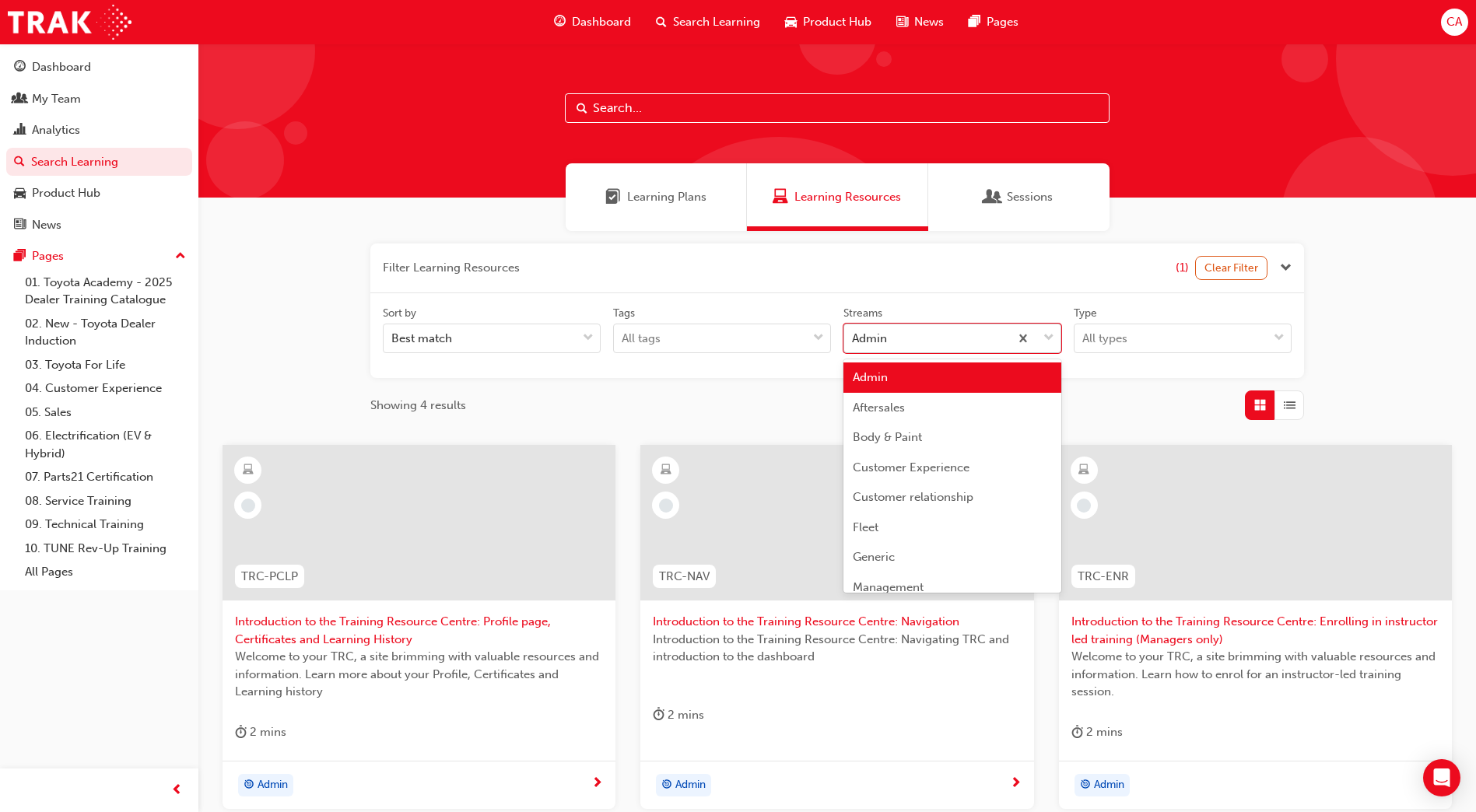
click at [969, 340] on div "Admin" at bounding box center [927, 339] width 165 height 27
click at [853, 340] on input "Streams option Admin focused, 1 of 23. 23 results available. Use Up and Down to…" at bounding box center [853, 338] width 2 height 13
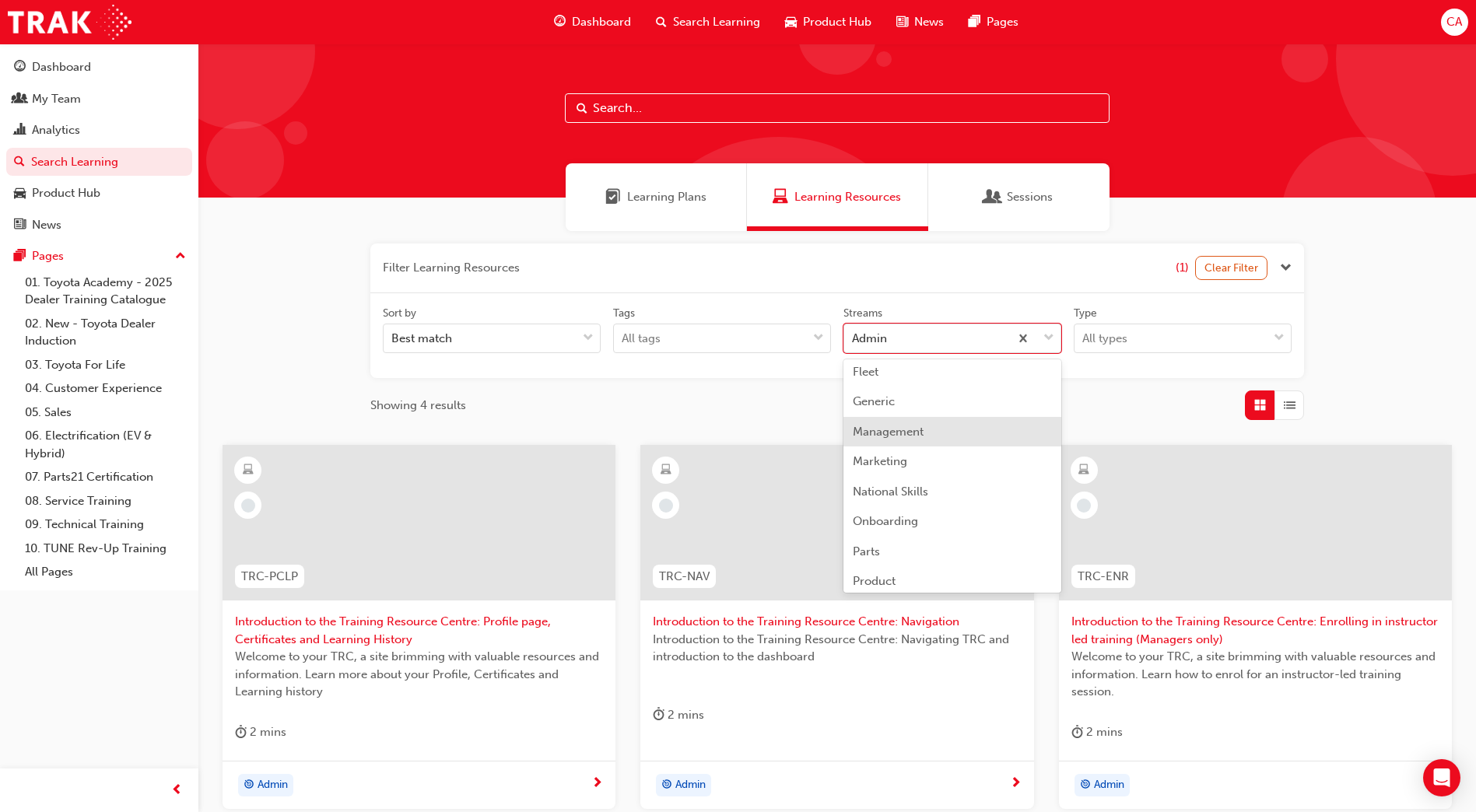
scroll to position [233, 0]
click at [934, 445] on div "Onboarding" at bounding box center [953, 444] width 218 height 30
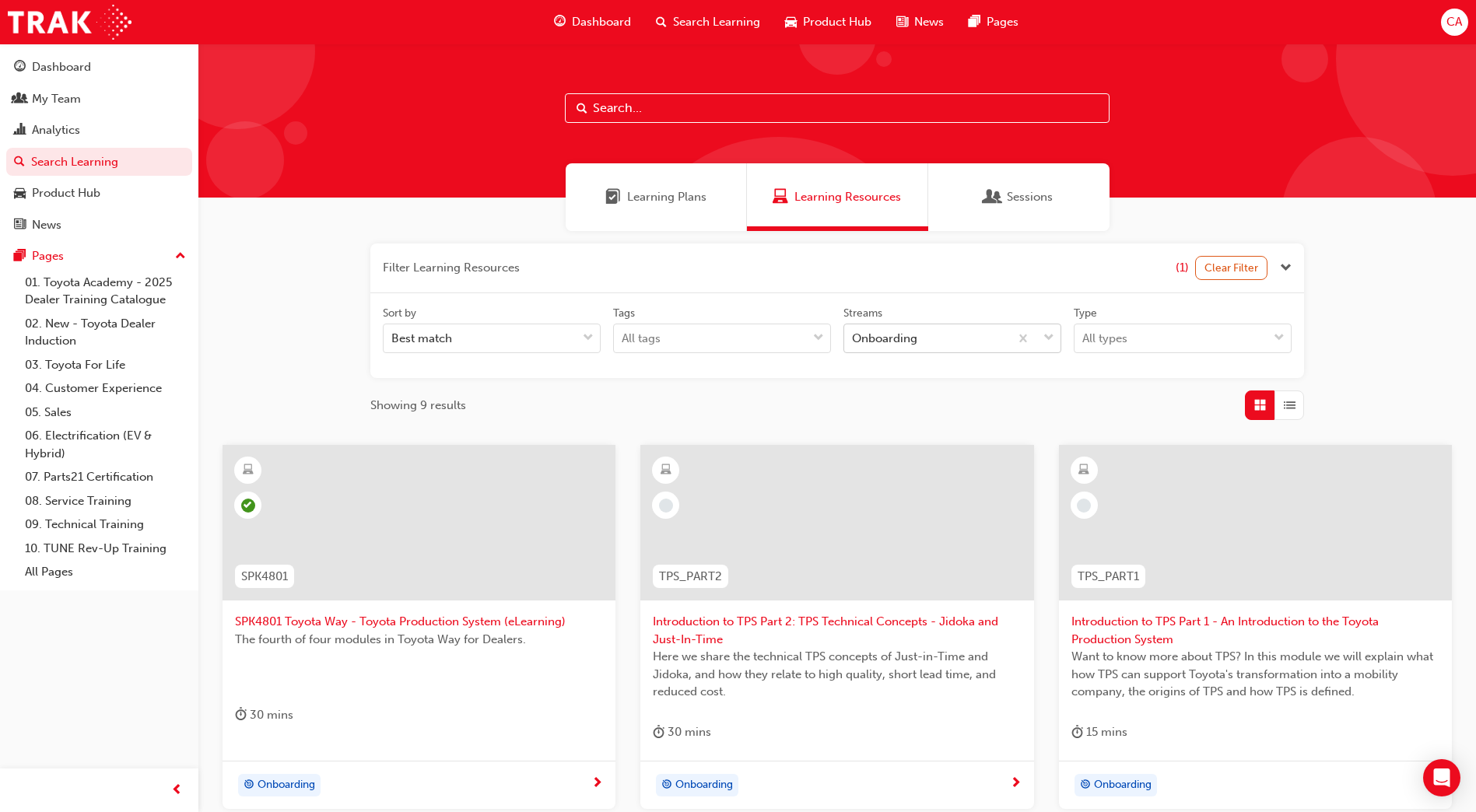
click at [1004, 339] on div "Onboarding" at bounding box center [927, 339] width 165 height 27
click at [853, 339] on input "Streams Onboarding" at bounding box center [853, 338] width 2 height 13
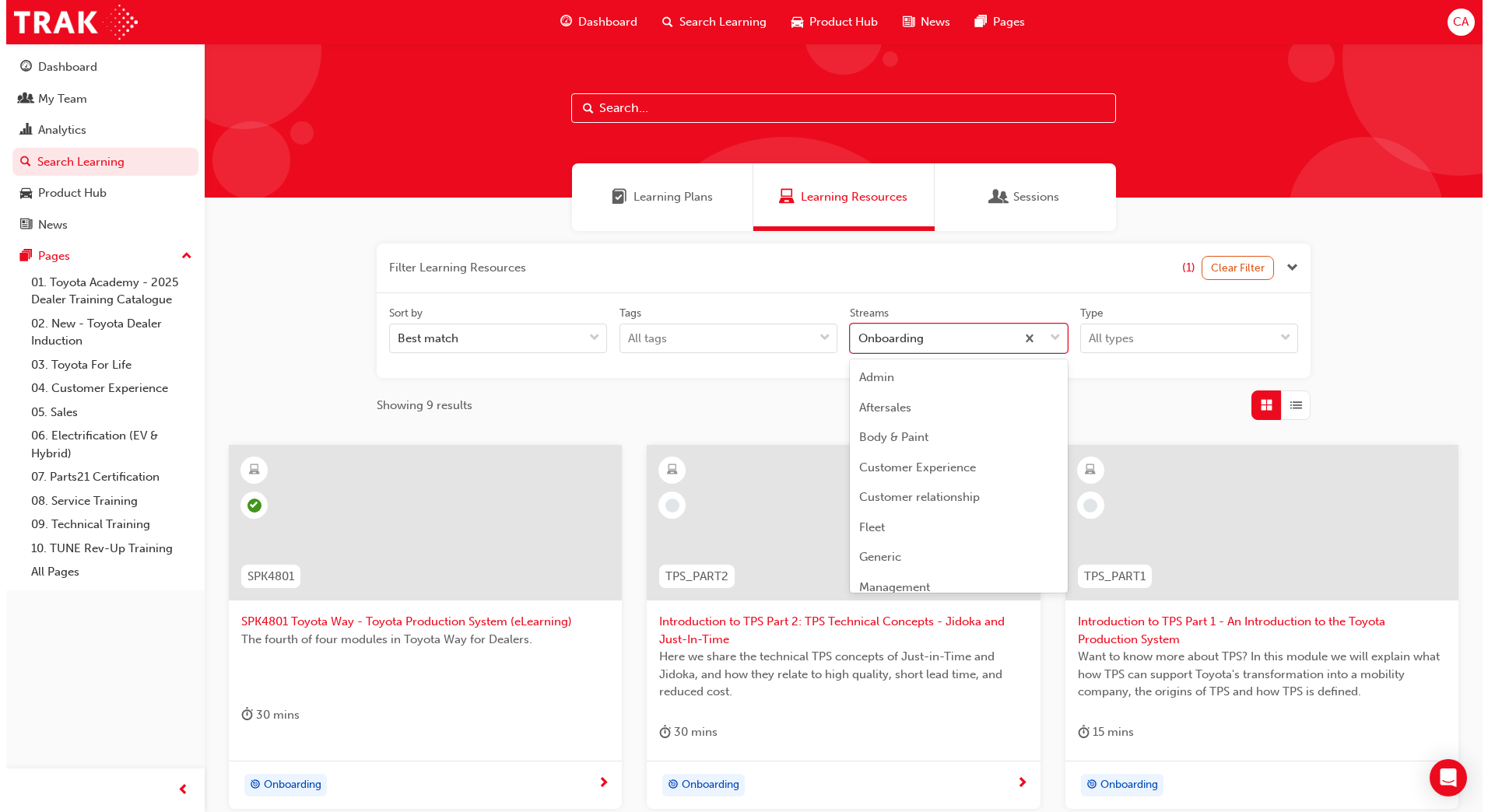
scroll to position [110, 0]
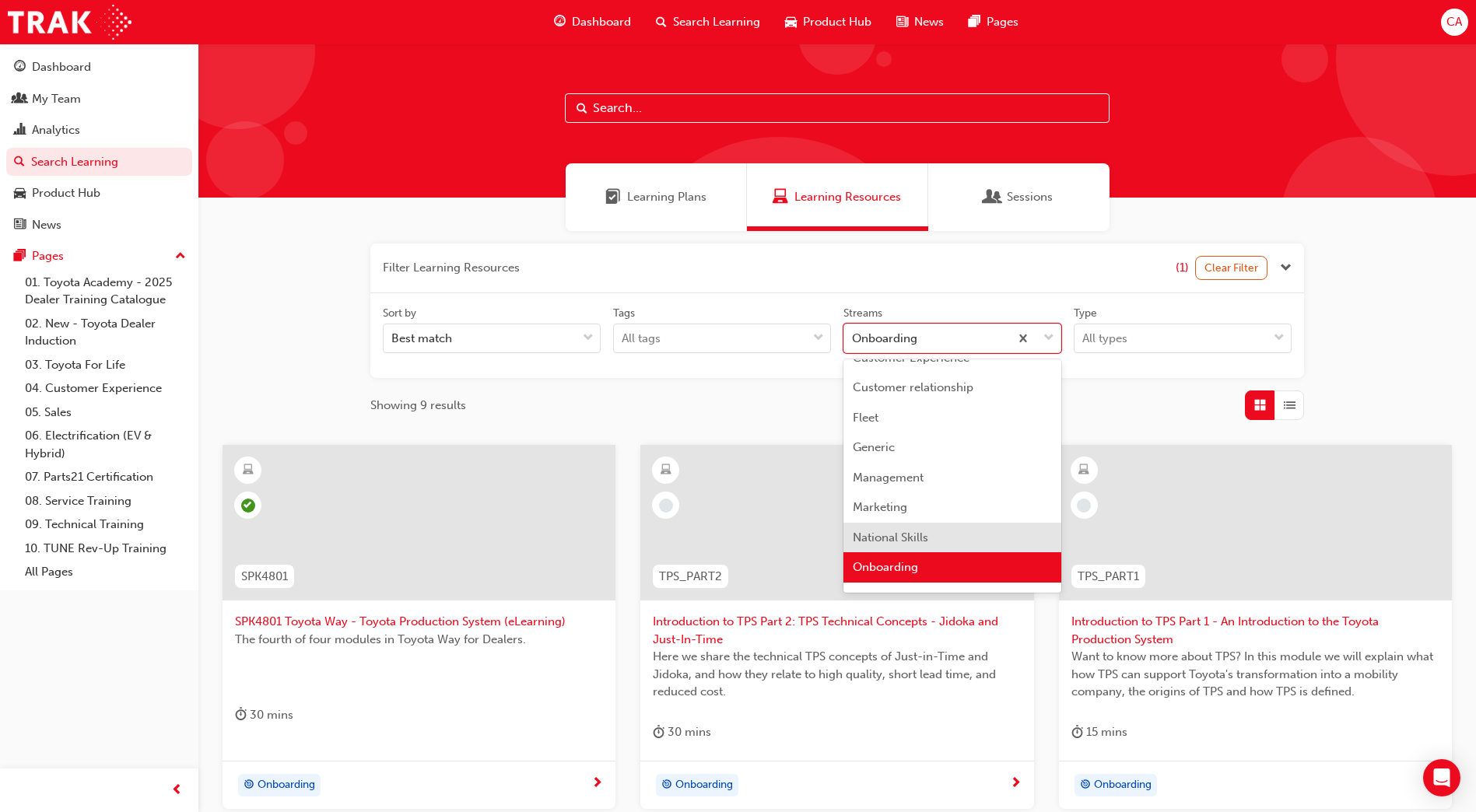
click at [952, 532] on div "National Skills" at bounding box center [953, 538] width 218 height 30
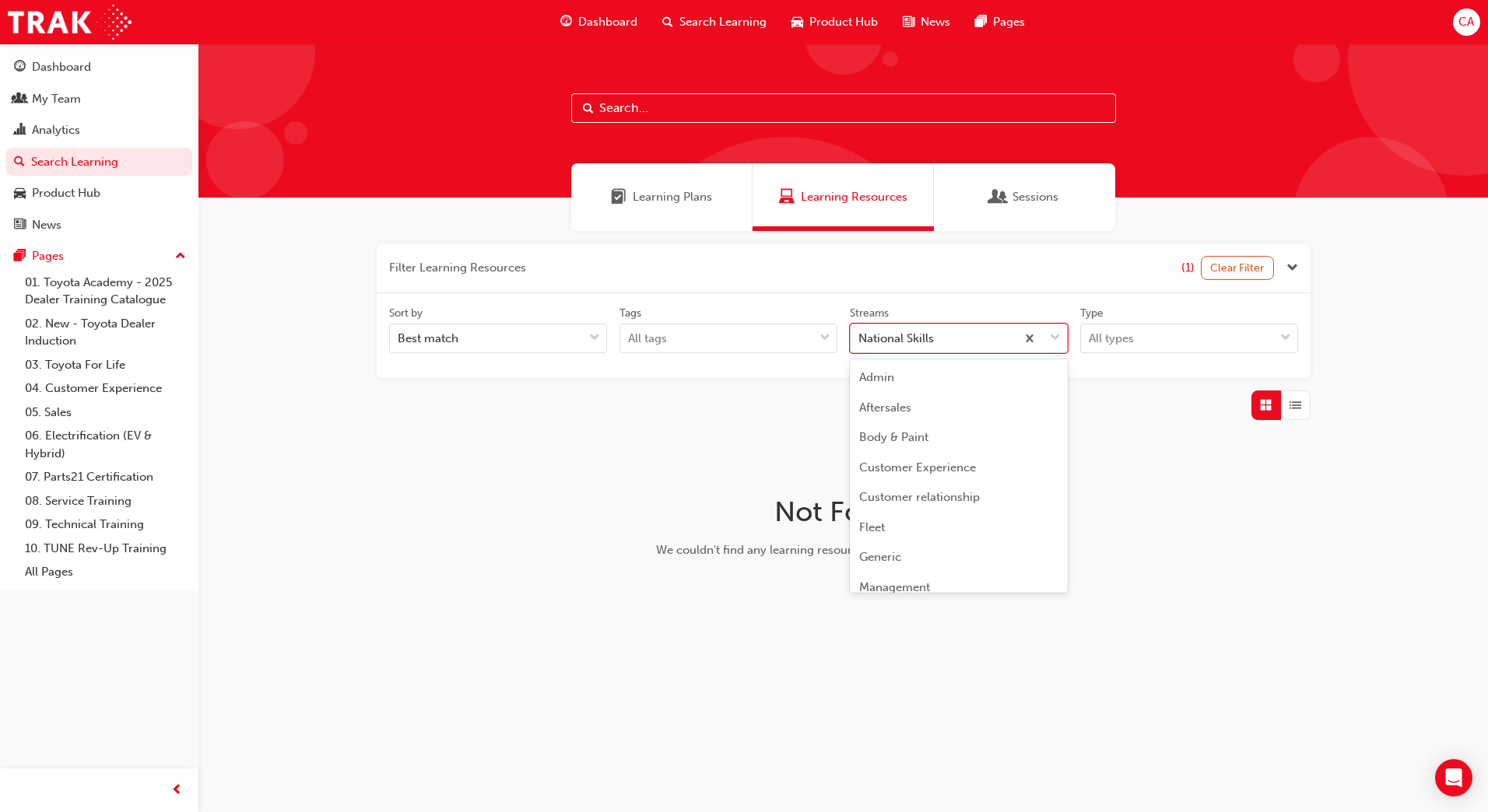
click at [970, 342] on div "National Skills" at bounding box center [932, 339] width 165 height 27
click at [860, 342] on input "Streams option National Skills focused, 10 of 23. 23 results available. Use Up …" at bounding box center [859, 338] width 2 height 13
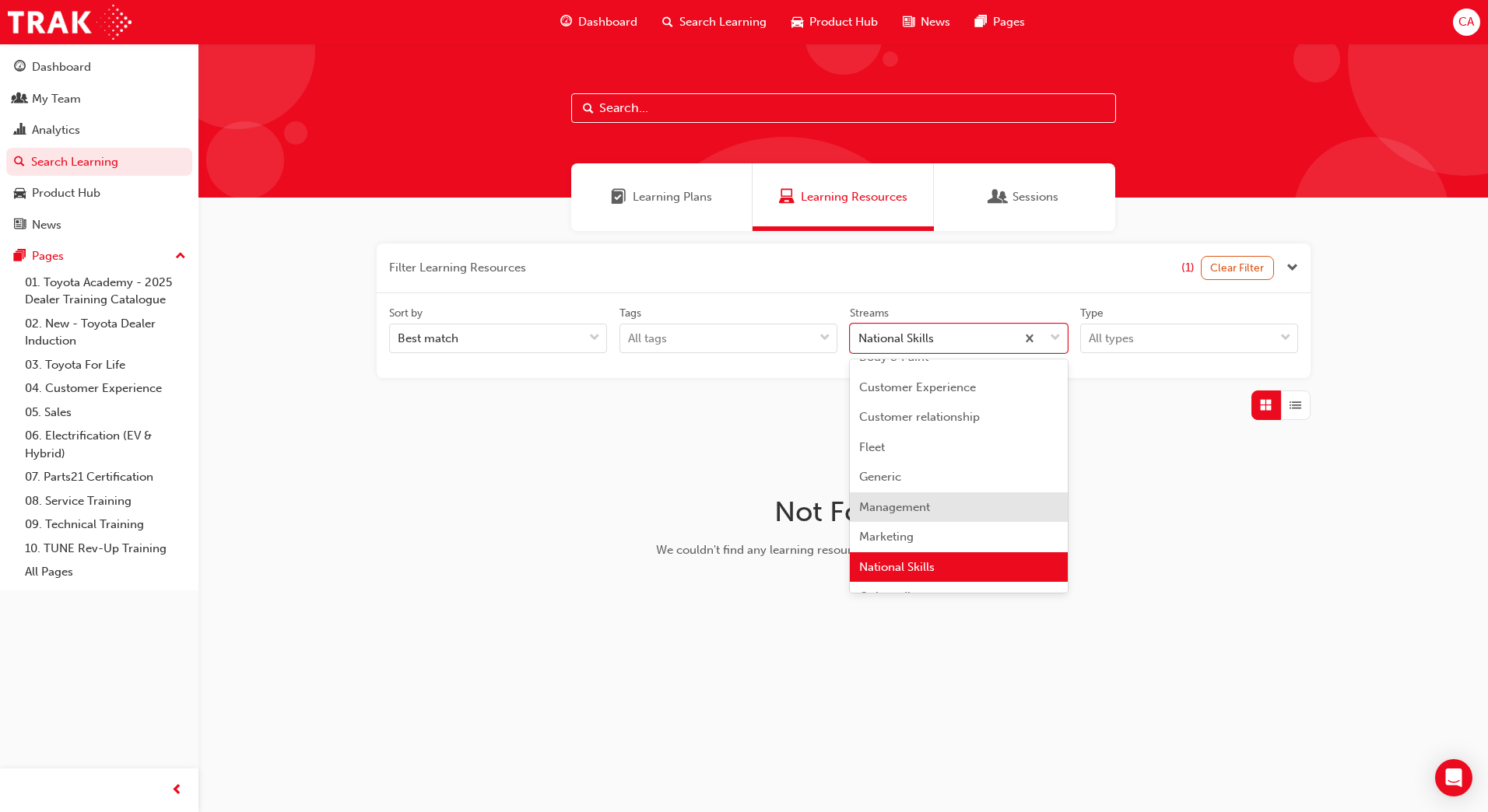
click at [966, 504] on div "Management" at bounding box center [959, 507] width 218 height 30
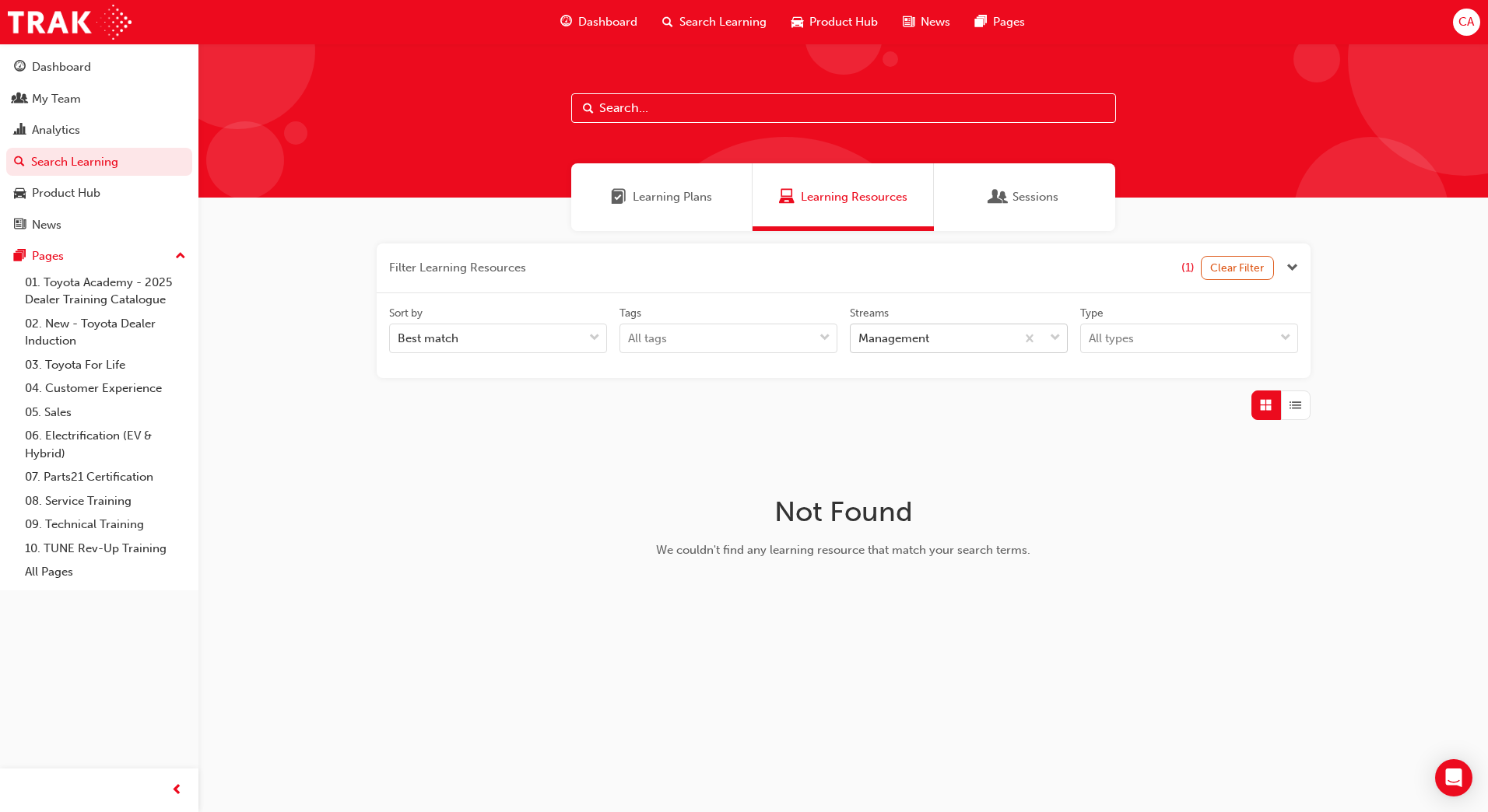
click at [959, 338] on div "Management" at bounding box center [932, 339] width 165 height 27
click at [860, 338] on input "Streams Management" at bounding box center [859, 338] width 2 height 13
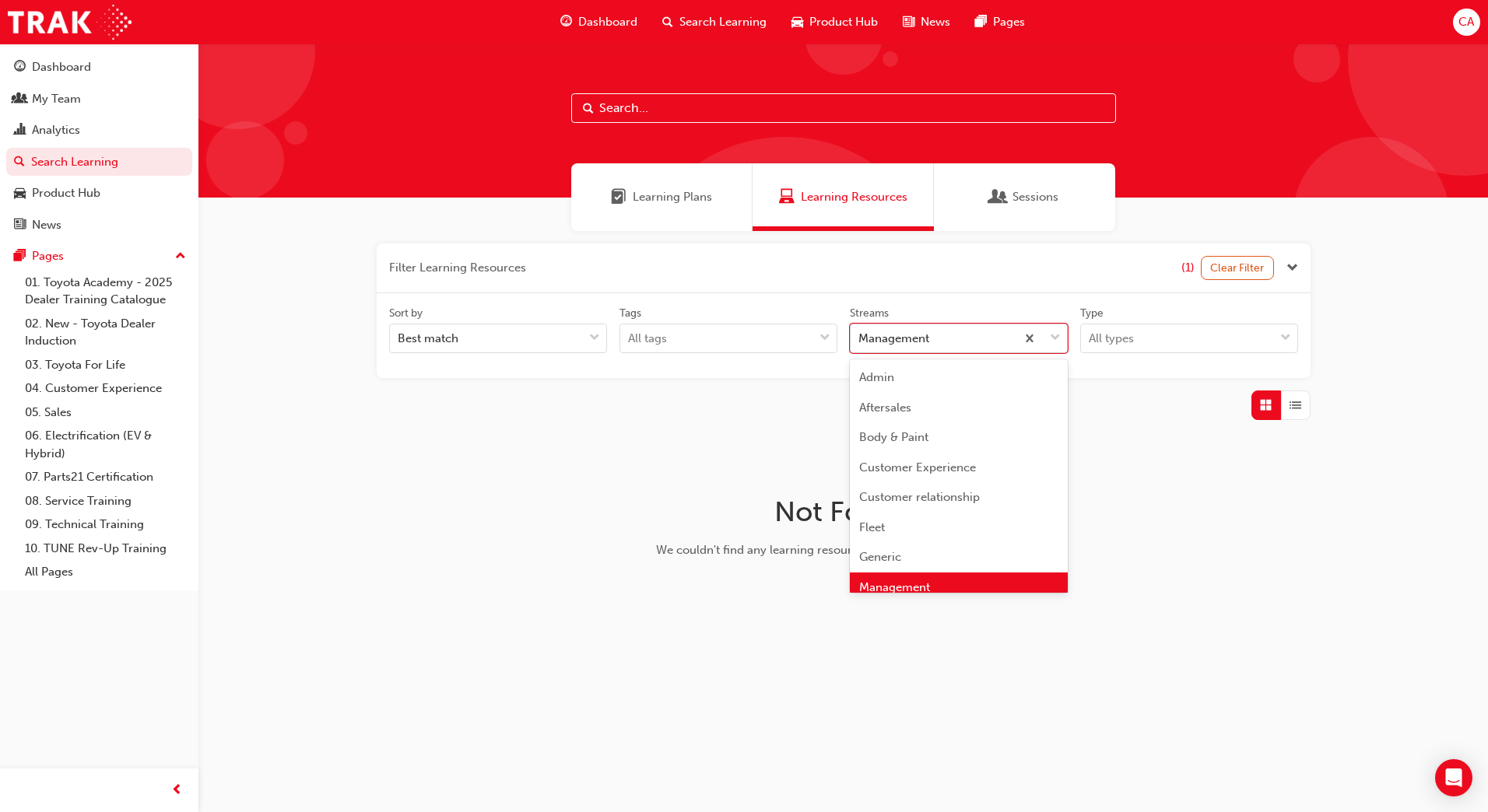
scroll to position [21, 0]
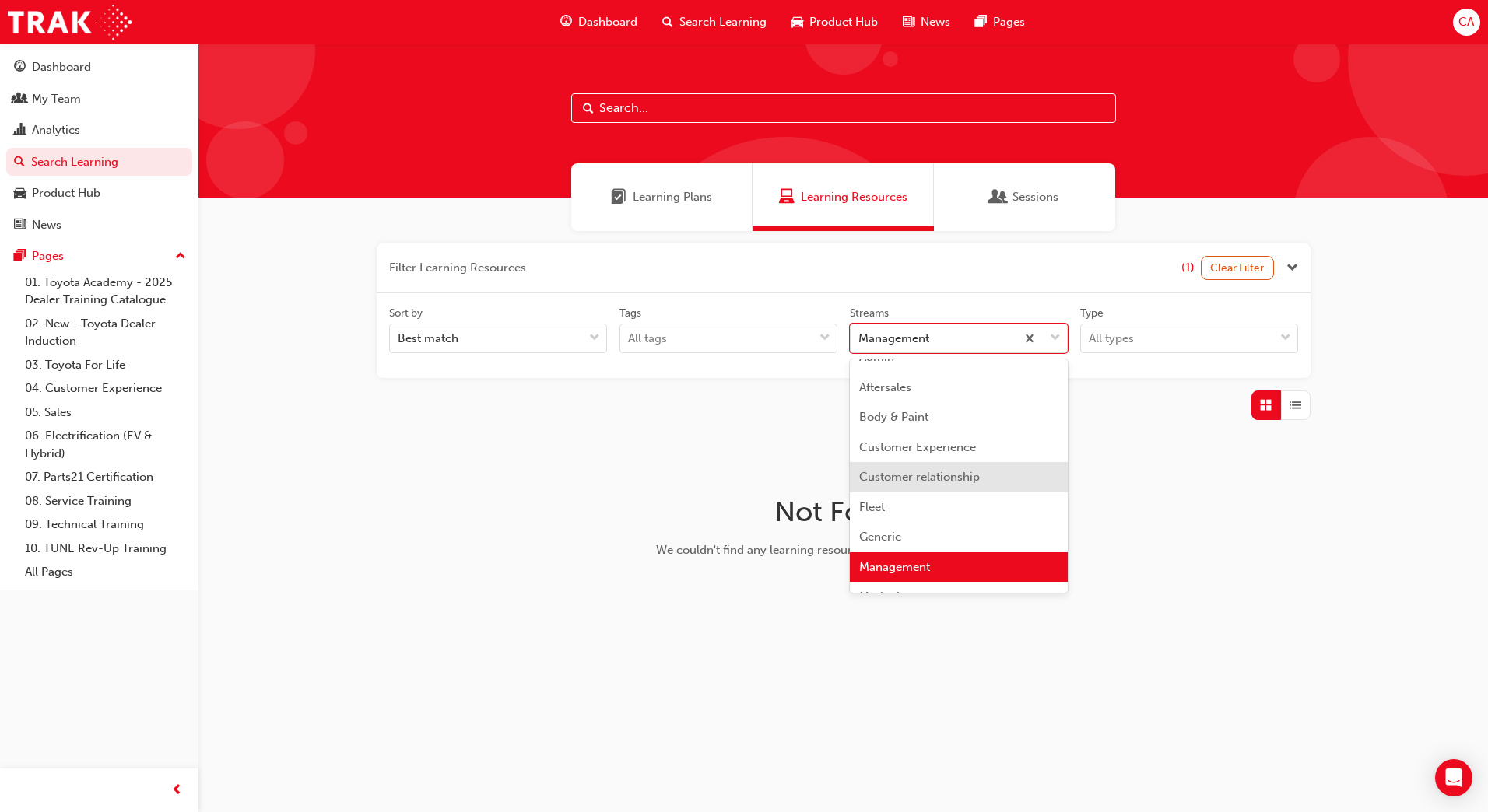
click at [964, 479] on span "Customer relationship" at bounding box center [919, 477] width 121 height 14
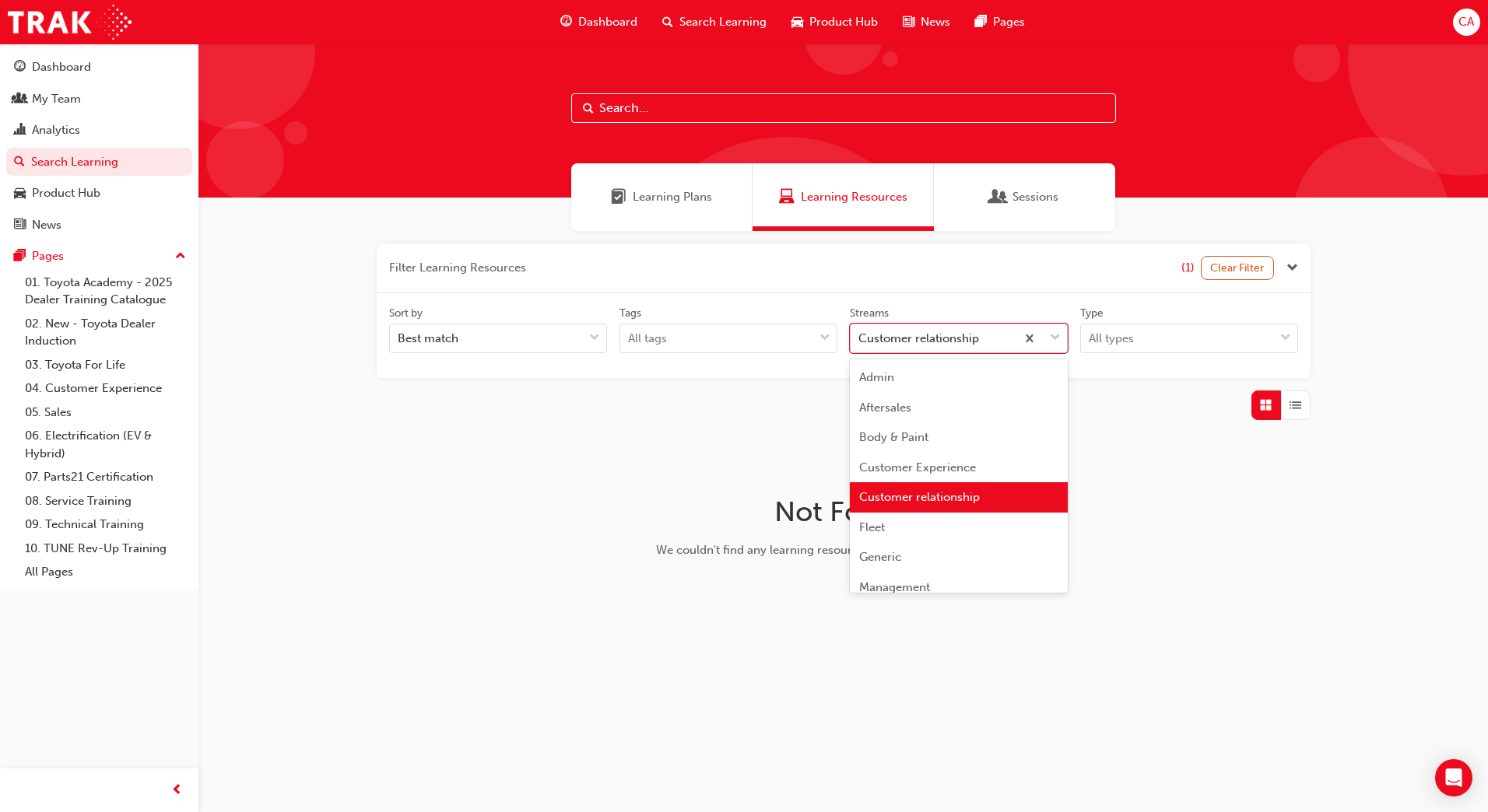
click at [954, 340] on div "Customer relationship" at bounding box center [918, 339] width 121 height 18
click at [860, 340] on input "Streams option Customer relationship focused, 5 of 23. 23 results available. Us…" at bounding box center [859, 338] width 2 height 13
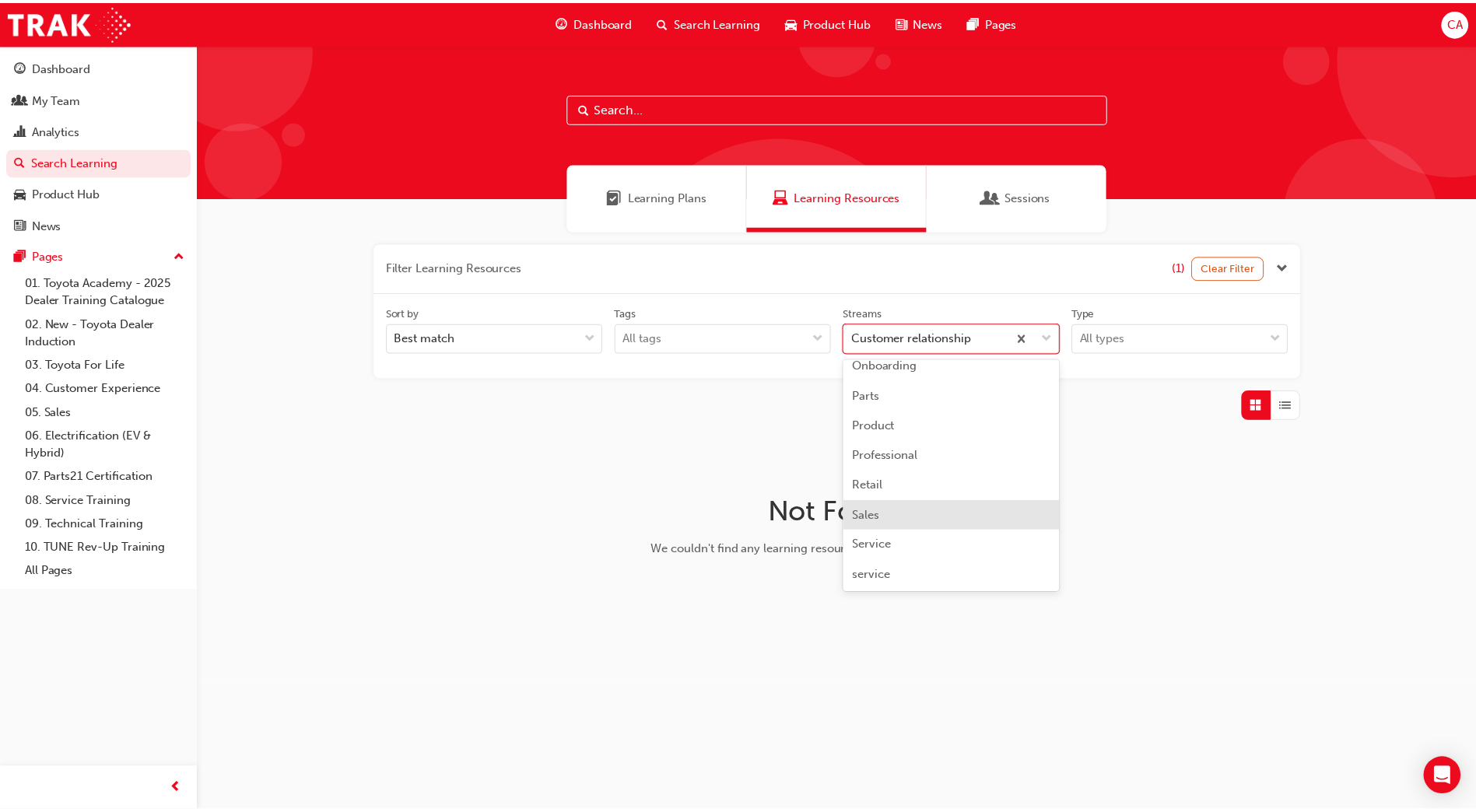
scroll to position [389, 0]
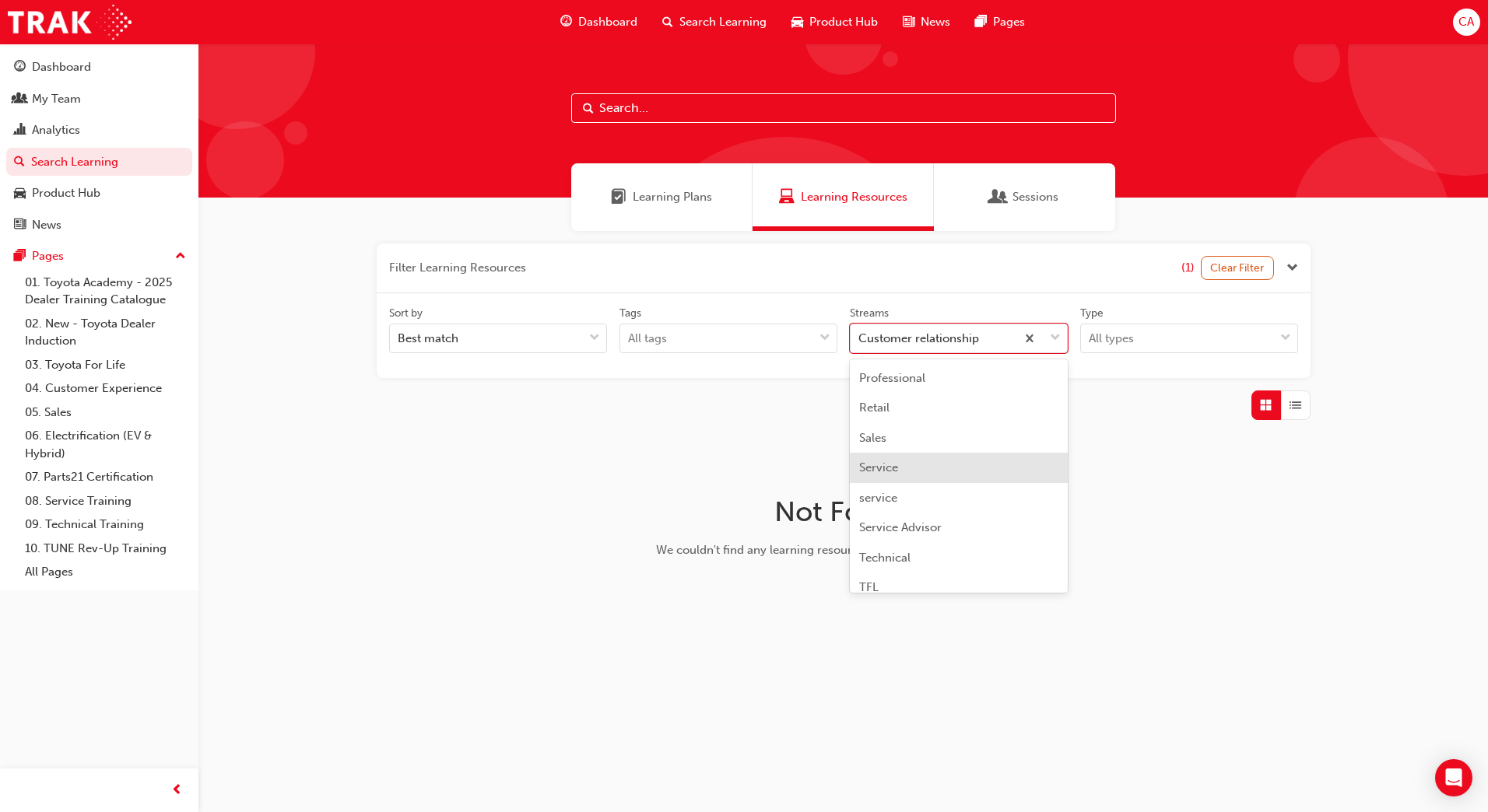
click at [981, 468] on div "Service" at bounding box center [959, 468] width 218 height 30
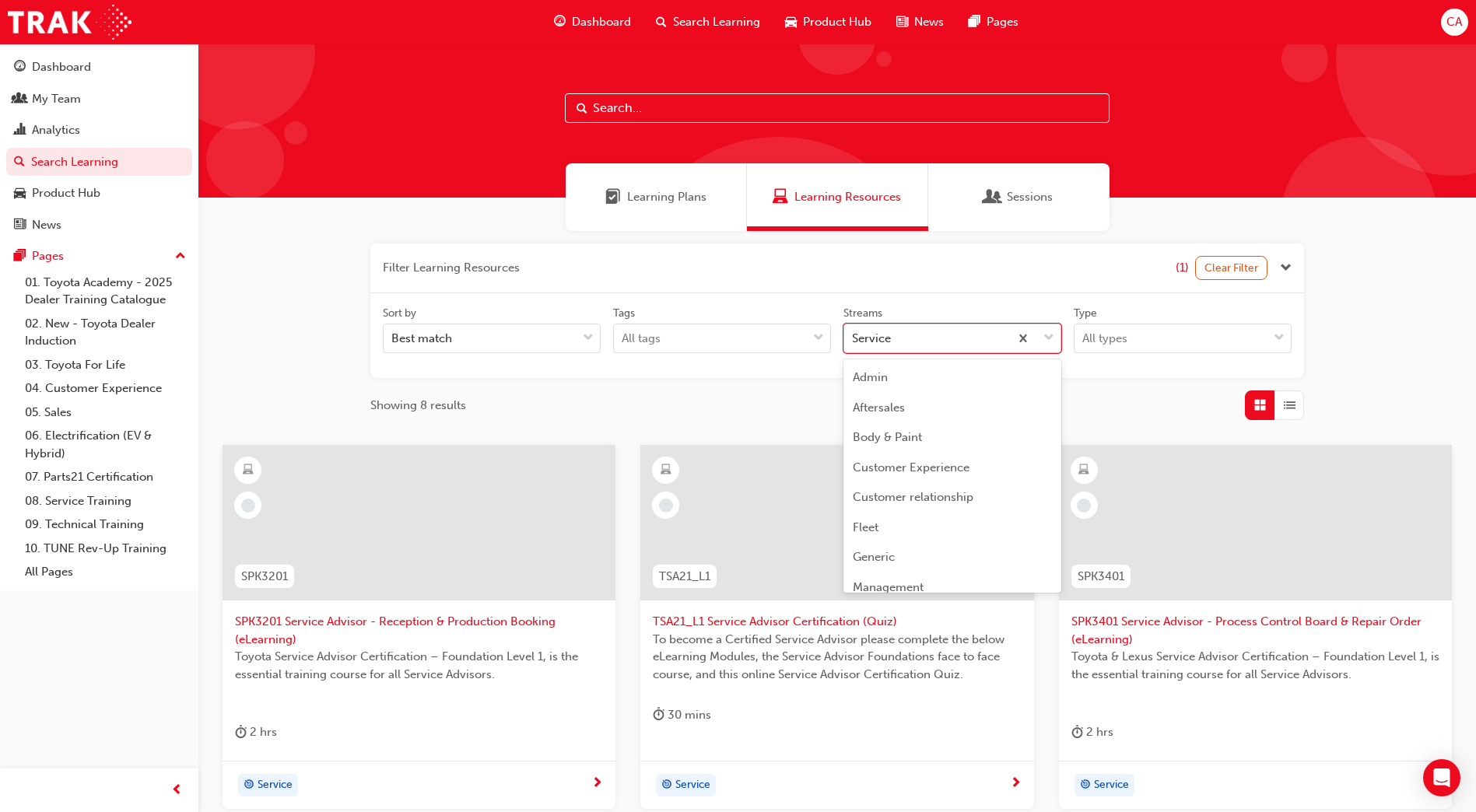
click at [1000, 339] on div "Service" at bounding box center [927, 339] width 165 height 27
click at [853, 339] on input "Streams option Service focused, 17 of 23. 23 results available. Use Up and Down…" at bounding box center [853, 338] width 2 height 13
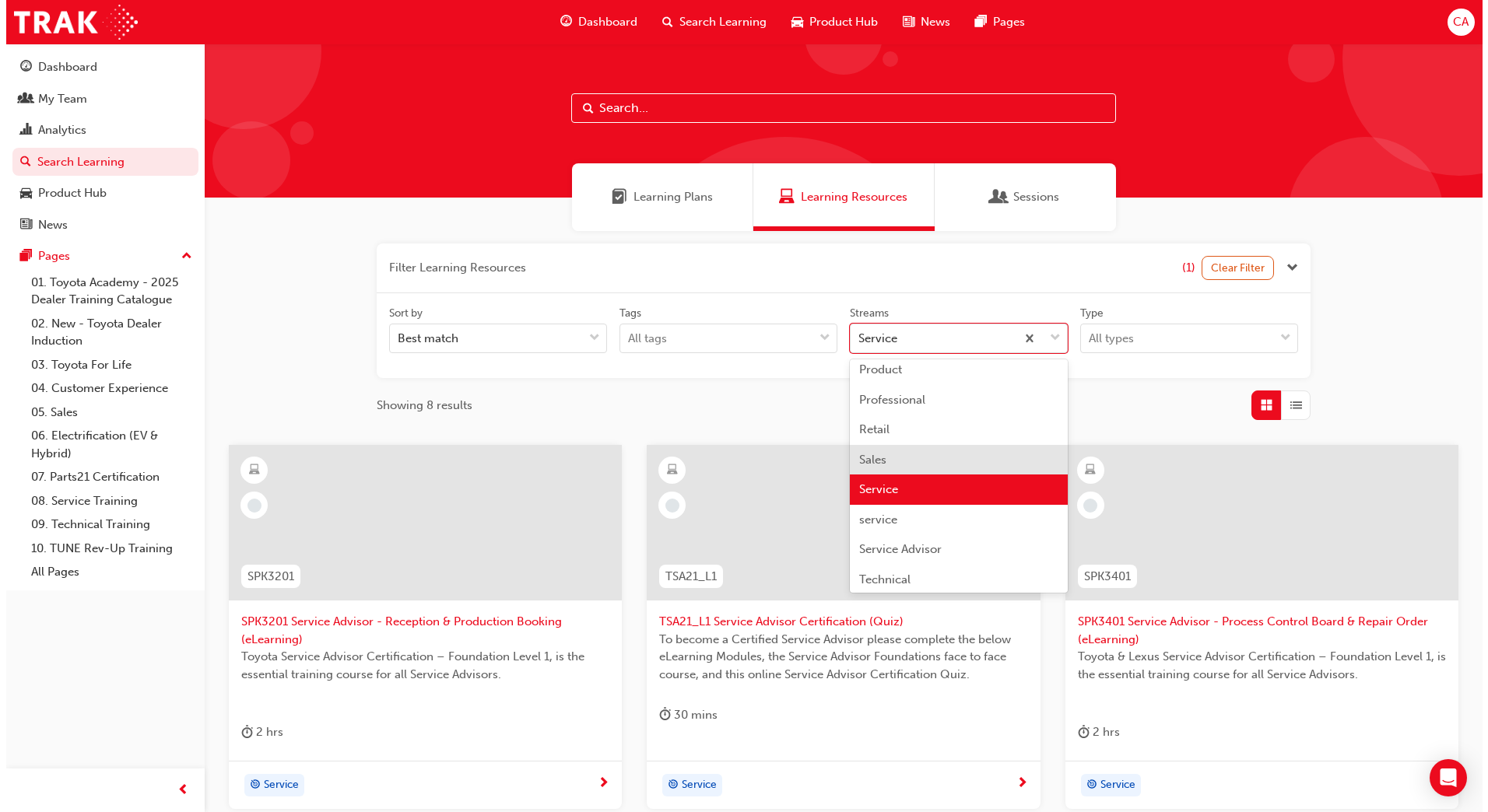
scroll to position [445, 0]
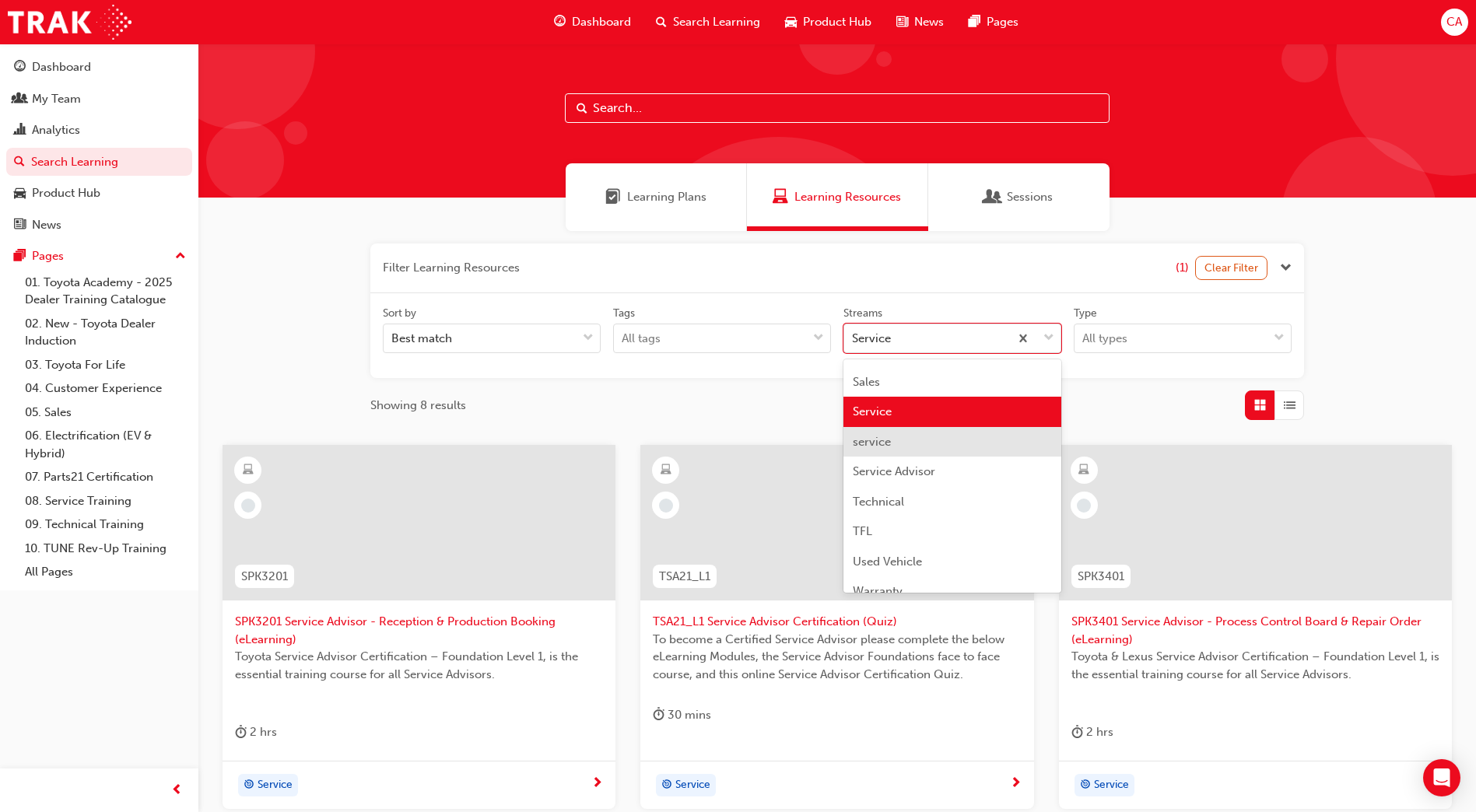
click at [965, 442] on div "service" at bounding box center [953, 442] width 218 height 30
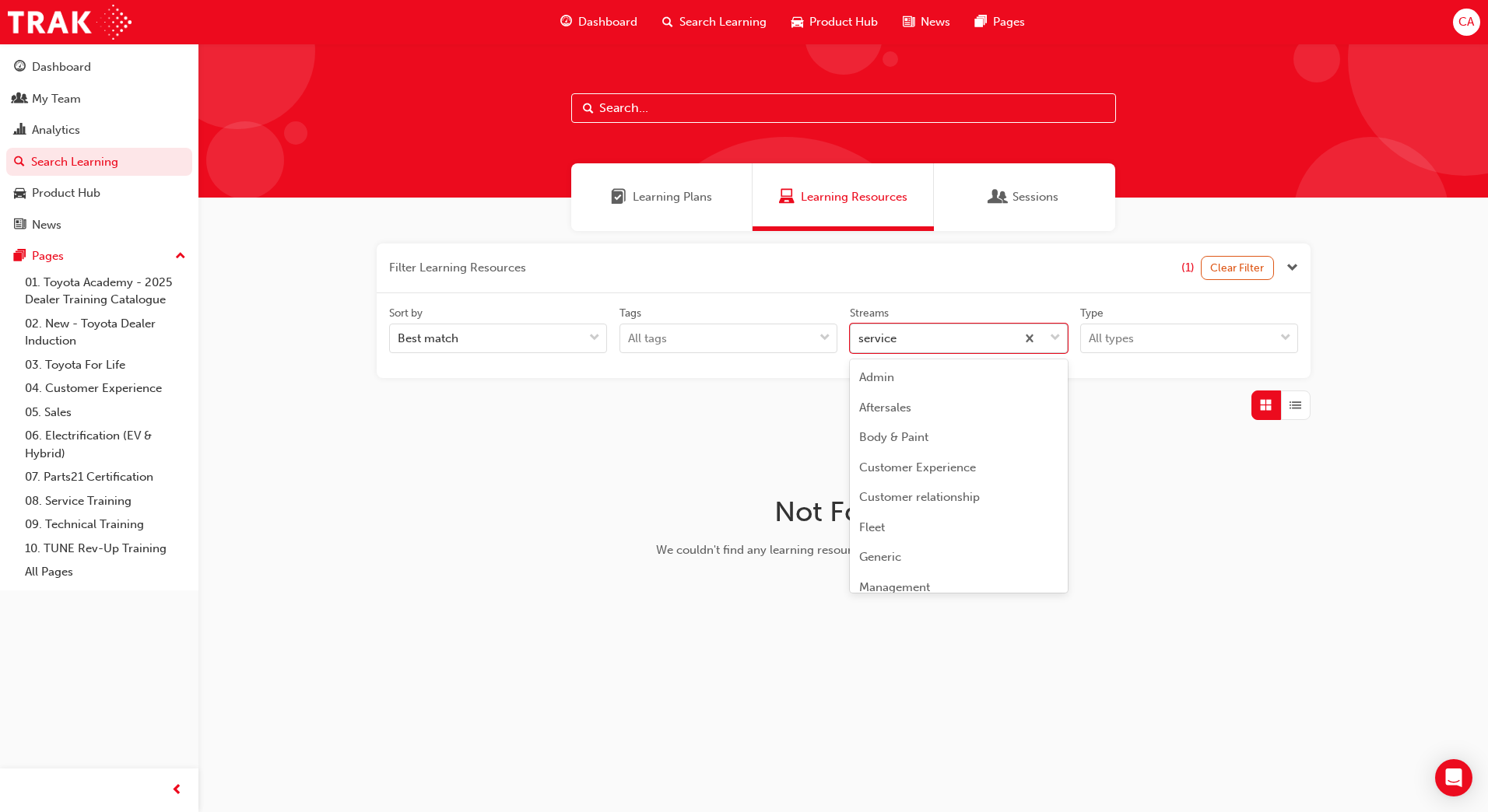
click at [975, 342] on div "service" at bounding box center [932, 339] width 165 height 27
click at [860, 342] on input "Streams option service focused, 18 of 23. 23 results available. Use Up and Down…" at bounding box center [859, 338] width 2 height 13
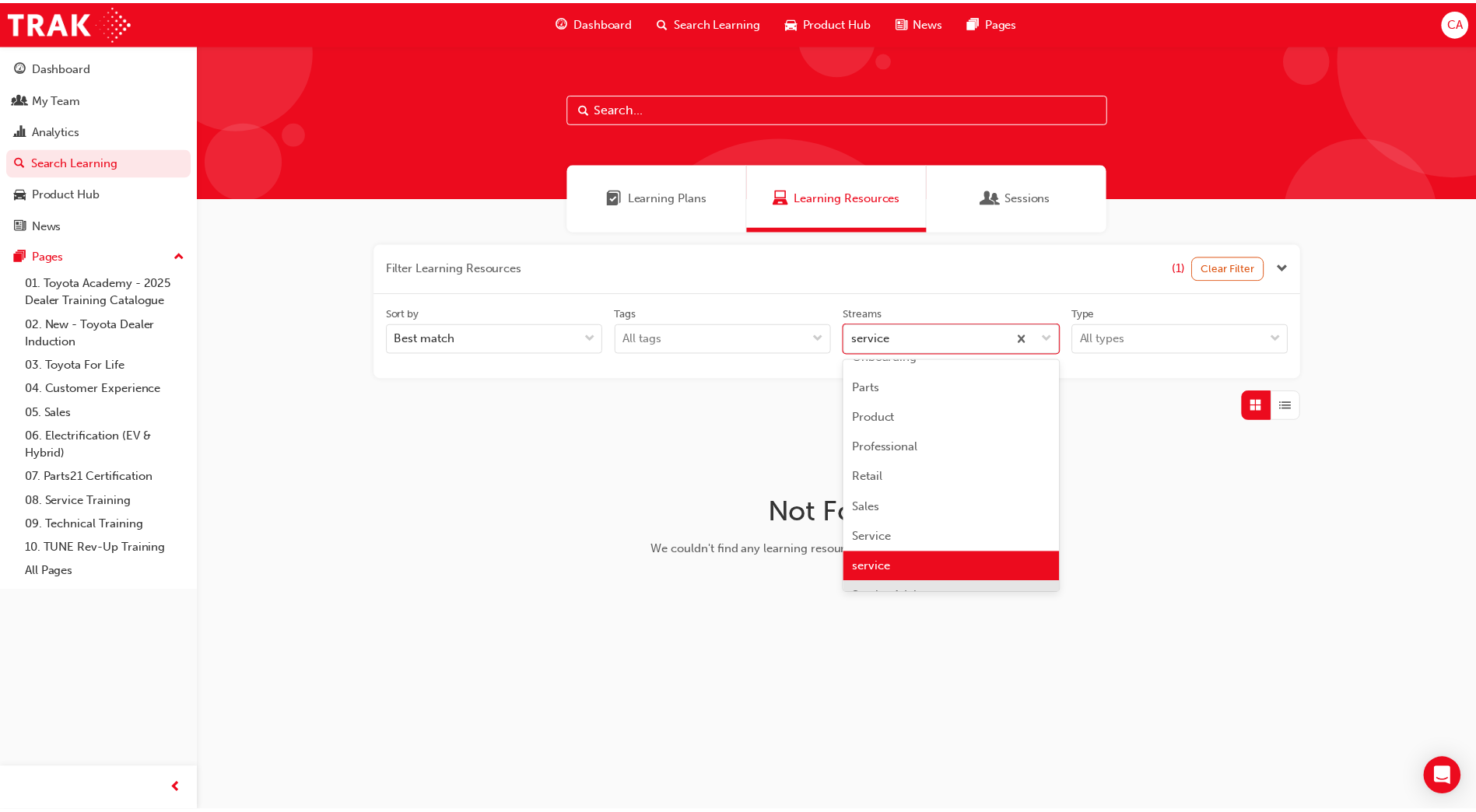
scroll to position [462, 0]
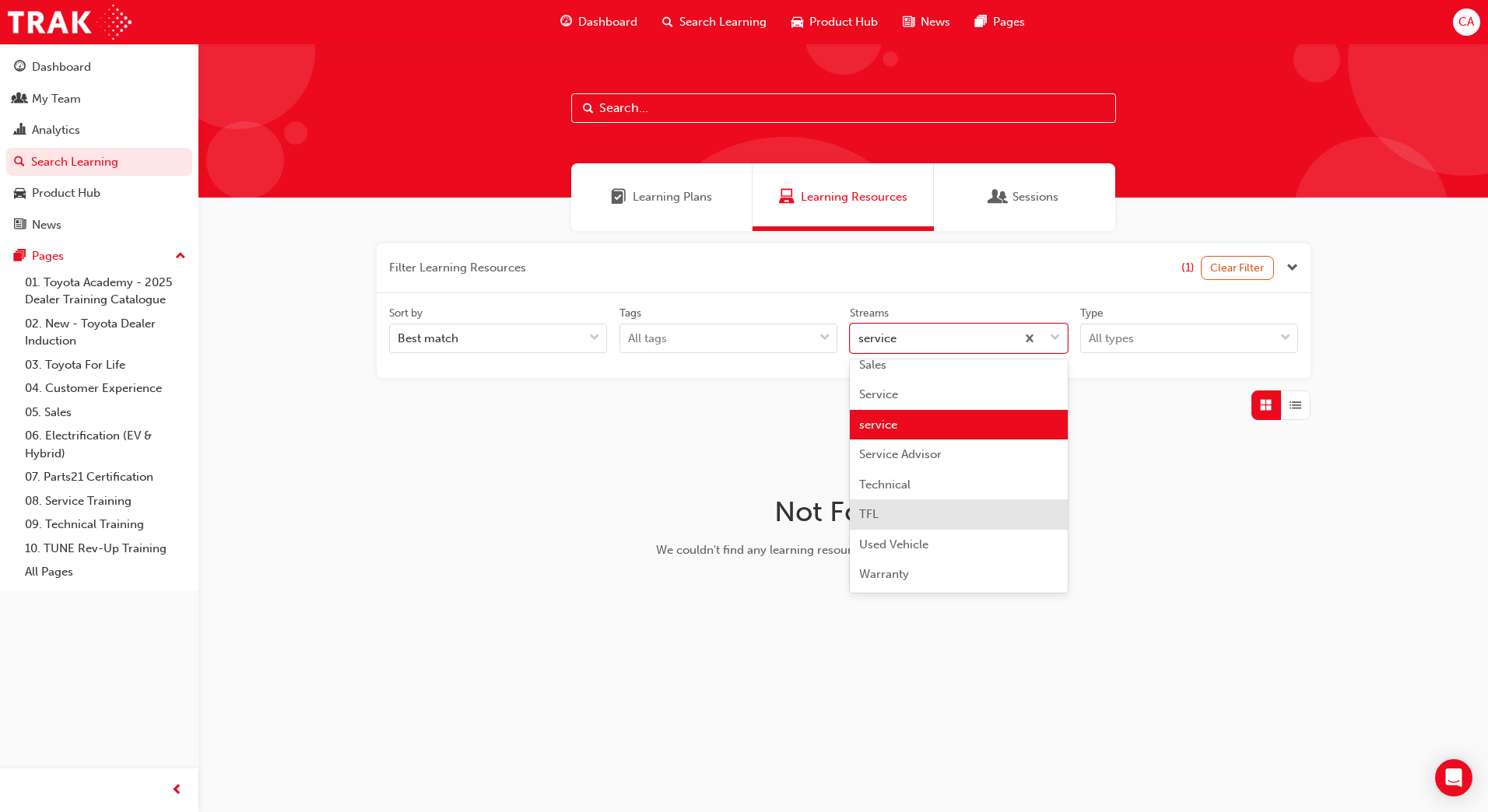
click at [970, 513] on div "TFL" at bounding box center [959, 514] width 218 height 30
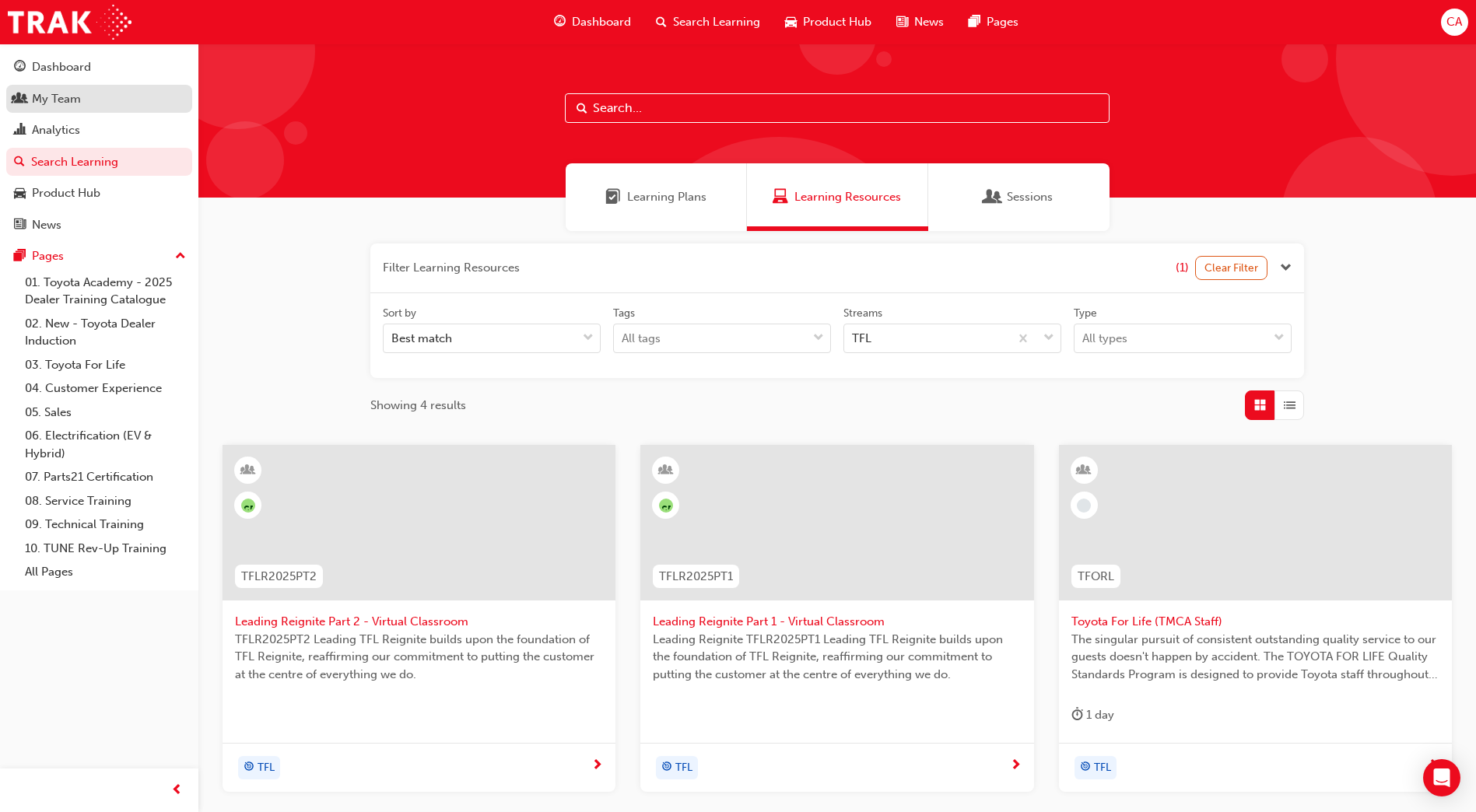
click at [94, 100] on div "My Team" at bounding box center [100, 99] width 171 height 20
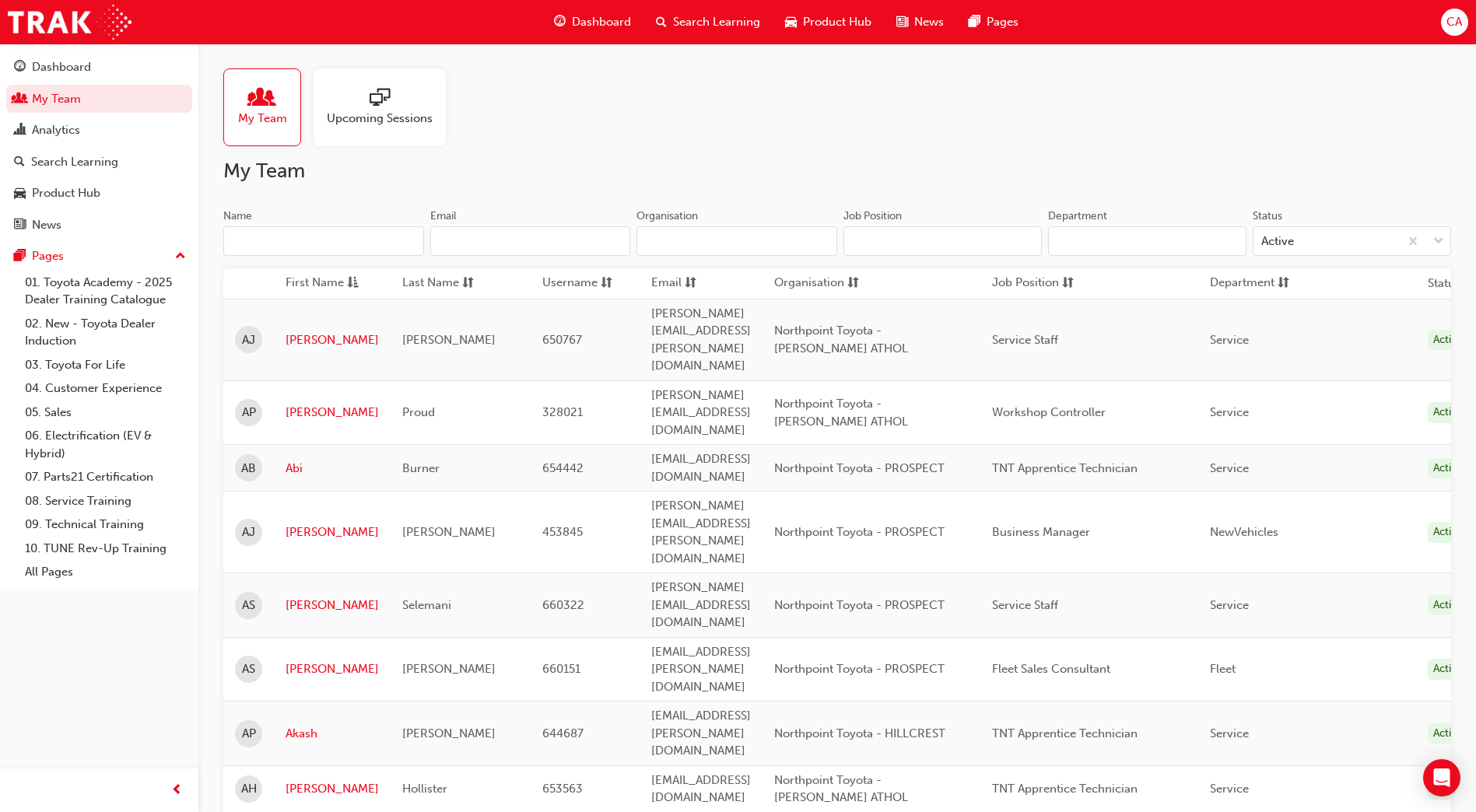
click at [255, 239] on input "Name" at bounding box center [324, 241] width 201 height 29
click at [725, 22] on span "Search Learning" at bounding box center [717, 22] width 87 height 18
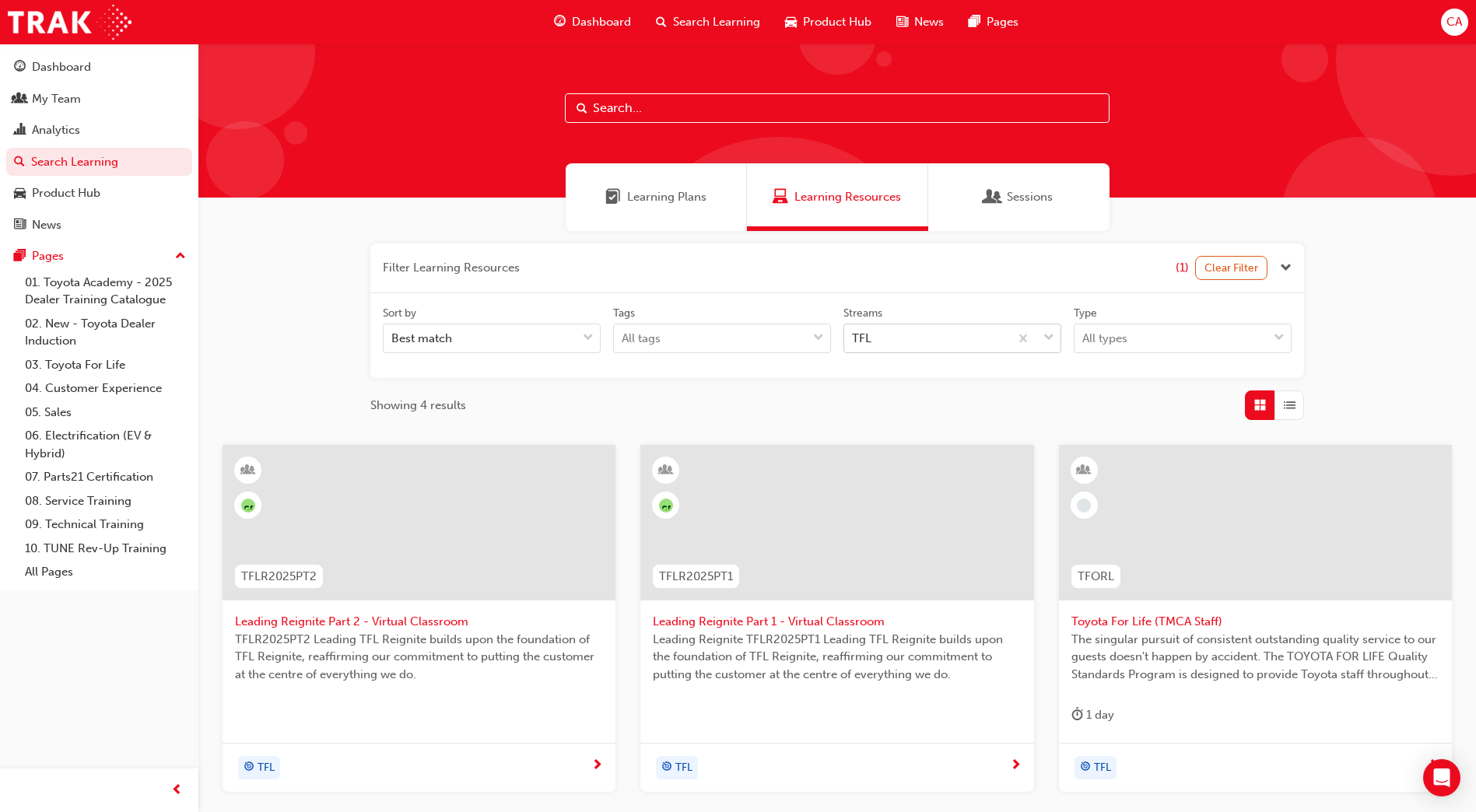
click at [881, 340] on div "TFL" at bounding box center [927, 339] width 165 height 27
click at [853, 340] on input "Streams TFL" at bounding box center [853, 338] width 2 height 13
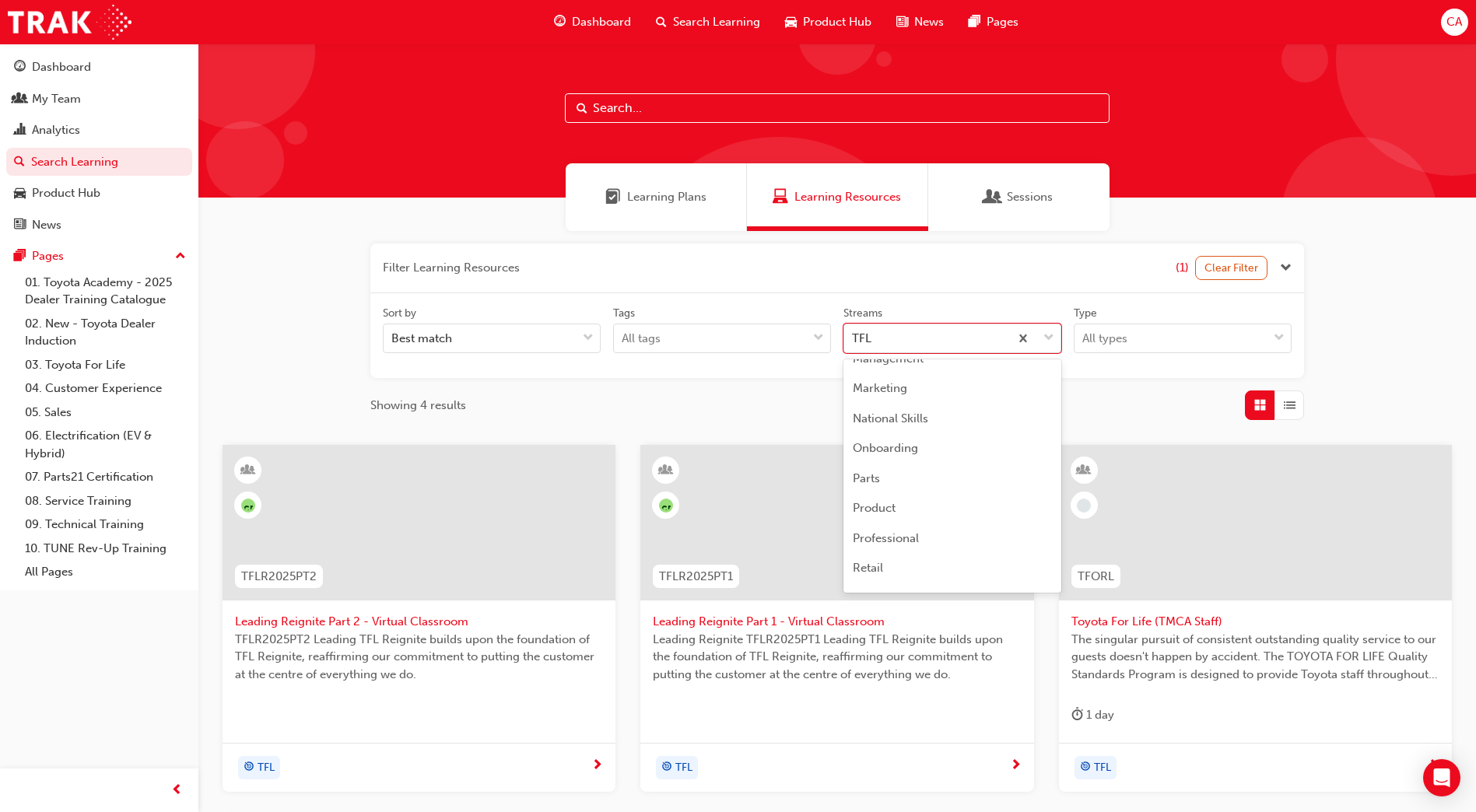
scroll to position [151, 0]
click at [909, 461] on div "Marketing" at bounding box center [953, 466] width 218 height 30
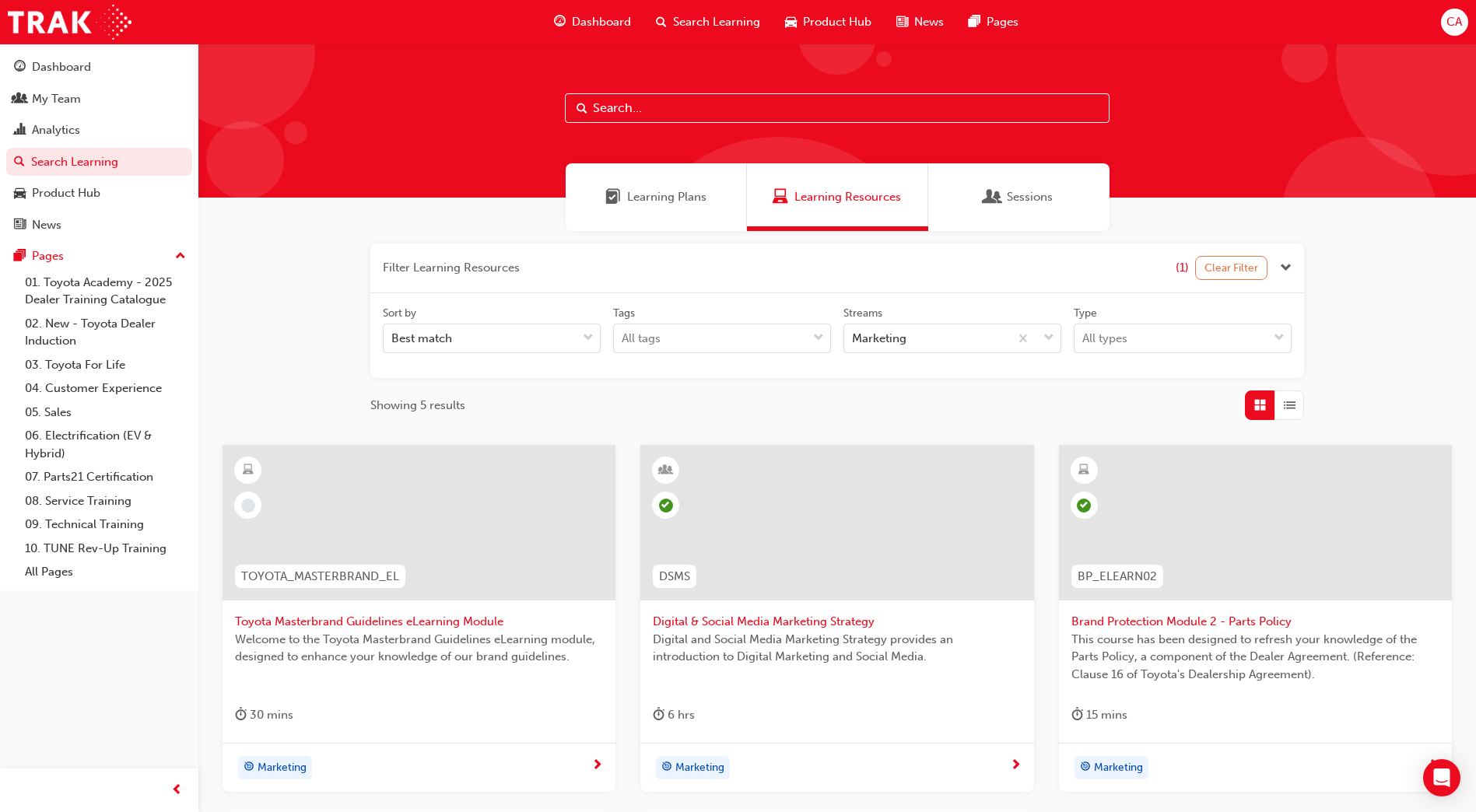
click at [1229, 269] on button "Clear Filter" at bounding box center [1232, 268] width 73 height 24
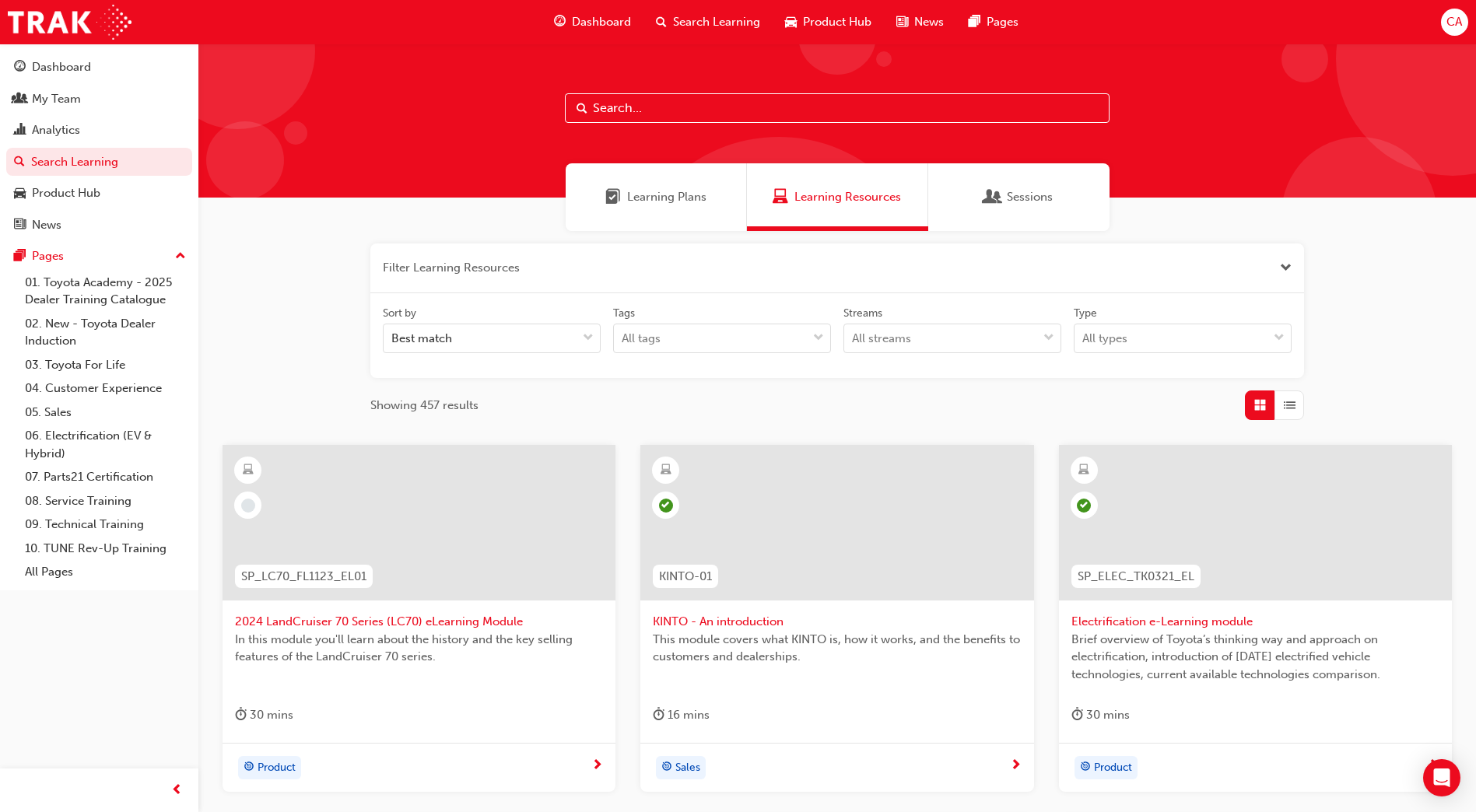
click at [1000, 194] on span "Sessions" at bounding box center [993, 197] width 16 height 18
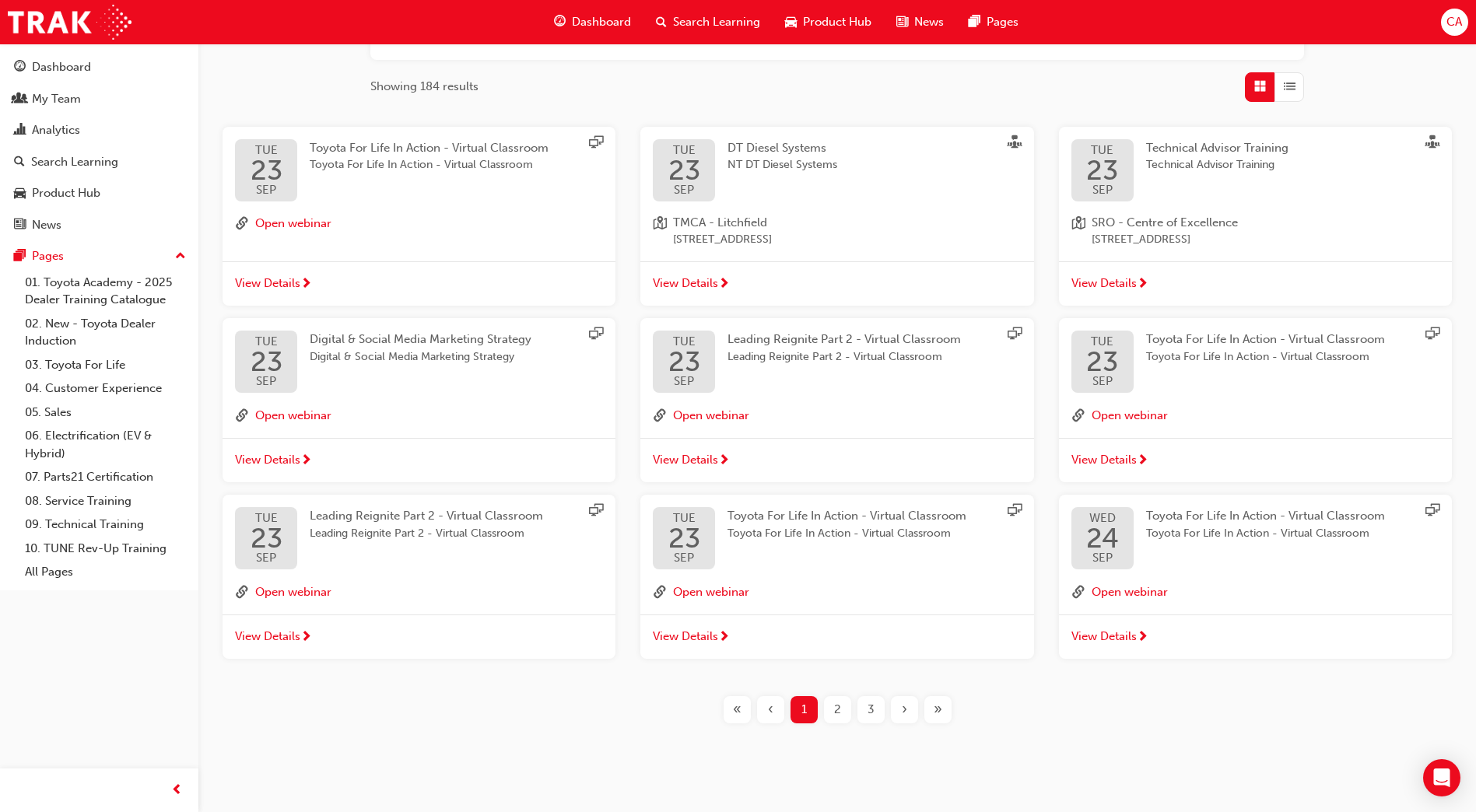
scroll to position [246, 0]
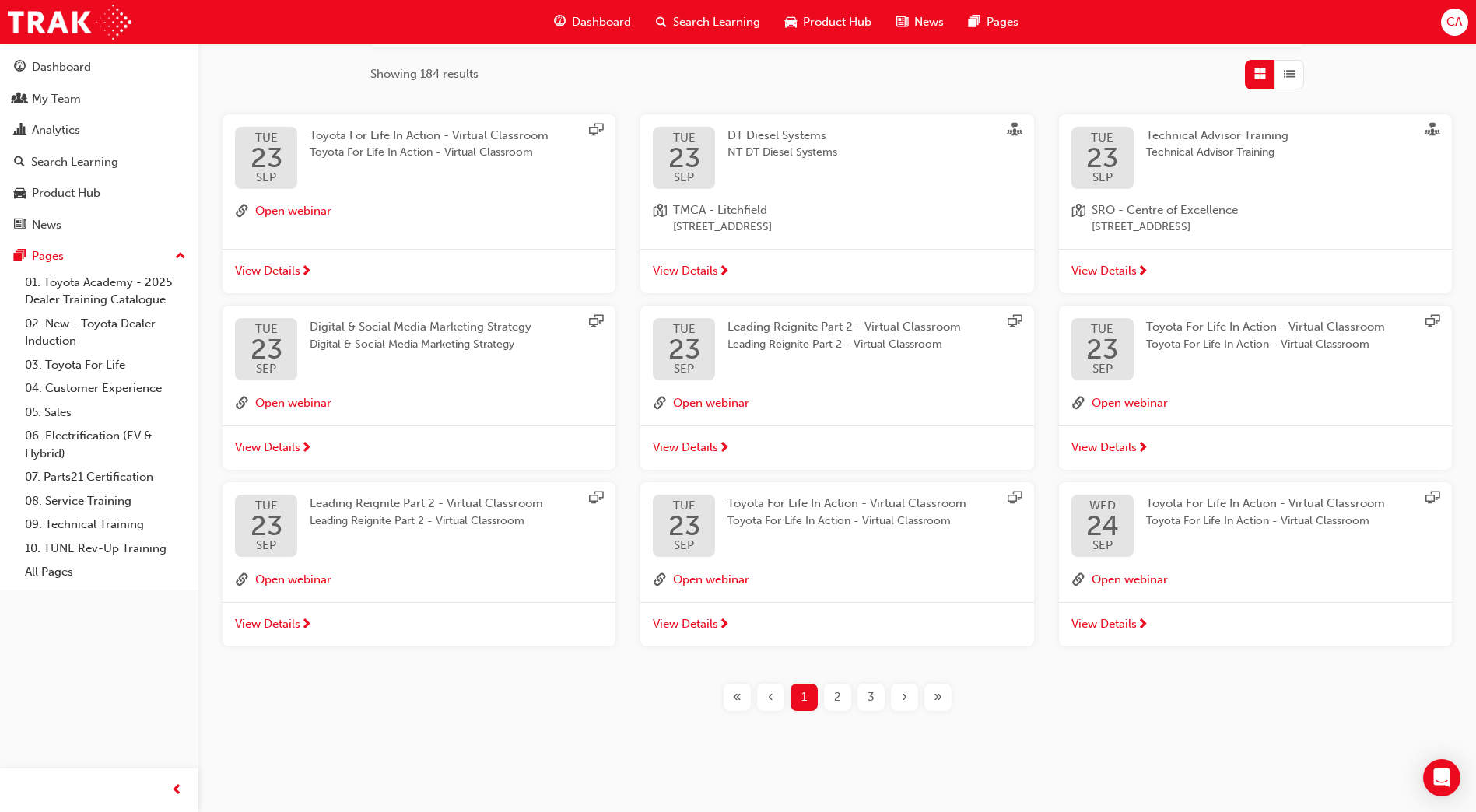
click at [837, 699] on span "2" at bounding box center [838, 697] width 7 height 18
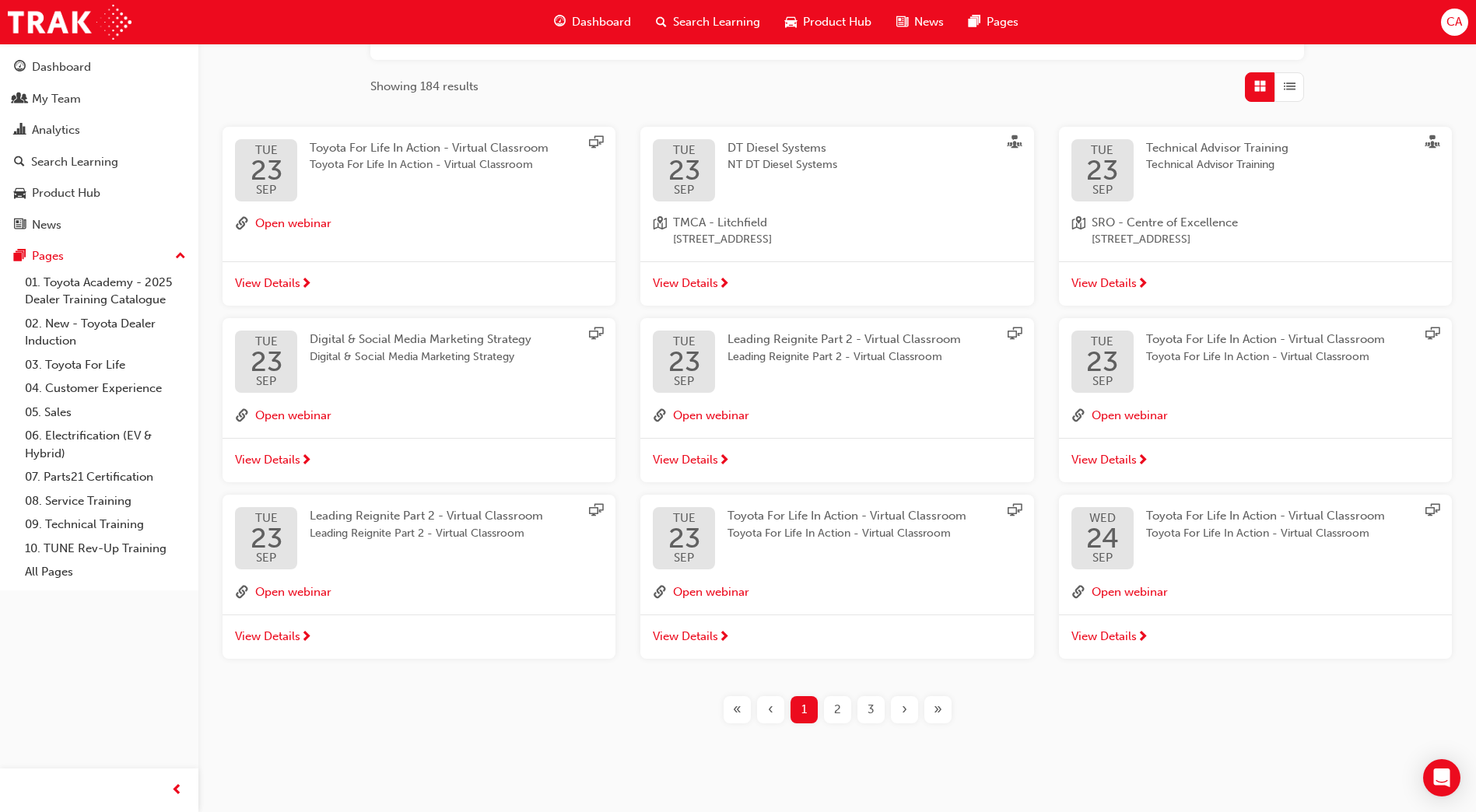
scroll to position [246, 0]
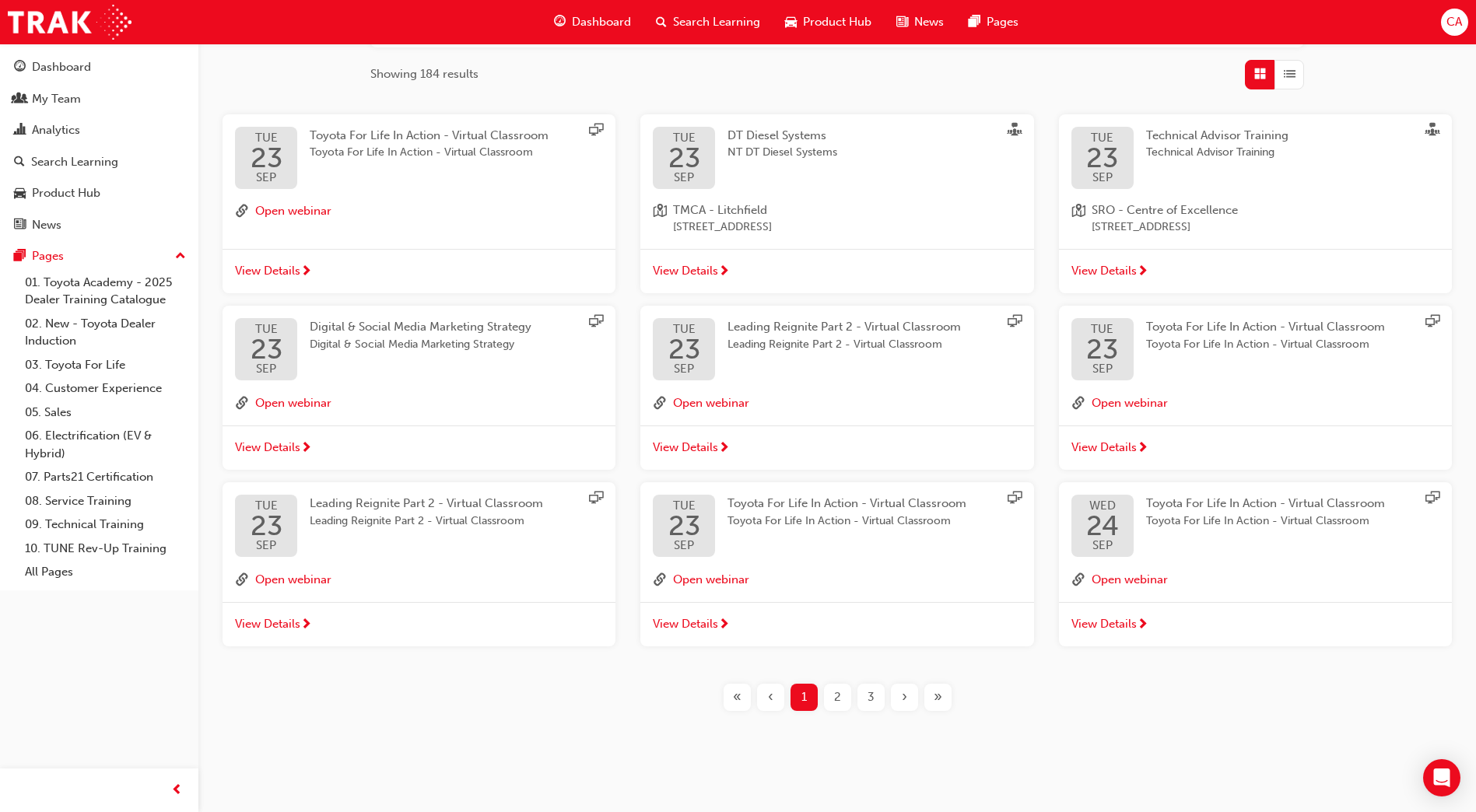
click at [841, 697] on span "2" at bounding box center [838, 697] width 7 height 18
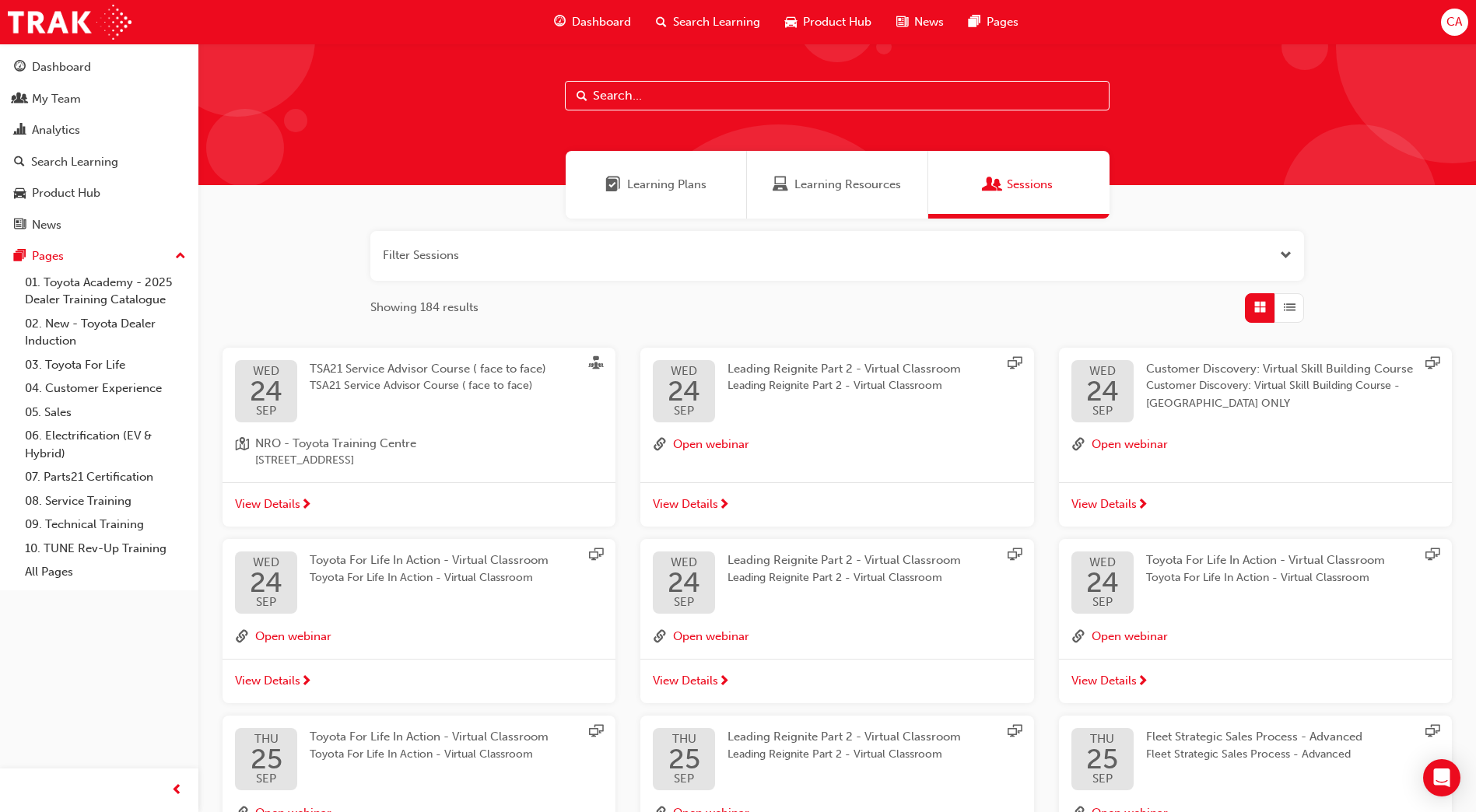
scroll to position [0, 0]
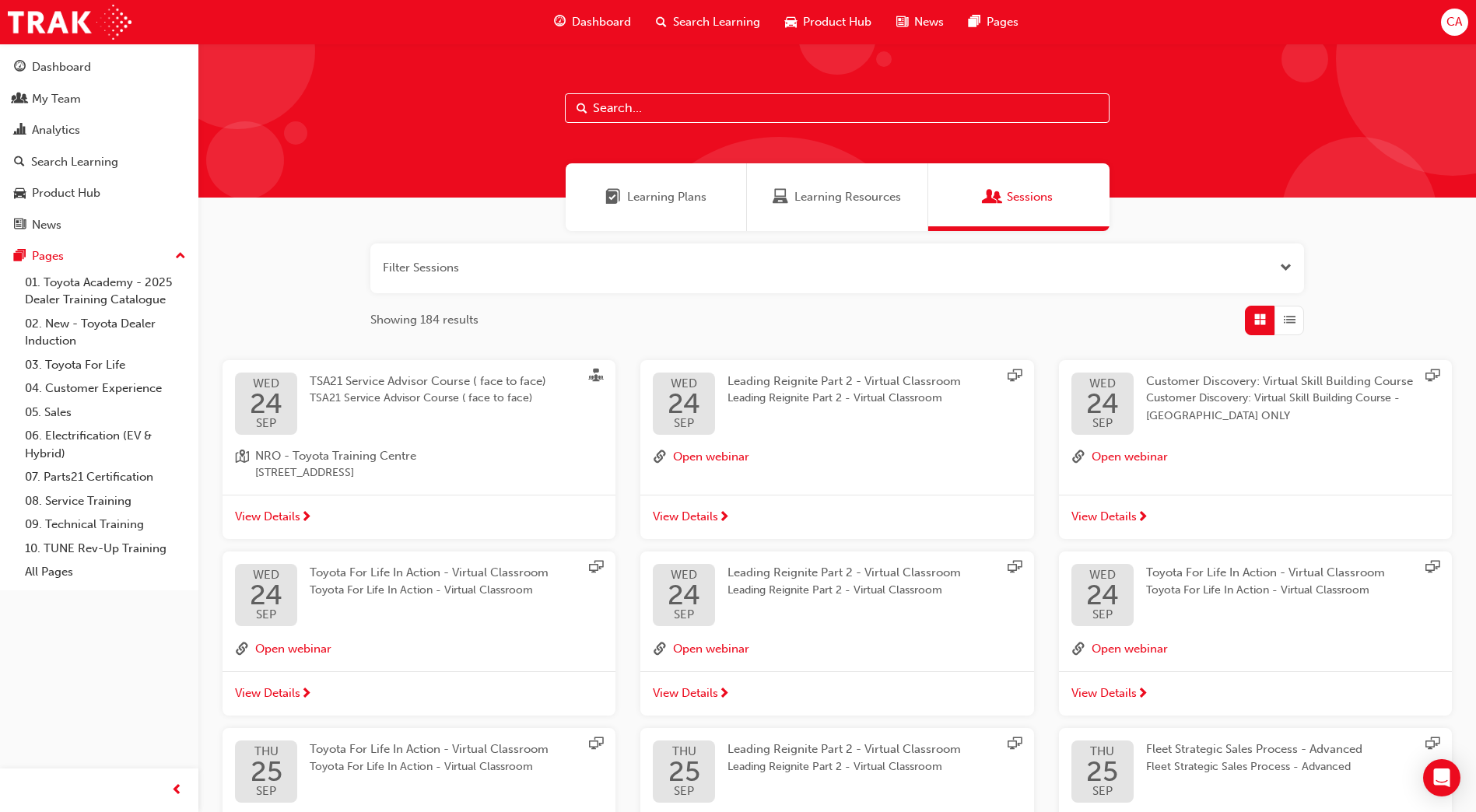
click at [821, 194] on span "Learning Resources" at bounding box center [848, 197] width 107 height 18
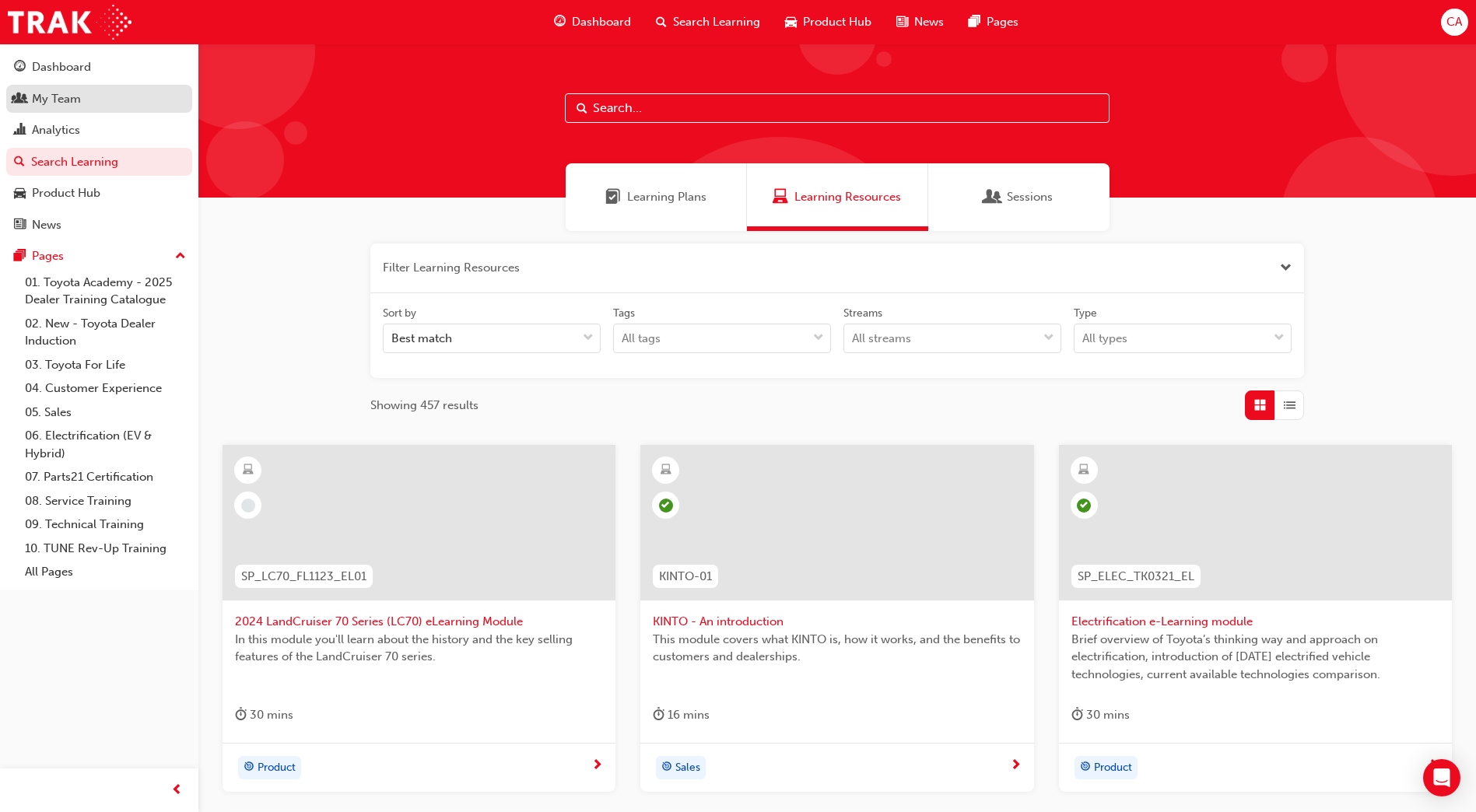
click at [100, 103] on div "My Team" at bounding box center [100, 99] width 171 height 20
